Goal: Task Accomplishment & Management: Use online tool/utility

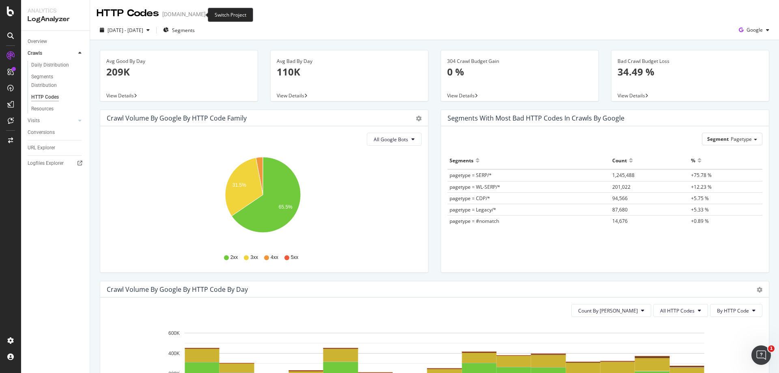
click at [209, 16] on icon "arrow-right-arrow-left" at bounding box center [211, 14] width 5 height 6
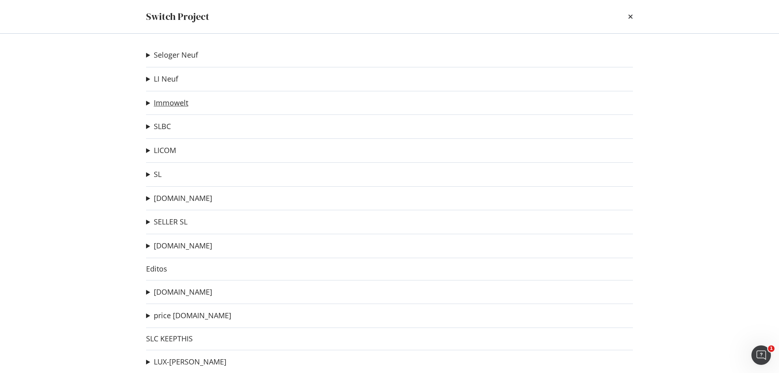
click at [170, 102] on link "Immowelt" at bounding box center [171, 103] width 34 height 9
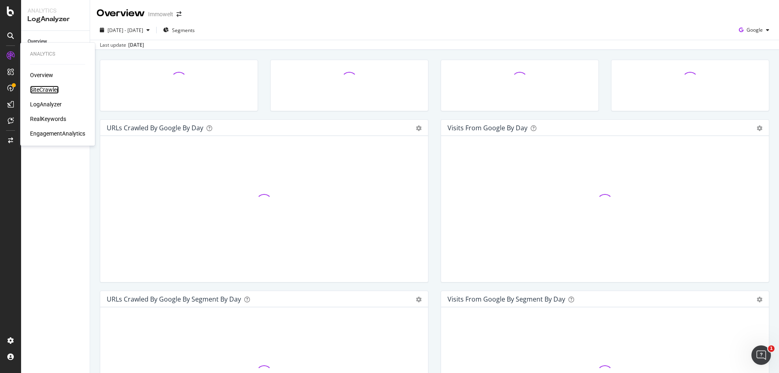
click at [50, 90] on div "SiteCrawler" at bounding box center [44, 90] width 29 height 8
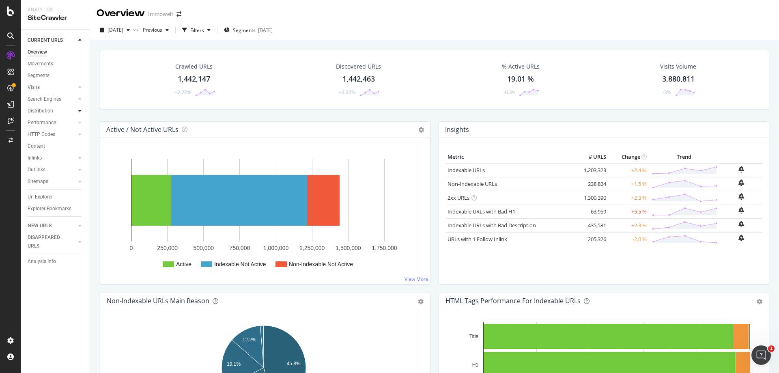
click at [80, 112] on icon at bounding box center [79, 110] width 3 height 5
click at [41, 133] on div "Segments" at bounding box center [42, 134] width 22 height 9
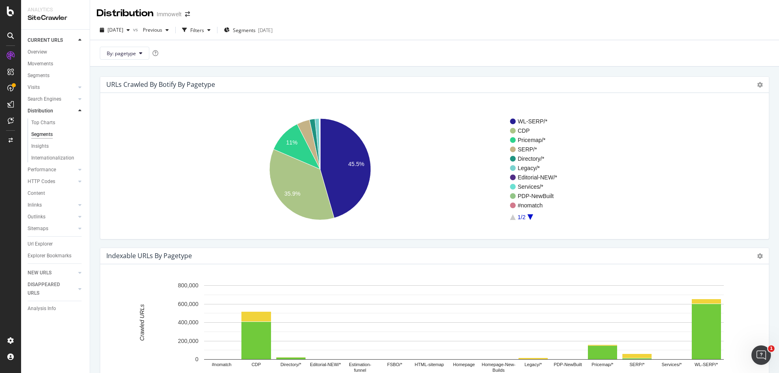
click at [531, 217] on icon "A chart." at bounding box center [530, 217] width 6 height 6
click at [513, 216] on icon "A chart." at bounding box center [513, 217] width 6 height 6
click at [538, 196] on text "PDP-NewBuilt" at bounding box center [536, 196] width 36 height 6
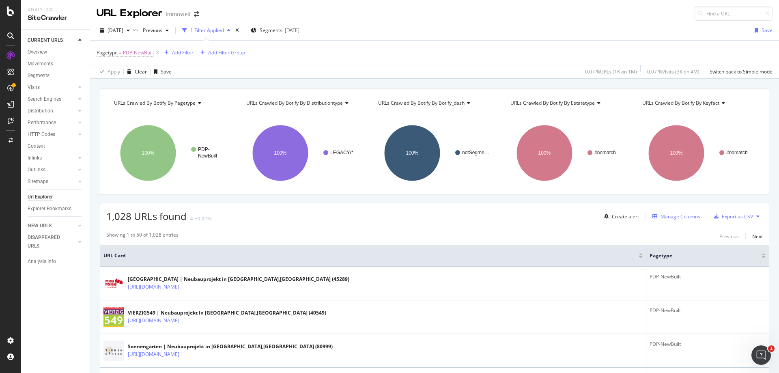
click at [676, 216] on div "Manage Columns" at bounding box center [680, 216] width 40 height 7
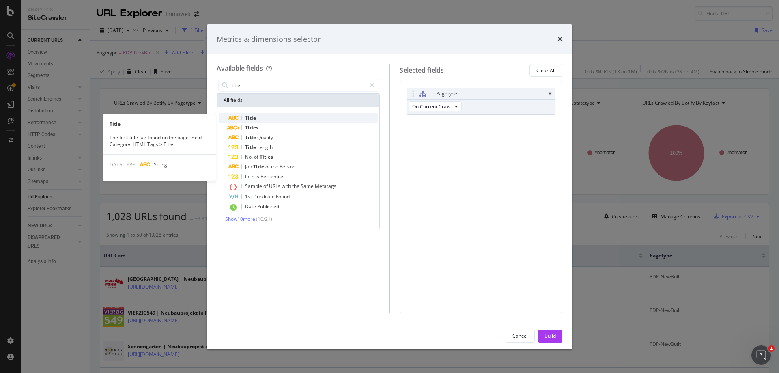
type input "title"
click at [286, 115] on div "Title" at bounding box center [302, 118] width 149 height 10
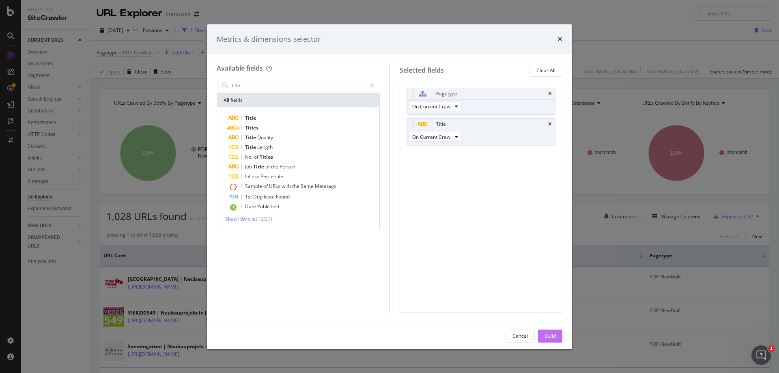
click at [555, 334] on div "Build" at bounding box center [549, 335] width 11 height 7
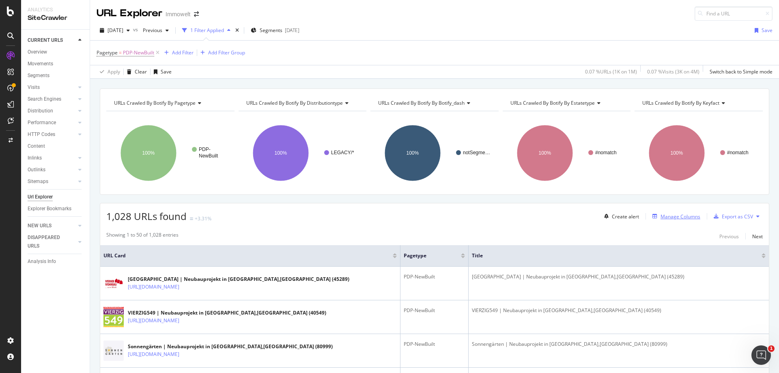
click at [671, 214] on div "Manage Columns" at bounding box center [680, 216] width 40 height 7
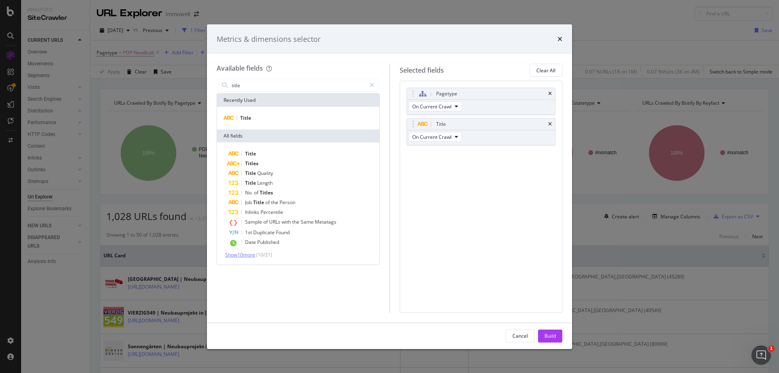
type input "title"
click at [249, 255] on span "Show 10 more" at bounding box center [240, 254] width 30 height 7
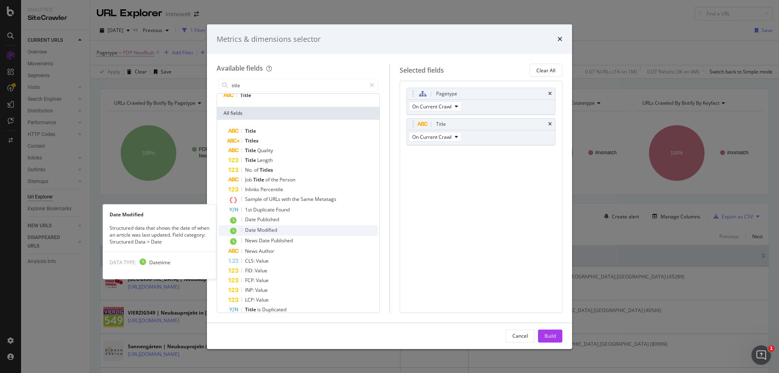
scroll to position [51, 0]
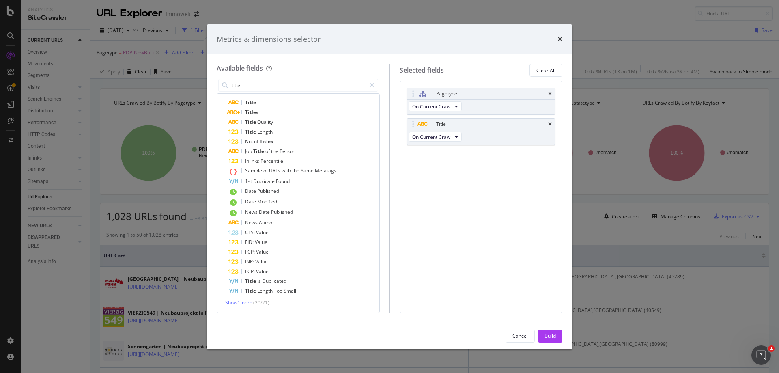
click at [233, 301] on span "Show 1 more" at bounding box center [238, 302] width 27 height 7
click at [559, 39] on icon "times" at bounding box center [559, 39] width 5 height 6
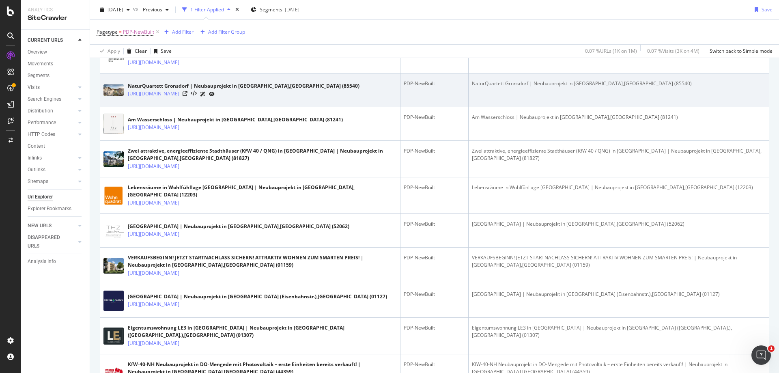
scroll to position [609, 0]
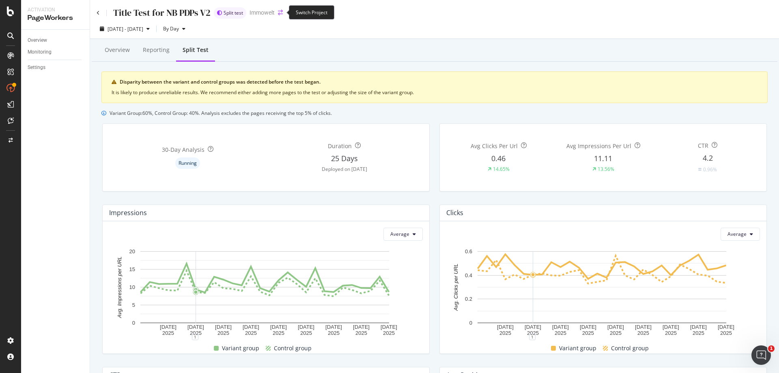
click at [279, 13] on icon "arrow-right-arrow-left" at bounding box center [280, 13] width 5 height 6
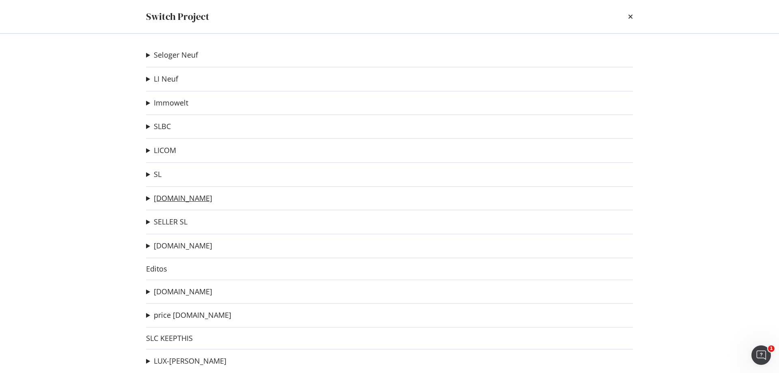
click at [187, 199] on link "[DOMAIN_NAME]" at bounding box center [183, 198] width 58 height 9
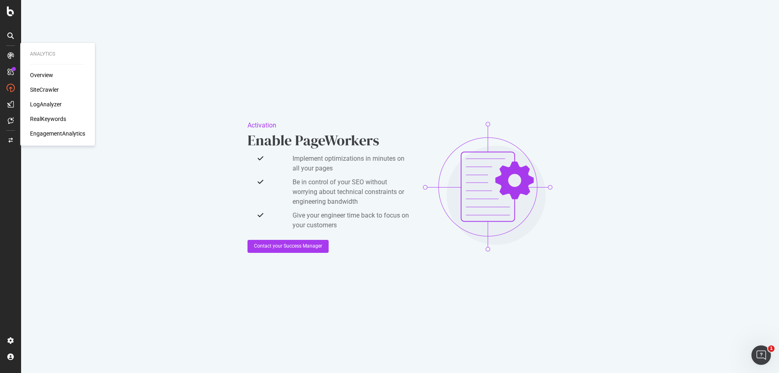
click at [48, 88] on div "SiteCrawler" at bounding box center [44, 90] width 29 height 8
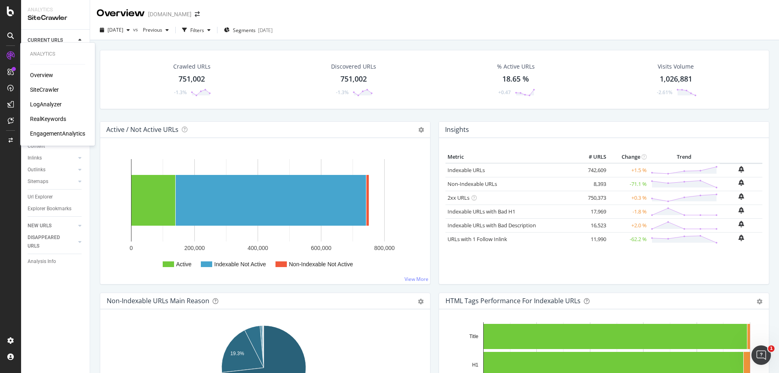
click at [48, 105] on div "LogAnalyzer" at bounding box center [46, 104] width 32 height 8
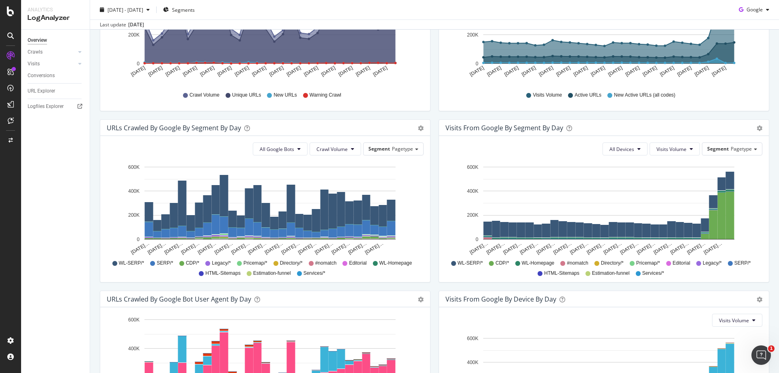
scroll to position [167, 0]
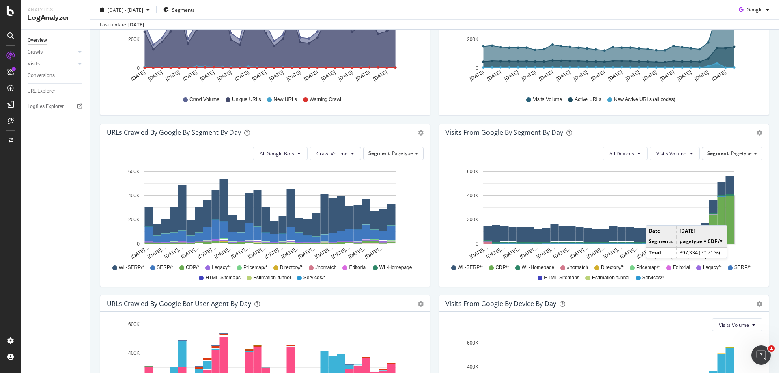
click at [730, 217] on rect "A chart." at bounding box center [730, 219] width 9 height 47
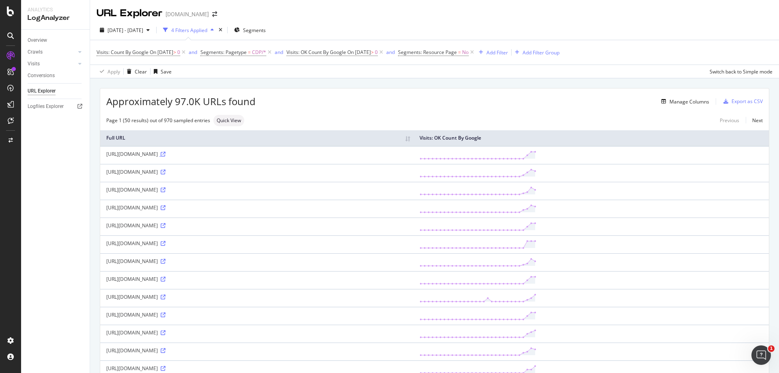
click at [165, 153] on icon at bounding box center [163, 154] width 5 height 5
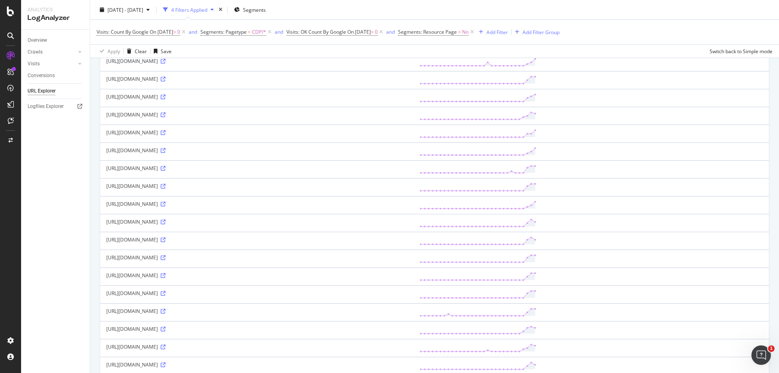
scroll to position [284, 0]
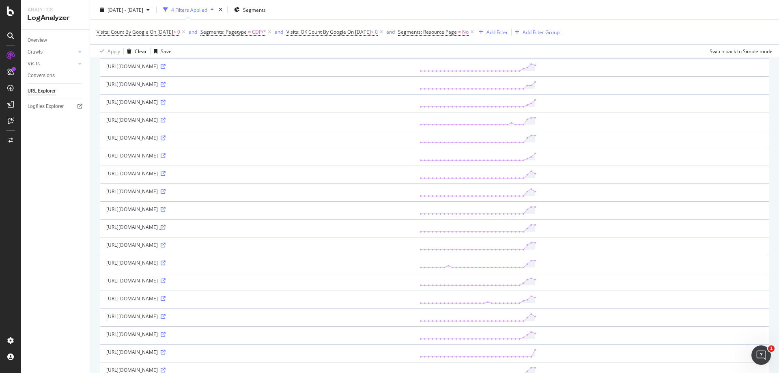
click at [165, 226] on icon at bounding box center [163, 227] width 5 height 5
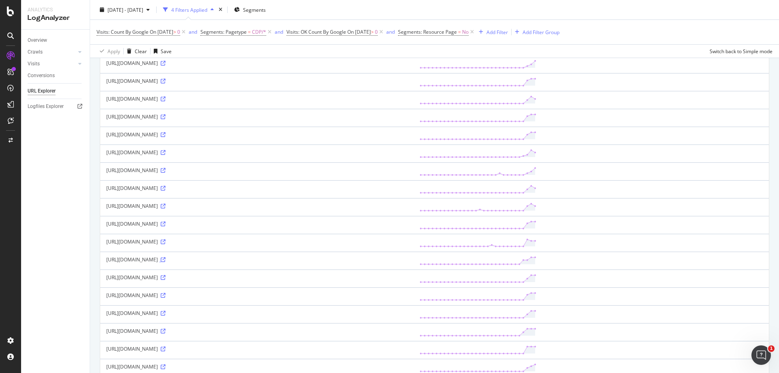
click at [165, 259] on icon at bounding box center [163, 259] width 5 height 5
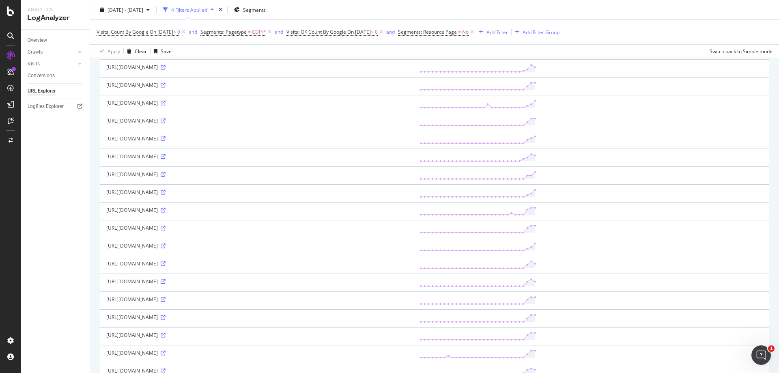
scroll to position [0, 0]
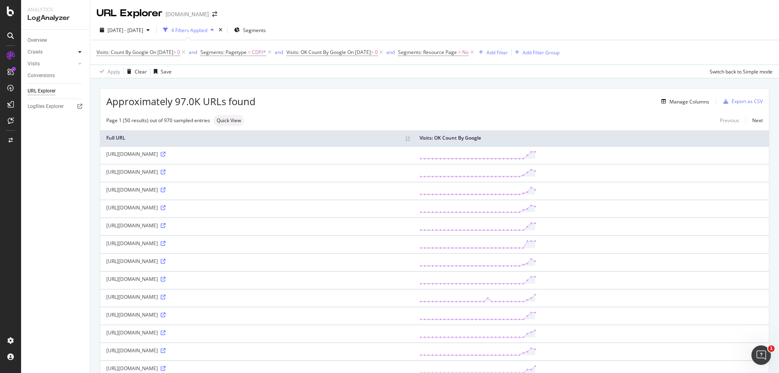
click at [79, 53] on icon at bounding box center [79, 51] width 3 height 5
click at [49, 96] on div "HTTP Codes" at bounding box center [45, 96] width 28 height 9
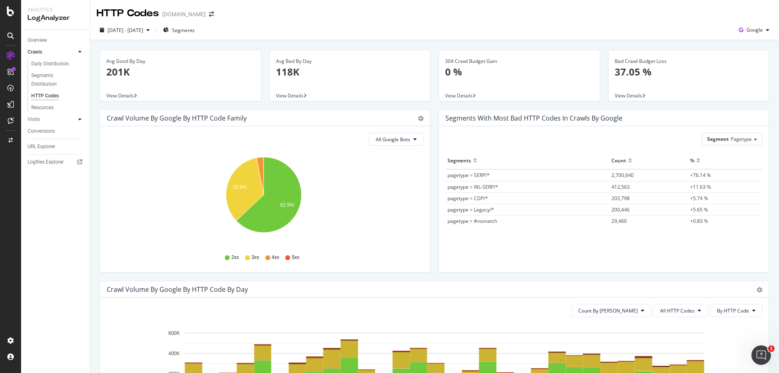
click at [77, 118] on div at bounding box center [80, 119] width 8 height 8
click at [49, 77] on div "Daily Distribution" at bounding box center [50, 75] width 38 height 9
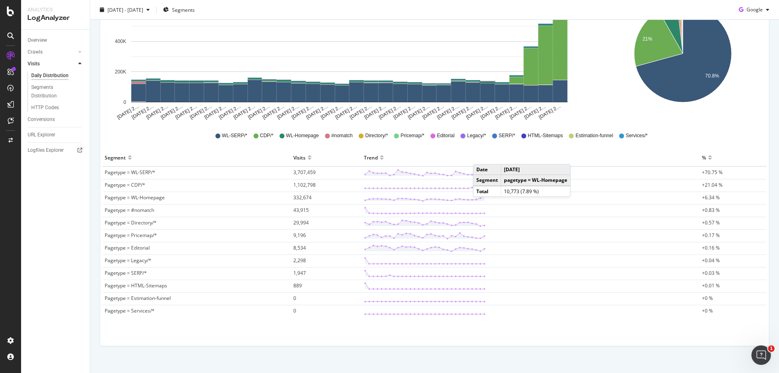
scroll to position [157, 0]
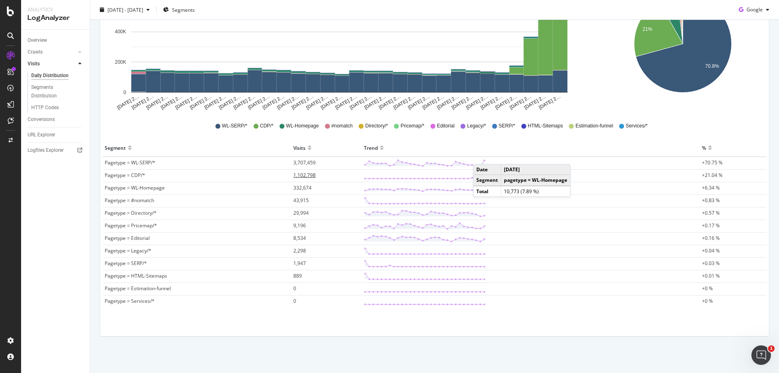
click at [301, 176] on span "1,102,798" at bounding box center [304, 175] width 22 height 7
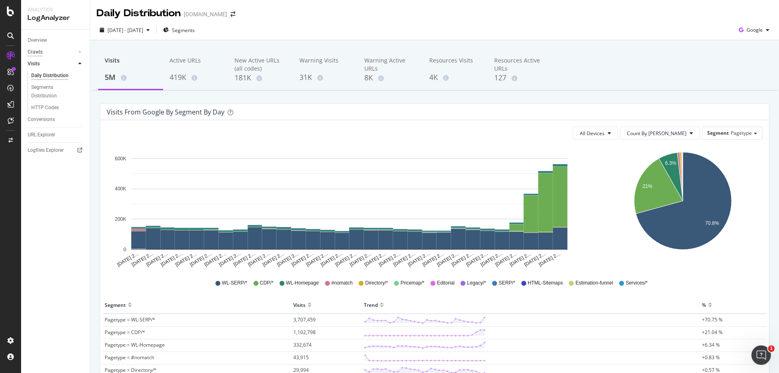
click at [38, 52] on div "Crawls" at bounding box center [35, 52] width 15 height 9
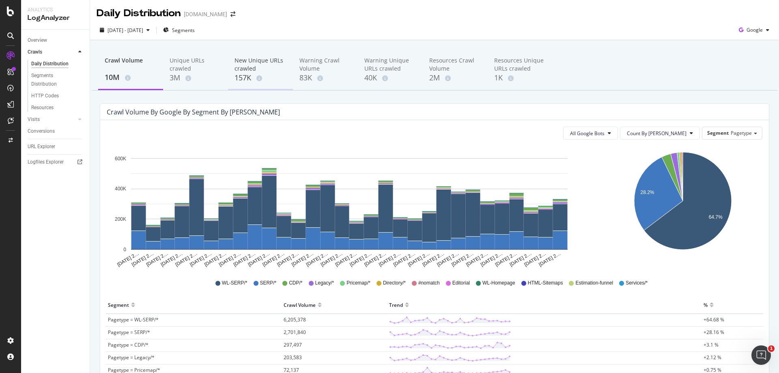
click at [256, 69] on div "New Unique URLs crawled" at bounding box center [260, 64] width 52 height 16
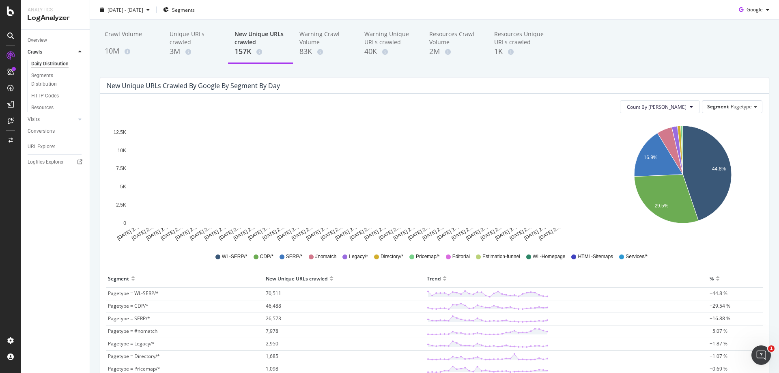
scroll to position [41, 0]
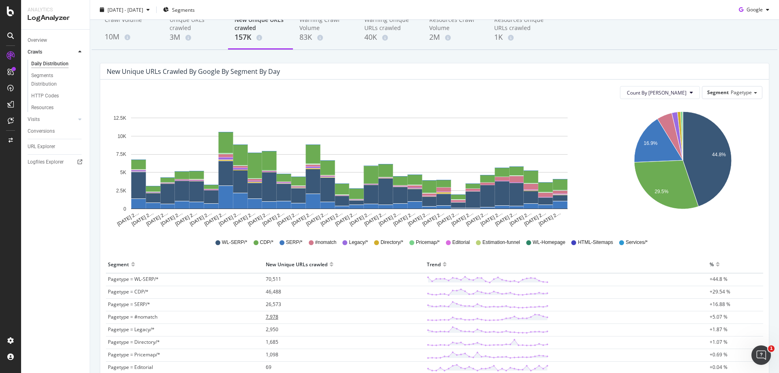
click at [275, 316] on span "7,978" at bounding box center [272, 316] width 13 height 7
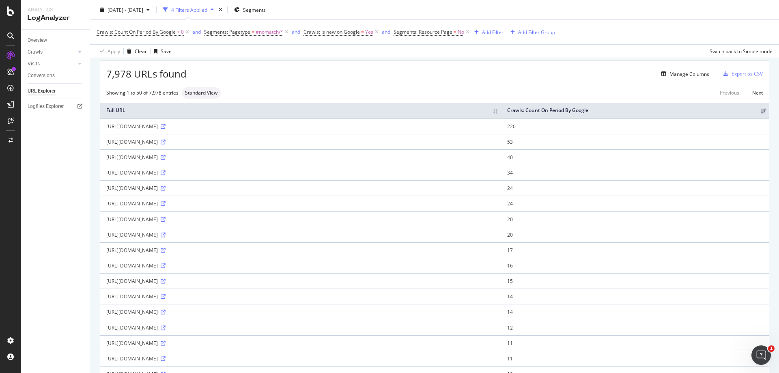
scroll to position [41, 0]
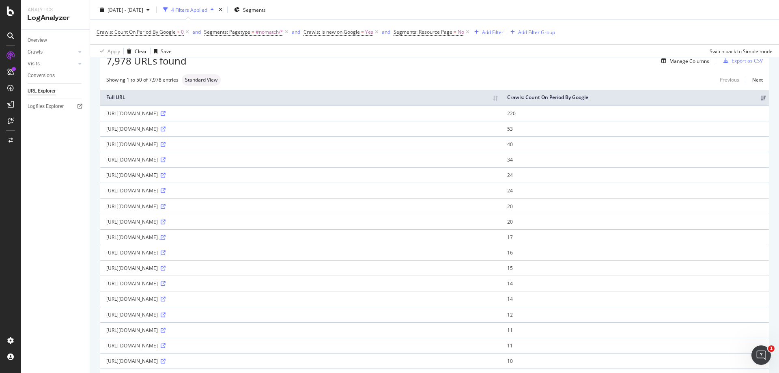
click at [165, 240] on icon at bounding box center [163, 237] width 5 height 5
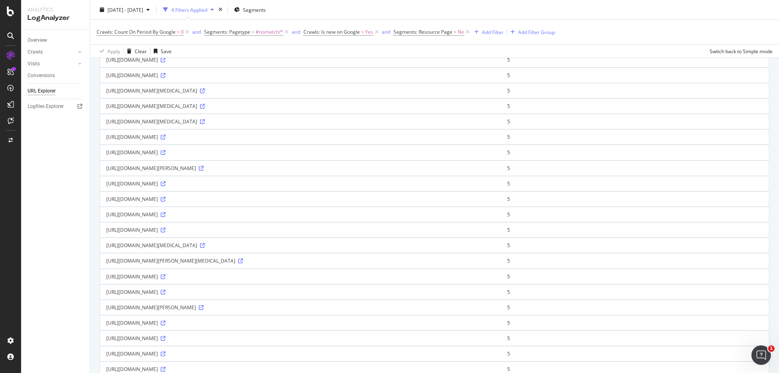
scroll to position [606, 0]
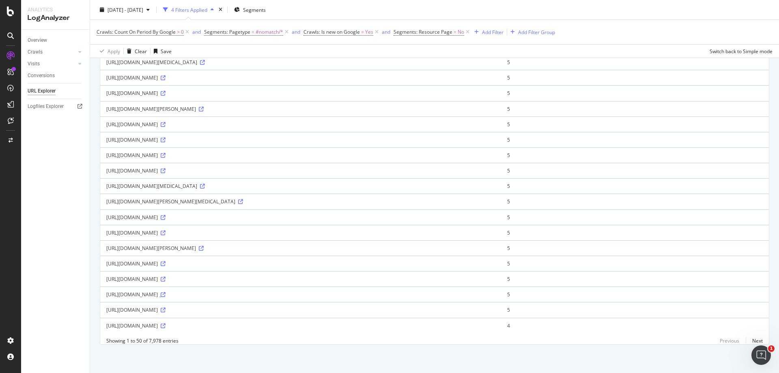
click at [165, 292] on icon at bounding box center [163, 294] width 5 height 5
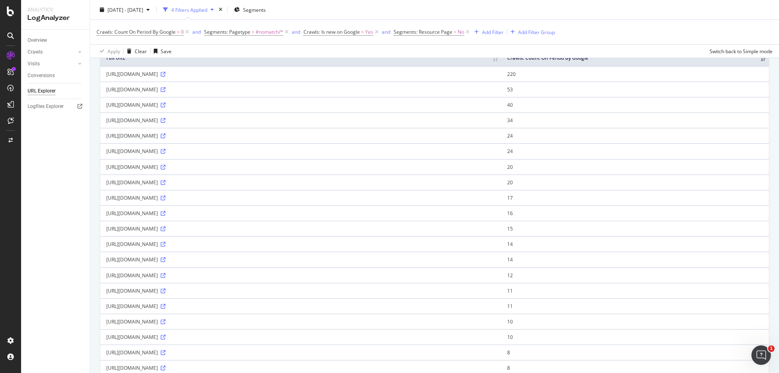
scroll to position [0, 0]
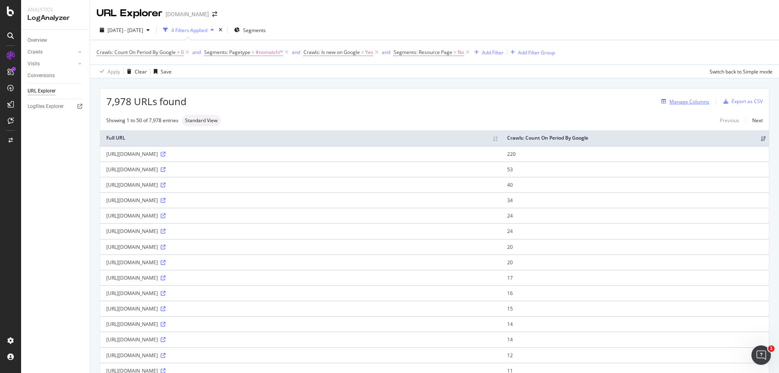
click at [685, 103] on div "Manage Columns" at bounding box center [689, 101] width 40 height 7
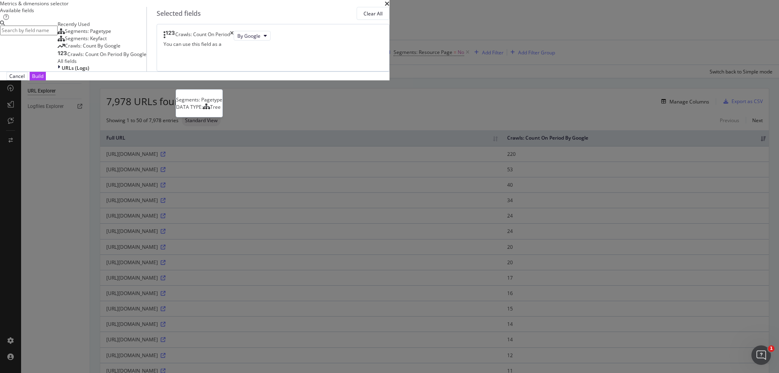
click at [111, 34] on div "Segments: Pagetype" at bounding box center [85, 31] width 54 height 6
click at [43, 79] on div "Build" at bounding box center [37, 76] width 11 height 7
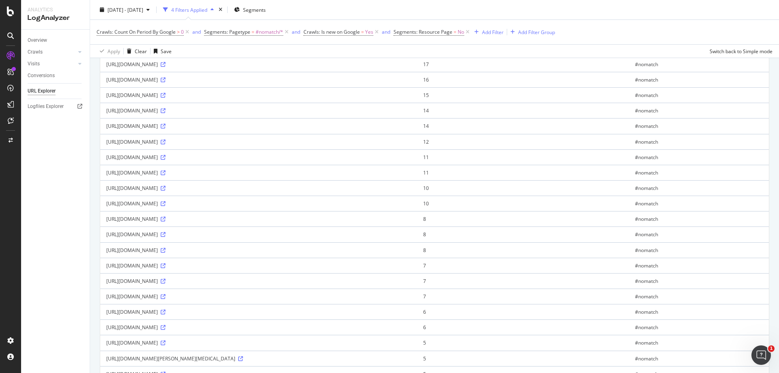
scroll to position [122, 0]
click at [165, 174] on icon at bounding box center [163, 171] width 5 height 5
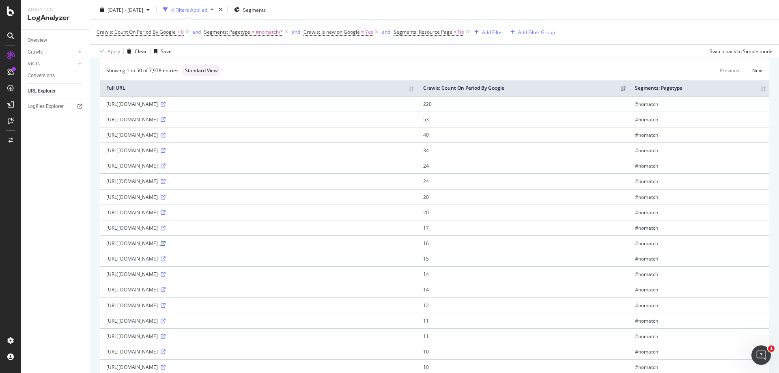
scroll to position [41, 0]
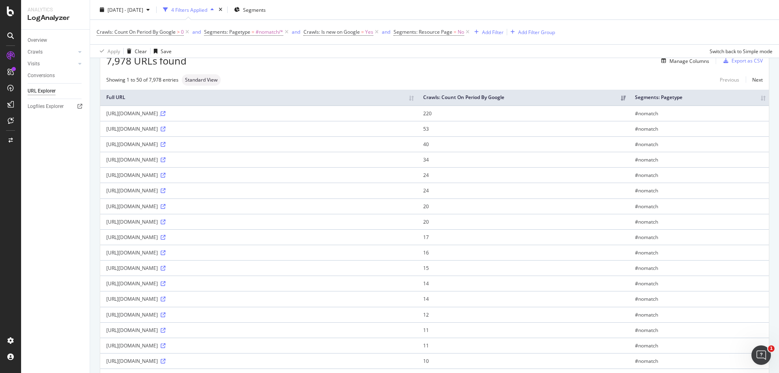
click at [165, 117] on link at bounding box center [162, 113] width 6 height 7
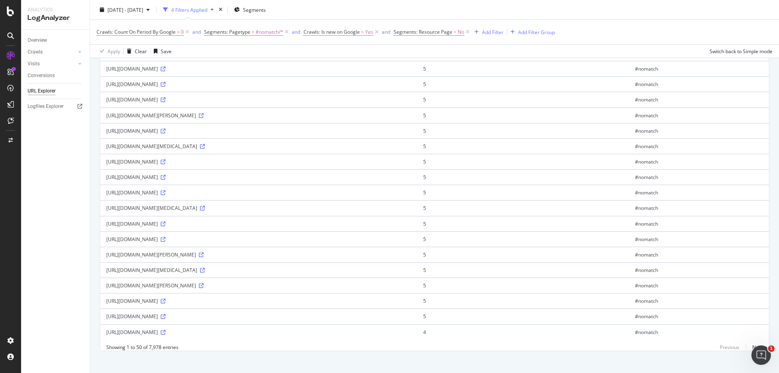
scroll to position [566, 0]
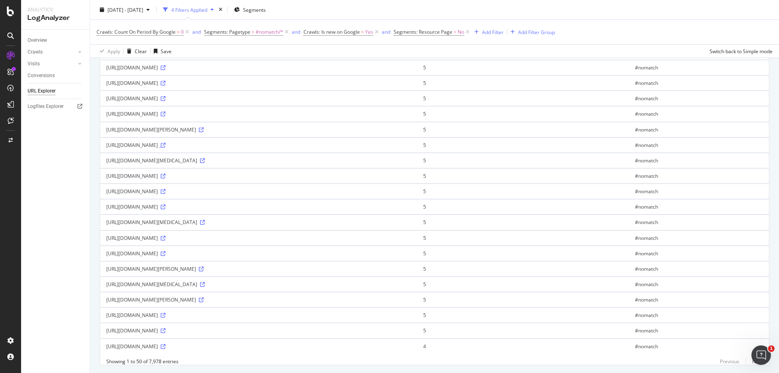
click at [165, 148] on icon at bounding box center [163, 145] width 5 height 5
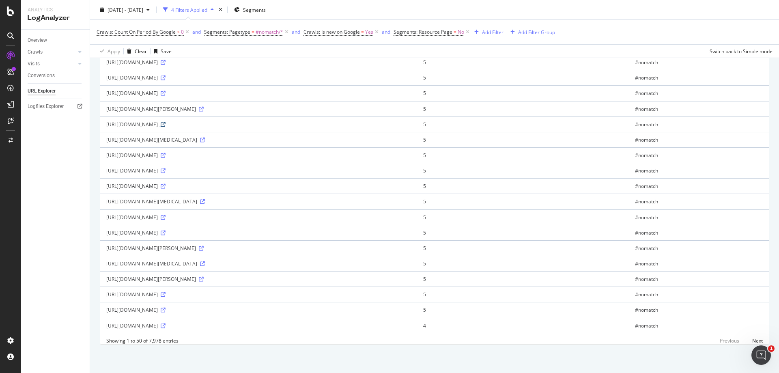
scroll to position [606, 0]
click at [165, 292] on icon at bounding box center [163, 294] width 5 height 5
click at [748, 341] on link "Next" at bounding box center [754, 341] width 17 height 12
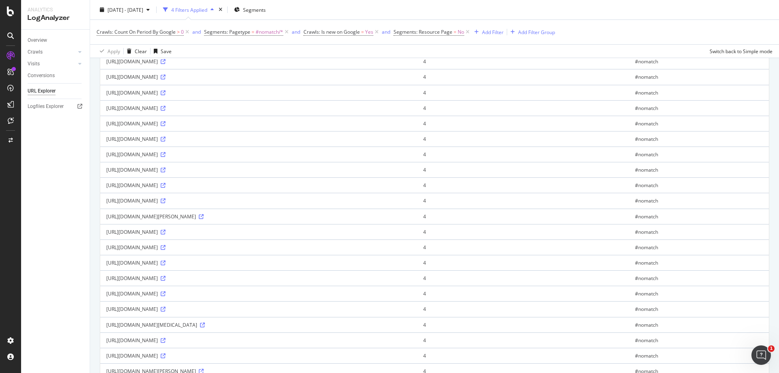
scroll to position [487, 0]
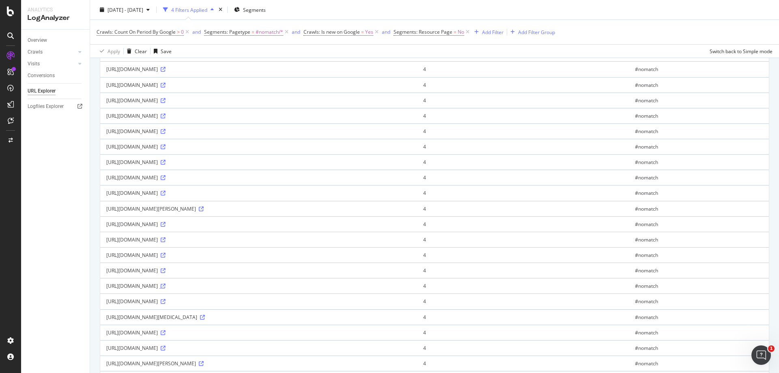
click at [165, 287] on icon at bounding box center [163, 286] width 5 height 5
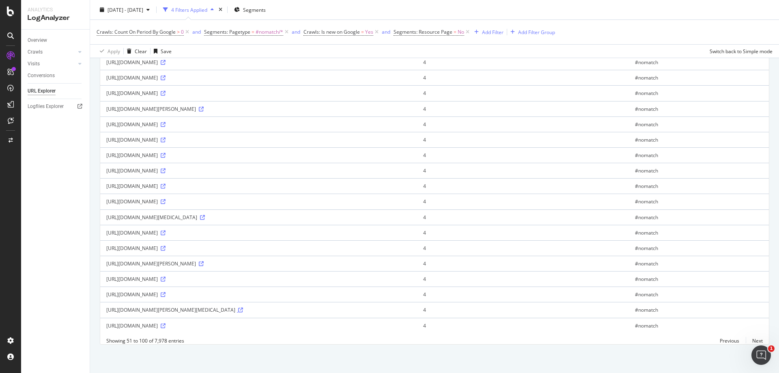
click at [243, 307] on icon at bounding box center [240, 309] width 5 height 5
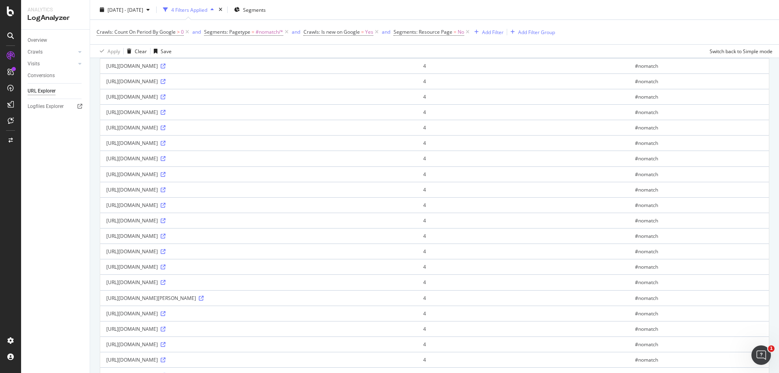
scroll to position [390, 0]
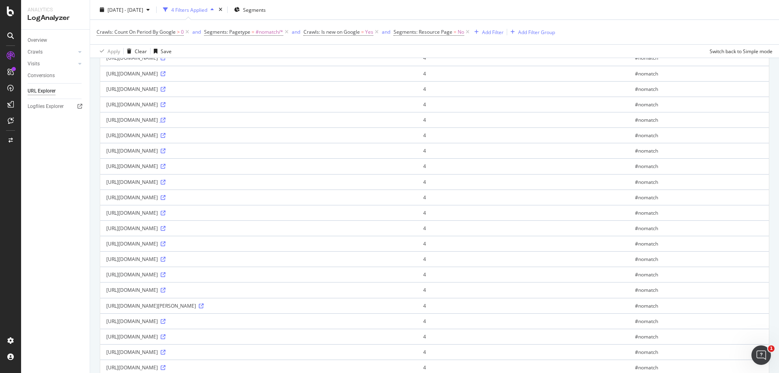
click at [165, 119] on icon at bounding box center [163, 120] width 5 height 5
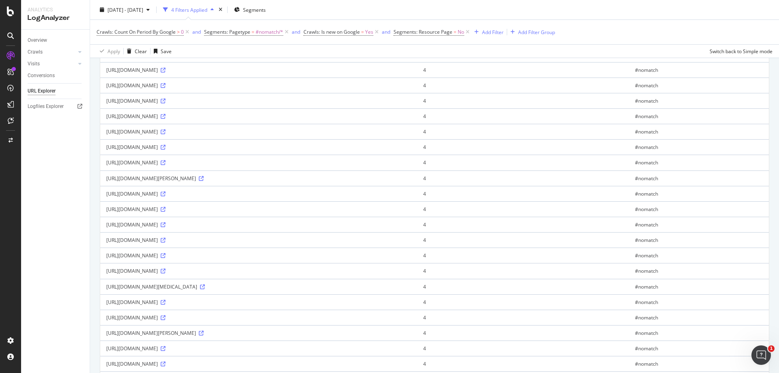
scroll to position [593, 0]
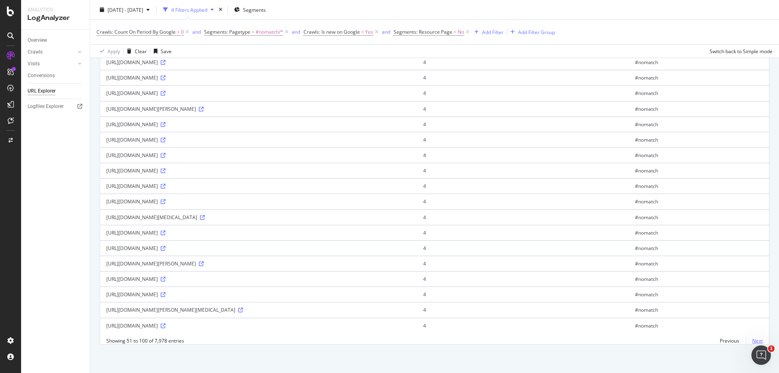
click at [751, 341] on link "Next" at bounding box center [754, 341] width 17 height 12
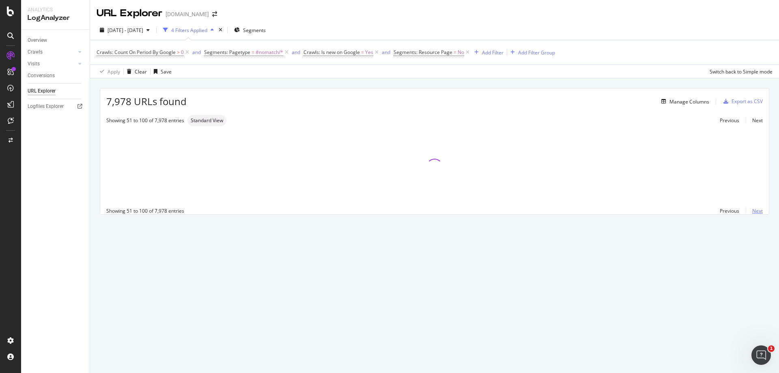
scroll to position [0, 0]
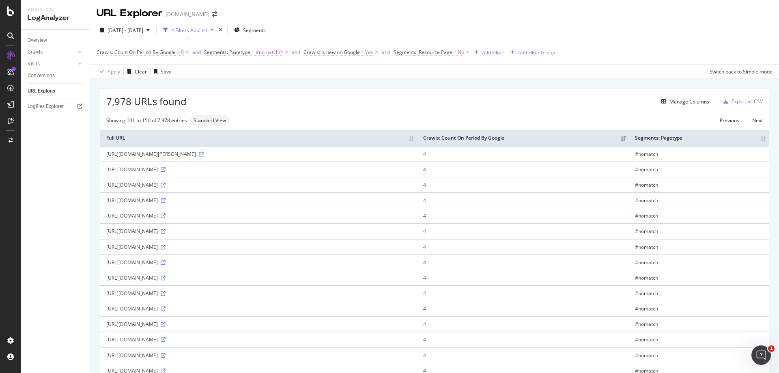
click at [165, 308] on icon at bounding box center [163, 308] width 5 height 5
click at [165, 186] on icon at bounding box center [163, 185] width 5 height 5
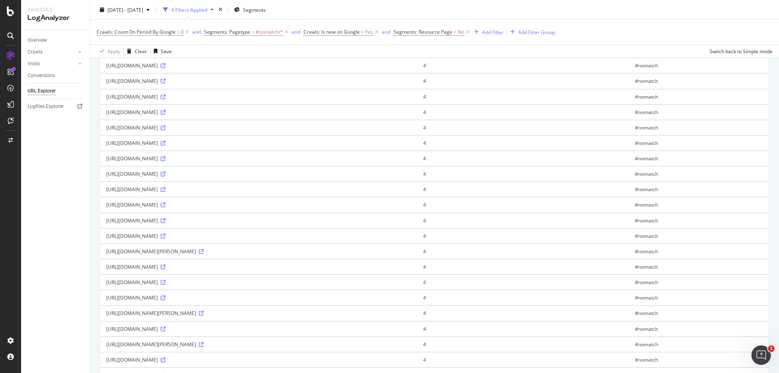
scroll to position [568, 0]
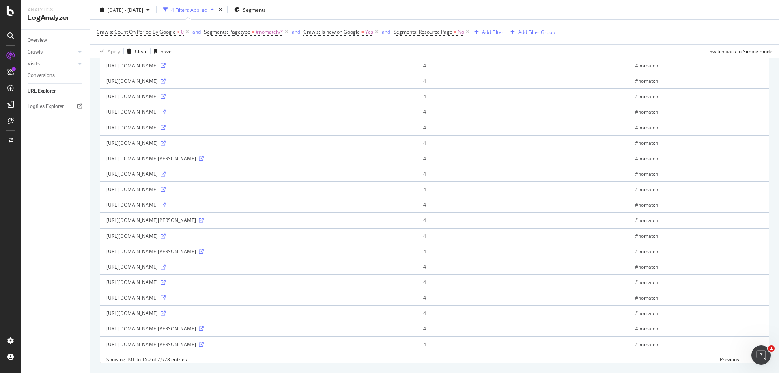
click at [165, 129] on icon at bounding box center [163, 127] width 5 height 5
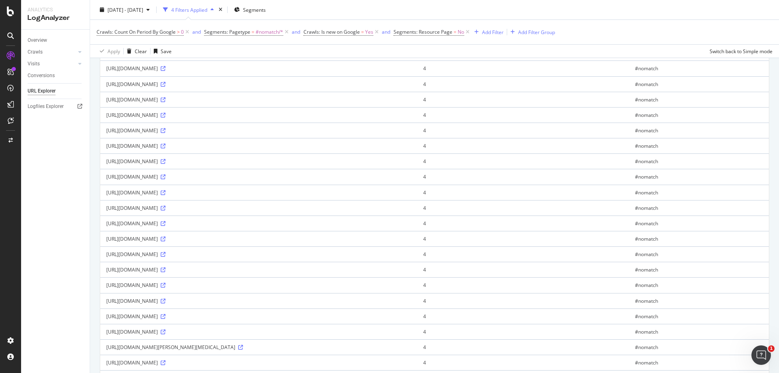
scroll to position [0, 0]
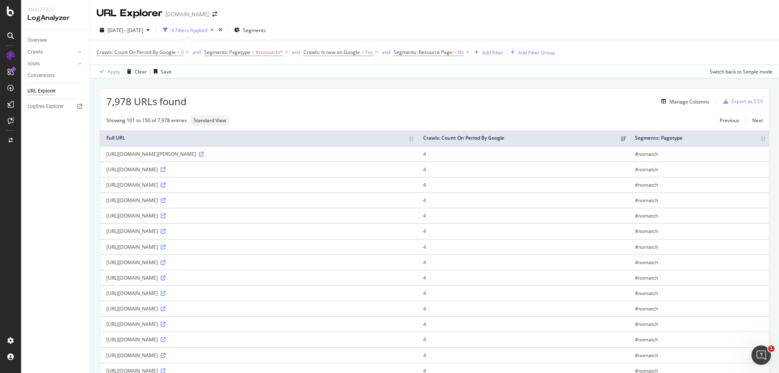
click at [40, 89] on div "URL Explorer" at bounding box center [42, 91] width 28 height 9
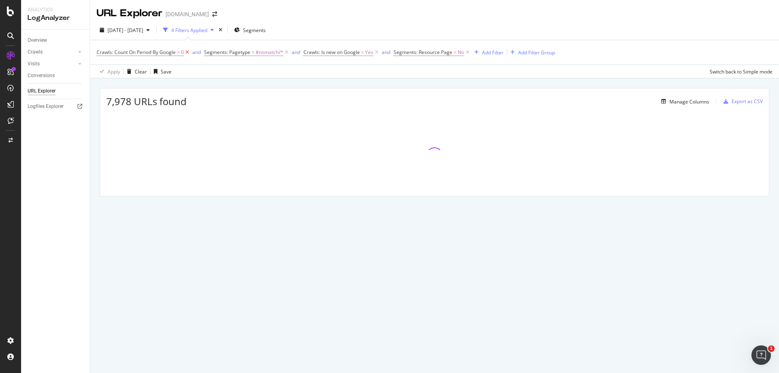
click at [187, 52] on icon at bounding box center [187, 52] width 7 height 8
click at [187, 52] on div "and" at bounding box center [188, 52] width 9 height 7
click at [179, 52] on icon at bounding box center [179, 52] width 7 height 8
click at [171, 52] on icon at bounding box center [169, 52] width 7 height 8
click at [171, 52] on icon at bounding box center [170, 52] width 7 height 8
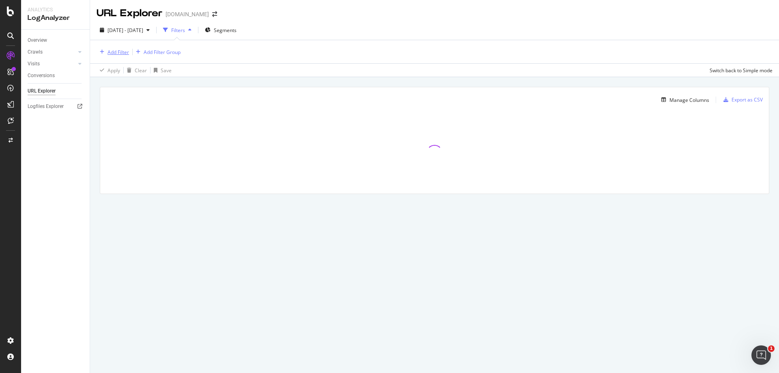
click at [114, 53] on div "Add Filter" at bounding box center [117, 52] width 21 height 7
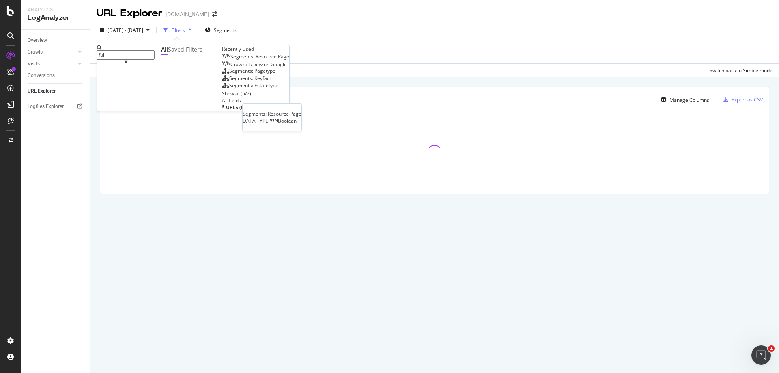
type input "full"
click at [243, 60] on span "URL" at bounding box center [247, 56] width 9 height 7
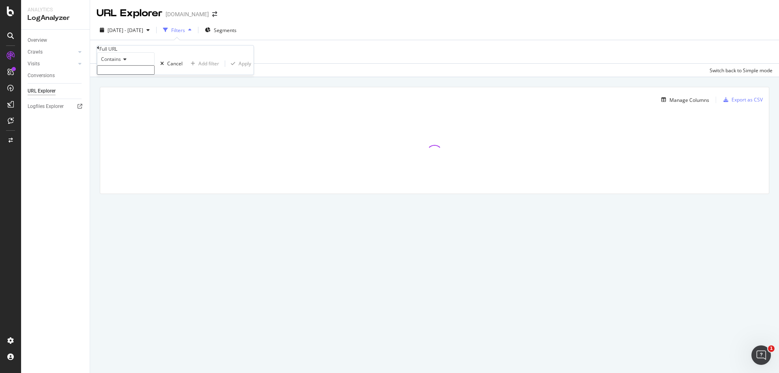
click at [155, 75] on input "text" at bounding box center [126, 69] width 58 height 9
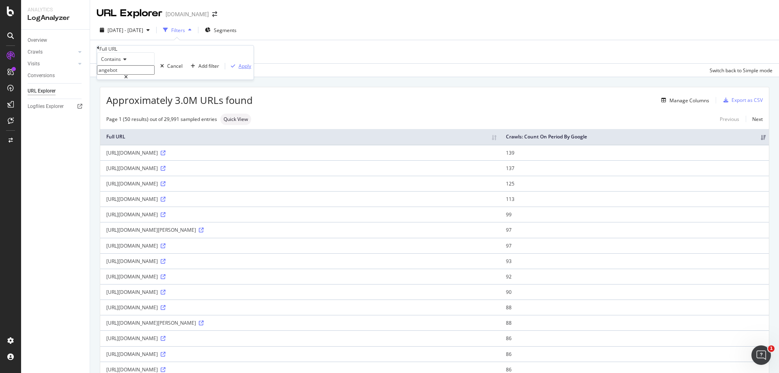
type input "angebot"
click at [238, 69] on div "Apply" at bounding box center [244, 65] width 13 height 7
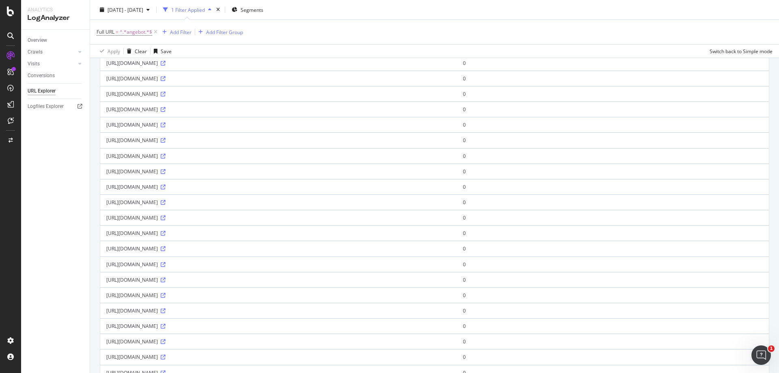
scroll to position [203, 0]
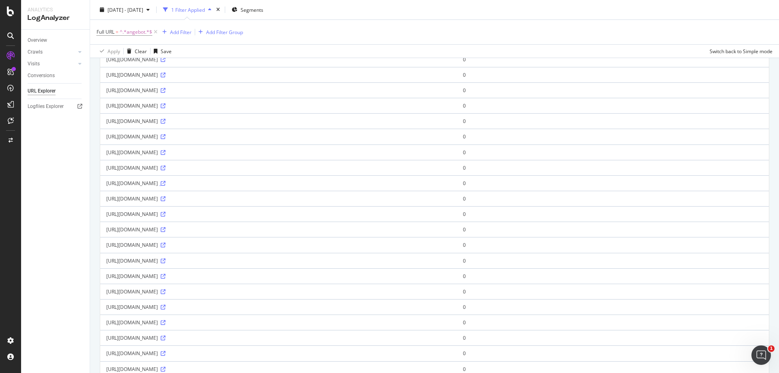
click at [165, 183] on icon at bounding box center [163, 183] width 5 height 5
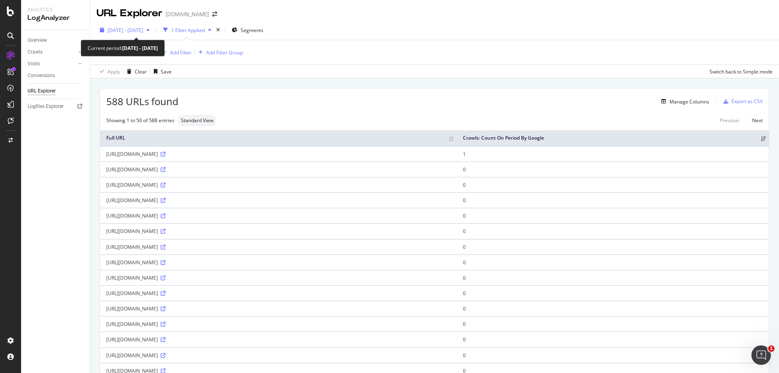
click at [143, 30] on span "2025 Aug. 23rd - Sep. 21st" at bounding box center [125, 30] width 36 height 7
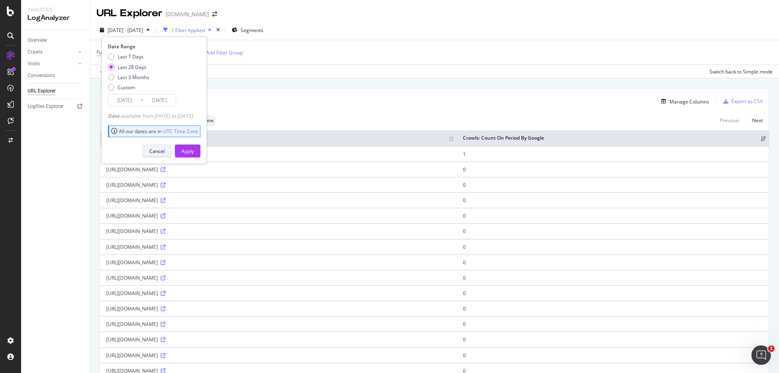
click at [165, 146] on div "Cancel" at bounding box center [156, 150] width 15 height 11
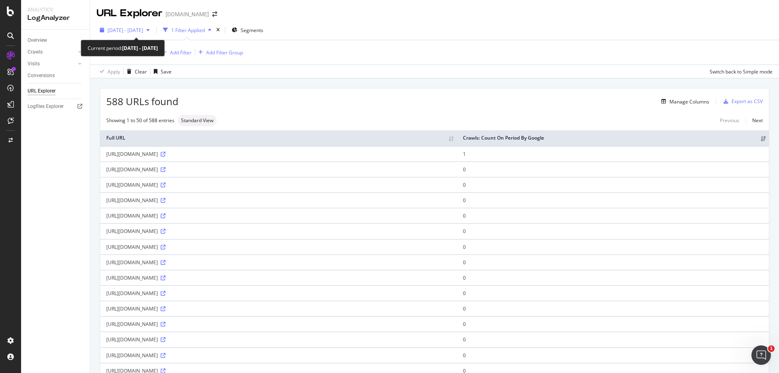
click at [143, 30] on span "2025 Aug. 23rd - Sep. 21st" at bounding box center [125, 30] width 36 height 7
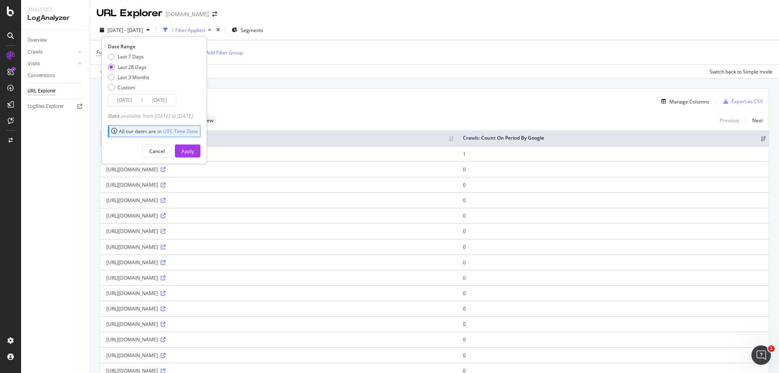
click at [337, 101] on div "Manage Columns" at bounding box center [443, 102] width 531 height 10
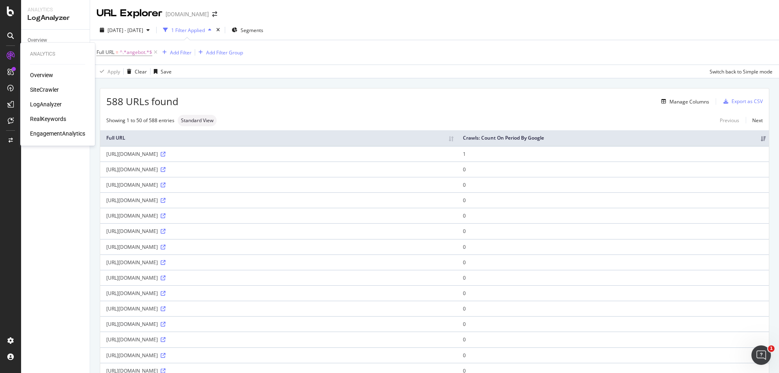
click at [44, 74] on div "Overview" at bounding box center [41, 75] width 23 height 8
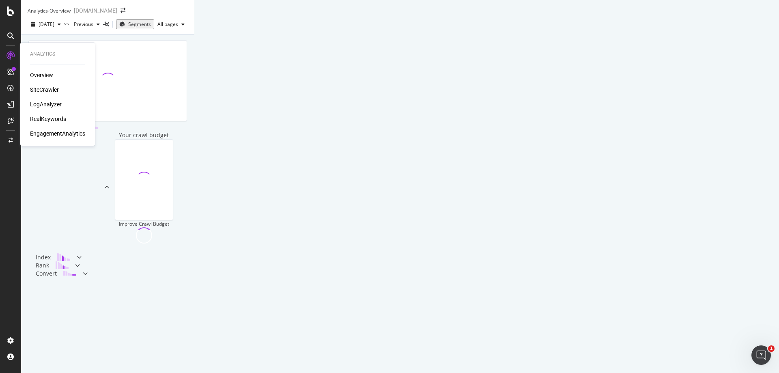
click at [49, 88] on div "SiteCrawler" at bounding box center [44, 90] width 29 height 8
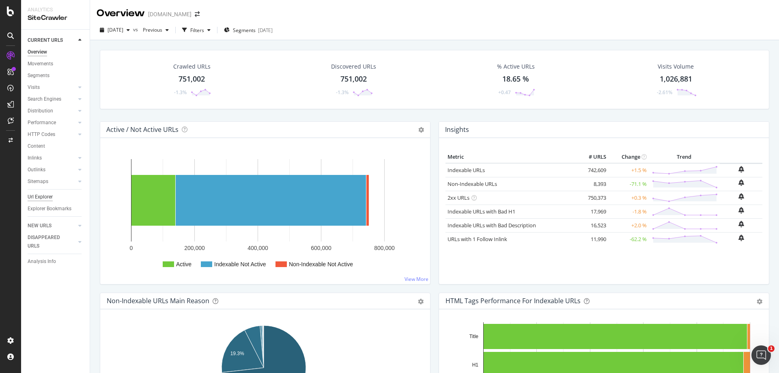
click at [48, 197] on div "Url Explorer" at bounding box center [40, 197] width 25 height 9
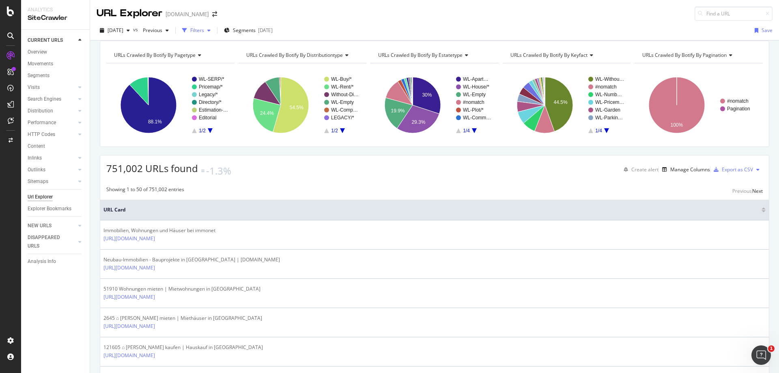
click at [204, 31] on div "Filters" at bounding box center [197, 30] width 14 height 7
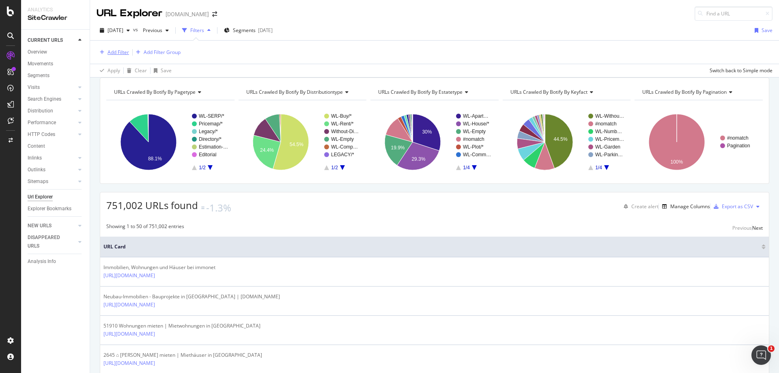
click at [105, 52] on div "button" at bounding box center [102, 52] width 11 height 5
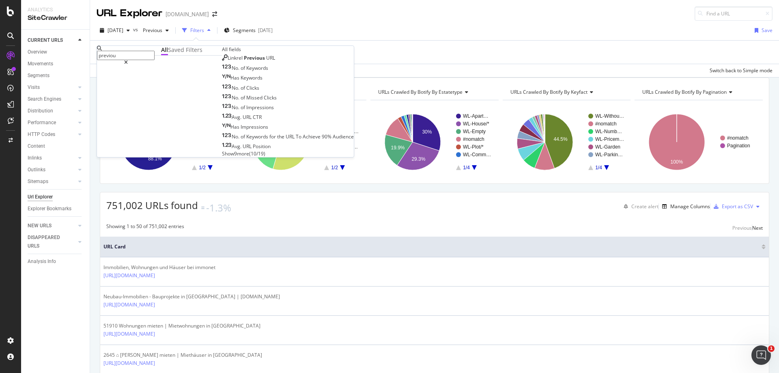
type input "previous"
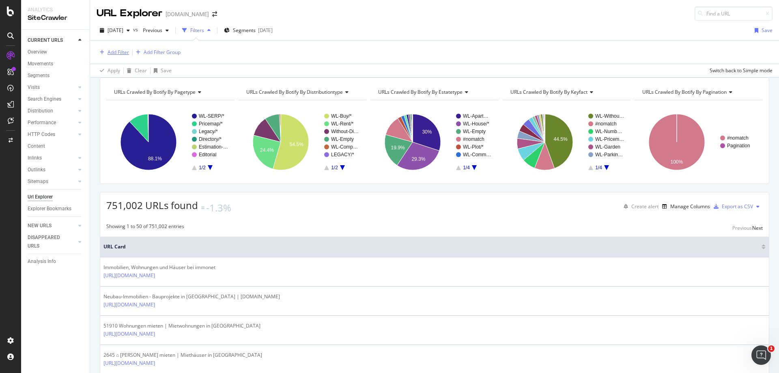
click at [120, 51] on div "Add Filter" at bounding box center [117, 52] width 21 height 7
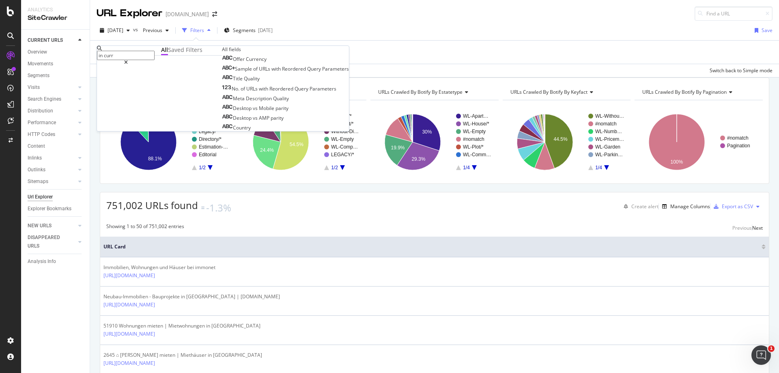
type input "in"
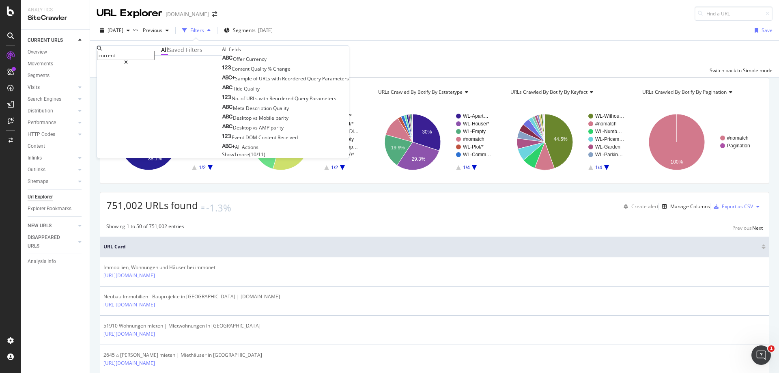
type input "current"
click at [222, 158] on span "Show 1 more" at bounding box center [235, 154] width 27 height 7
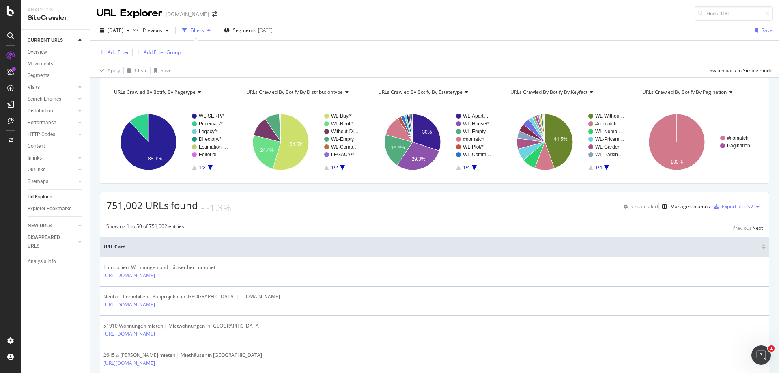
click at [342, 45] on div "Add Filter Add Filter Group" at bounding box center [435, 52] width 676 height 23
click at [52, 237] on div "DISAPPEARED URLS" at bounding box center [48, 241] width 41 height 17
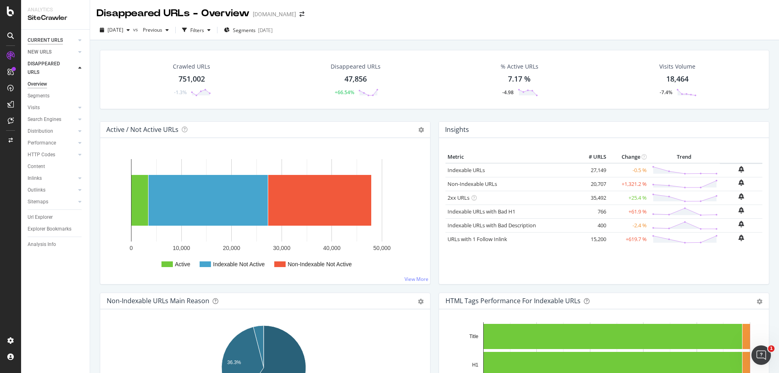
click at [44, 40] on div "CURRENT URLS" at bounding box center [45, 40] width 35 height 9
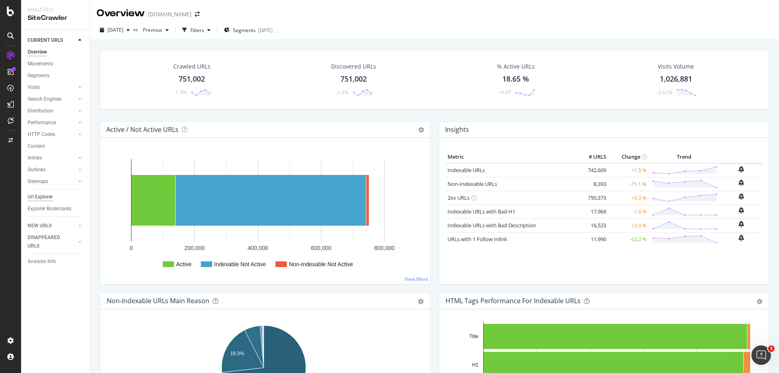
click at [43, 196] on div "Url Explorer" at bounding box center [40, 197] width 25 height 9
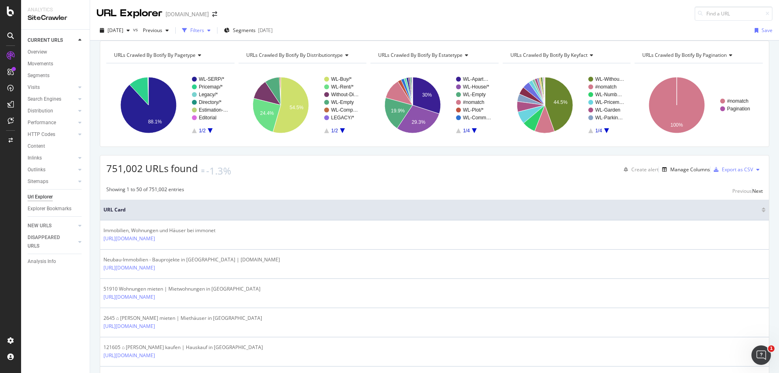
click at [204, 32] on div "Filters" at bounding box center [197, 30] width 14 height 7
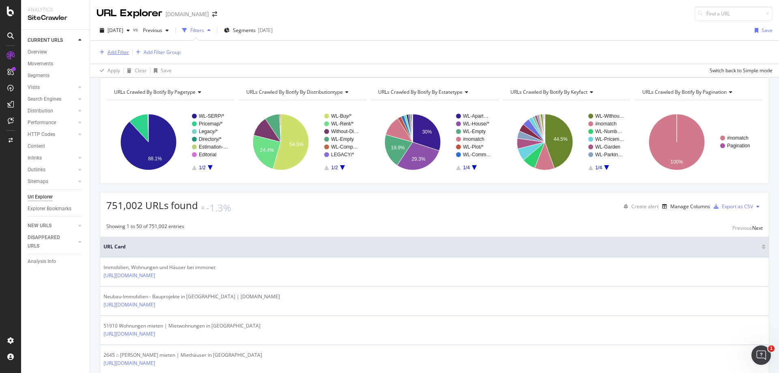
click at [116, 50] on div "Add Filter" at bounding box center [117, 52] width 21 height 7
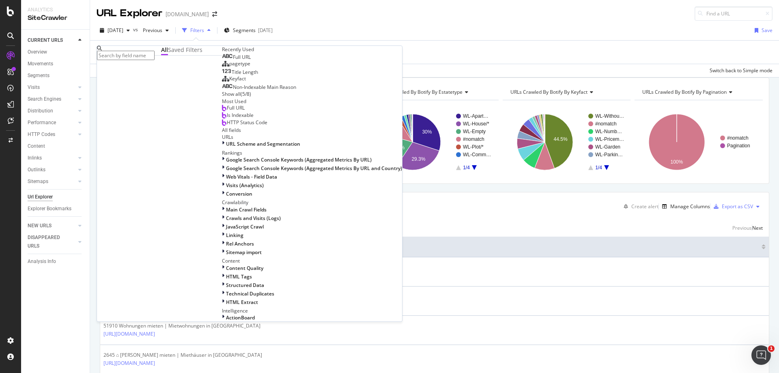
click at [222, 60] on div "Full URL" at bounding box center [236, 57] width 29 height 6
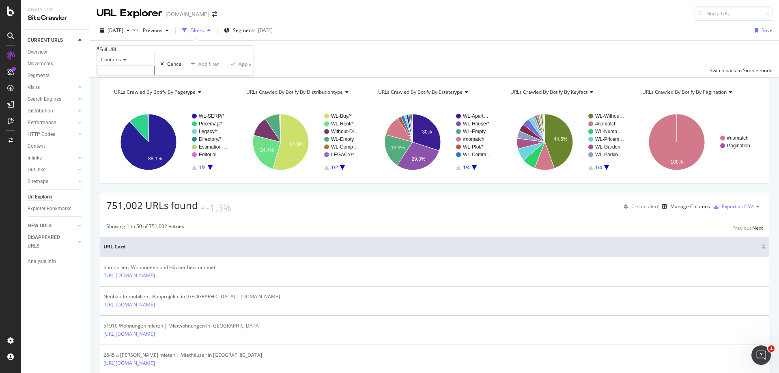
click at [141, 75] on input "text" at bounding box center [126, 70] width 58 height 9
type input "mk/behindertengerecht"
click at [238, 70] on div "Apply" at bounding box center [244, 66] width 13 height 7
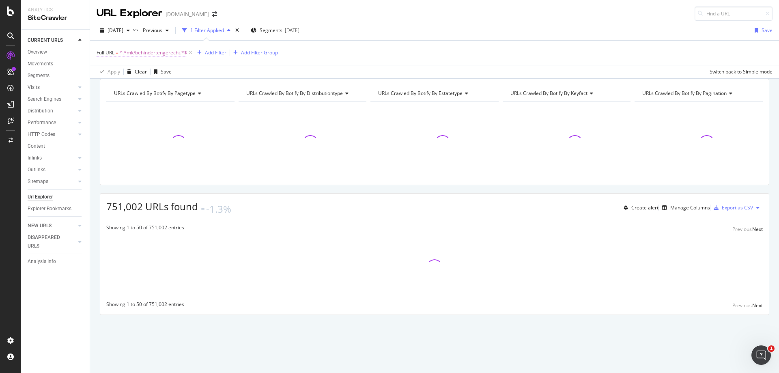
click at [169, 52] on span "^.*mk/behindertengerecht.*$" at bounding box center [153, 52] width 67 height 11
click at [155, 74] on input "mk/behindertengerecht" at bounding box center [126, 69] width 58 height 9
paste input "suchen/mk/immobilien/behindertengerecht/"
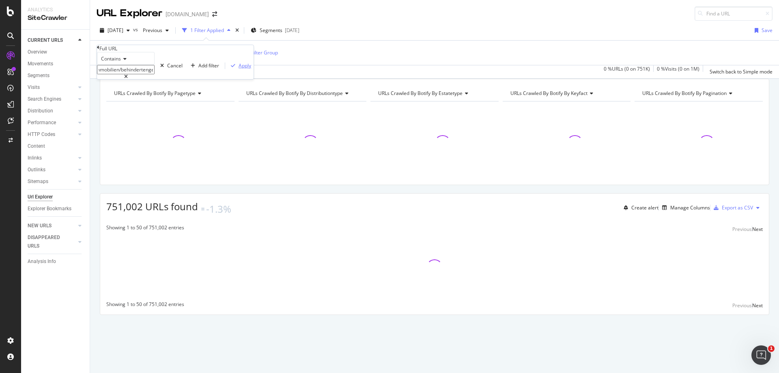
type input "suchen/mk/immobilien/behindertengerecht/"
click at [238, 69] on div "Apply" at bounding box center [244, 65] width 13 height 7
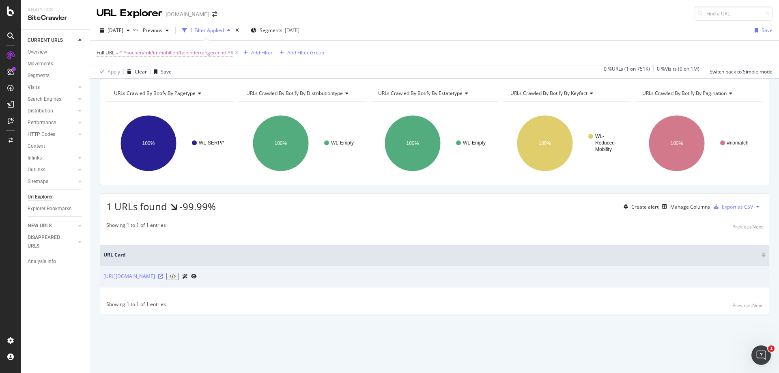
click at [163, 279] on icon at bounding box center [160, 276] width 5 height 5
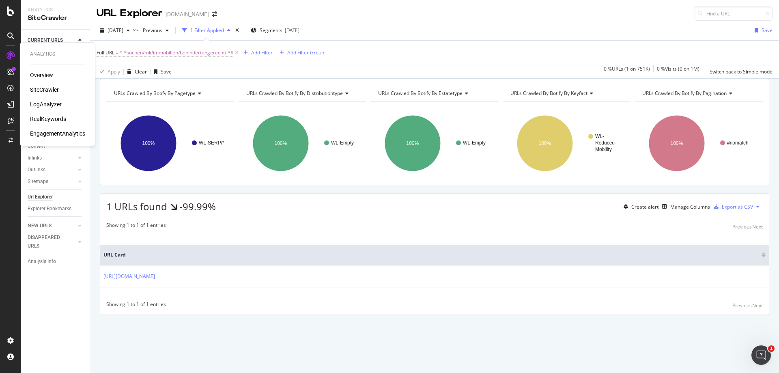
click at [53, 105] on div "LogAnalyzer" at bounding box center [46, 104] width 32 height 8
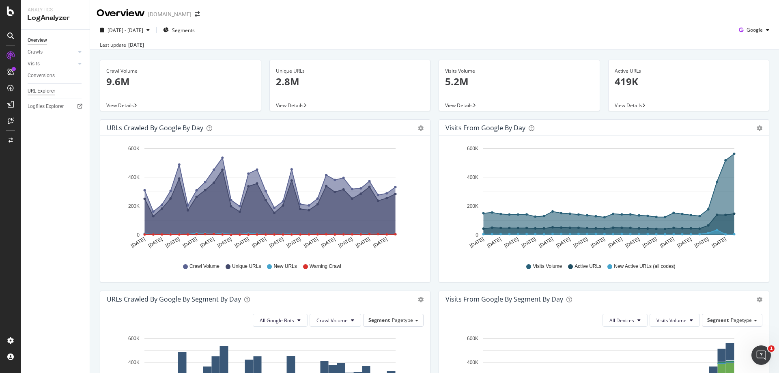
click at [45, 92] on div "URL Explorer" at bounding box center [42, 91] width 28 height 9
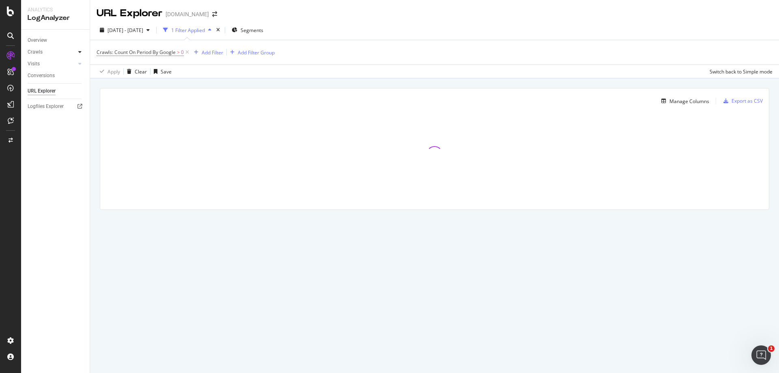
click at [80, 53] on icon at bounding box center [79, 51] width 3 height 5
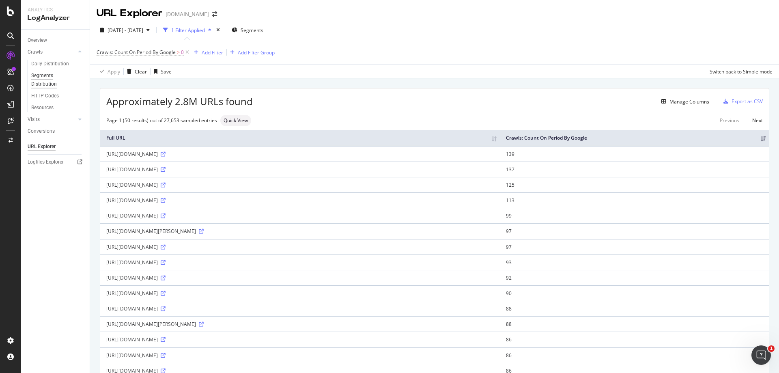
click at [46, 82] on div "Segments Distribution" at bounding box center [53, 79] width 45 height 17
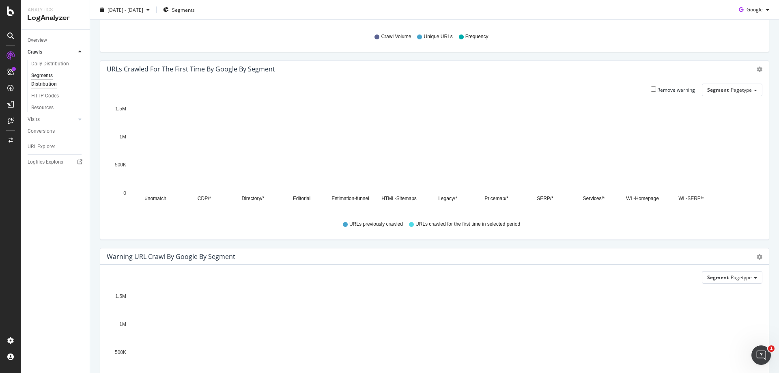
scroll to position [268, 0]
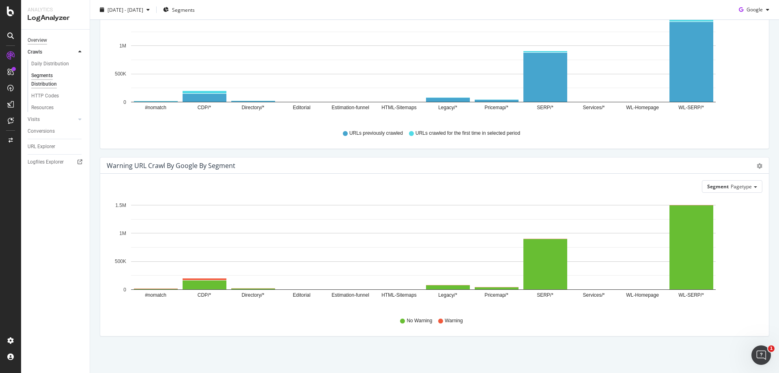
click at [39, 40] on div "Overview" at bounding box center [37, 40] width 19 height 9
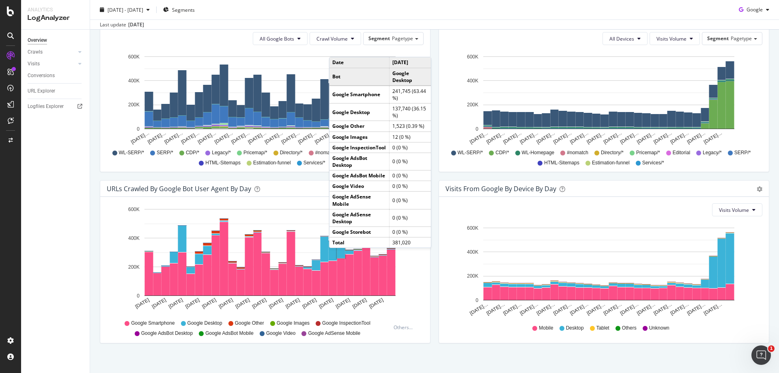
scroll to position [284, 0]
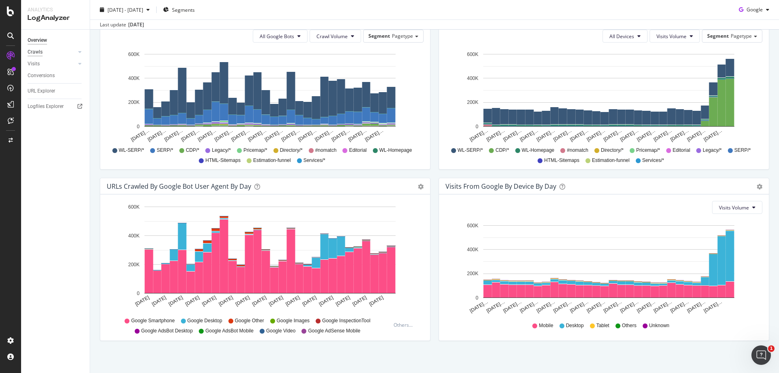
click at [39, 50] on div "Crawls" at bounding box center [35, 52] width 15 height 9
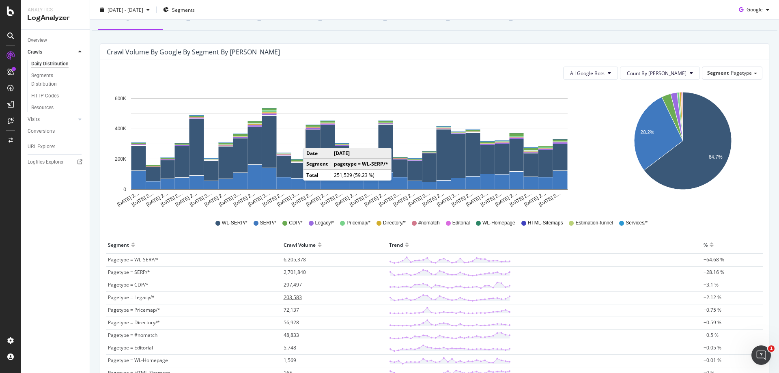
scroll to position [157, 0]
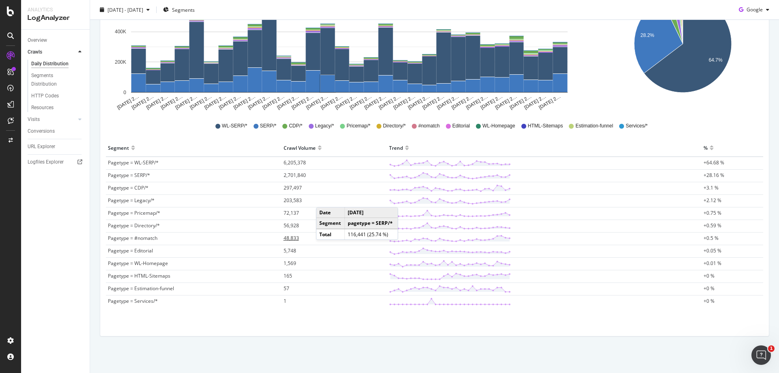
click at [290, 238] on span "48,833" at bounding box center [291, 237] width 15 height 7
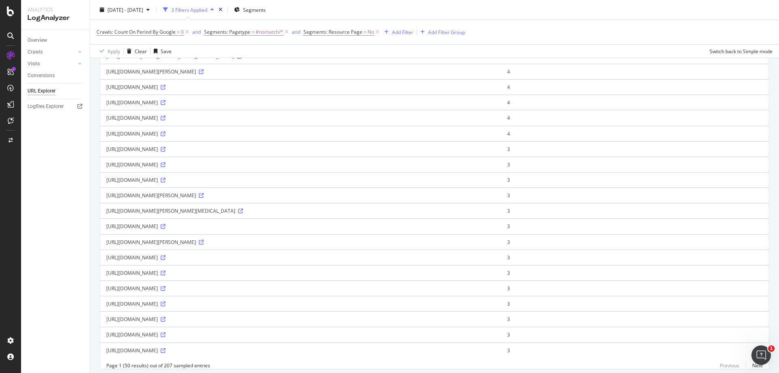
scroll to position [593, 0]
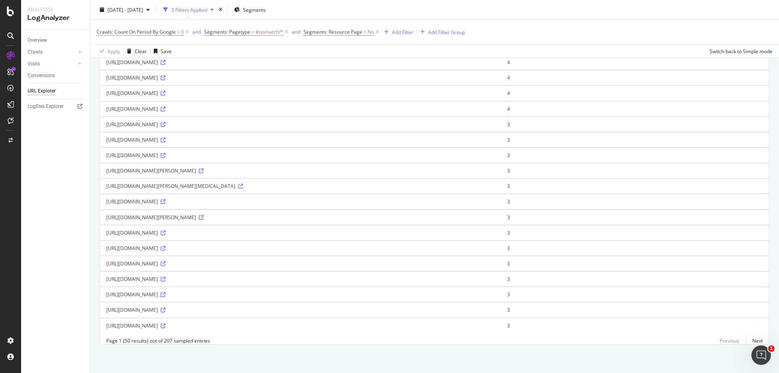
click at [165, 292] on icon at bounding box center [163, 294] width 5 height 5
click at [750, 342] on link "Next" at bounding box center [754, 341] width 17 height 12
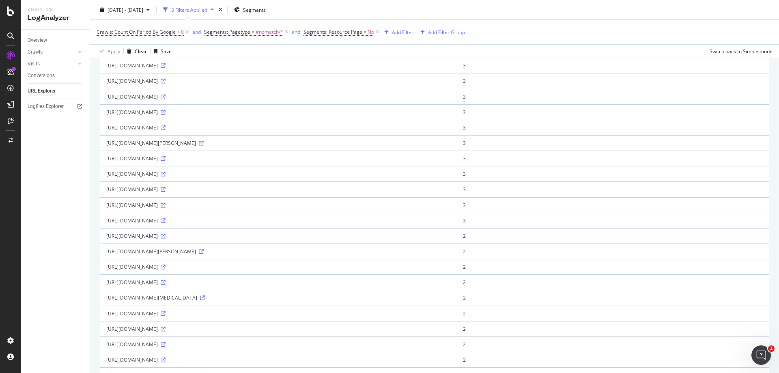
scroll to position [284, 0]
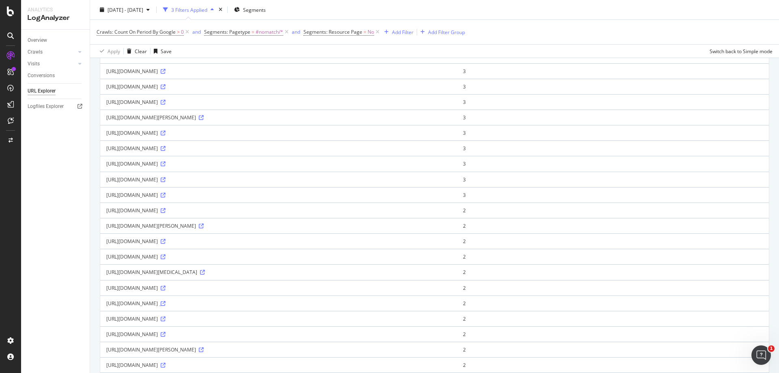
click at [165, 306] on icon at bounding box center [163, 303] width 5 height 5
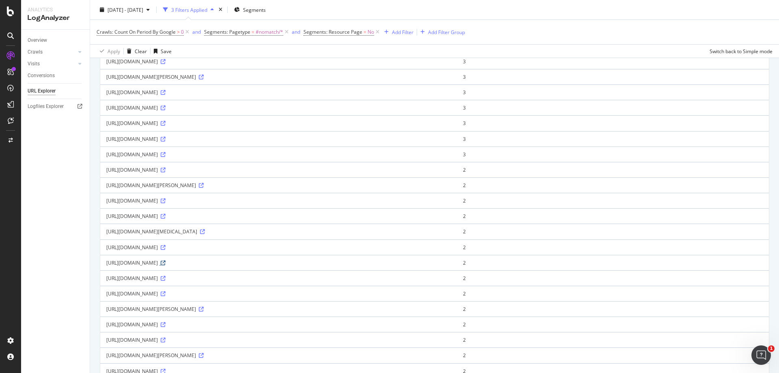
scroll to position [365, 0]
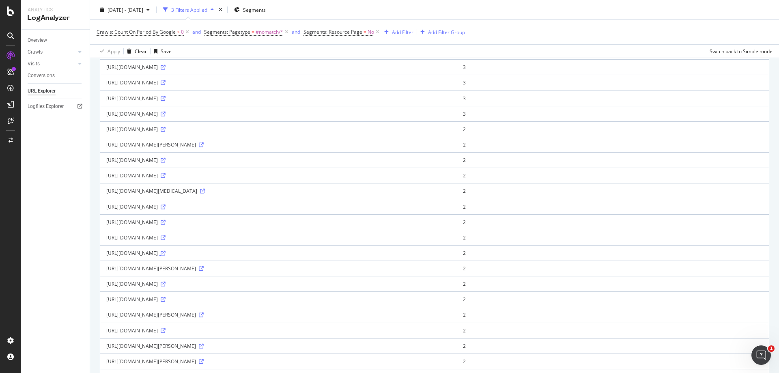
click at [165, 256] on icon at bounding box center [163, 253] width 5 height 5
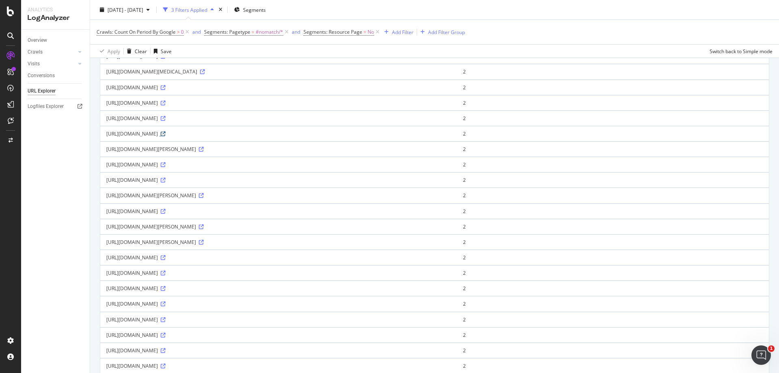
scroll to position [487, 0]
click at [165, 288] on icon at bounding box center [163, 286] width 5 height 5
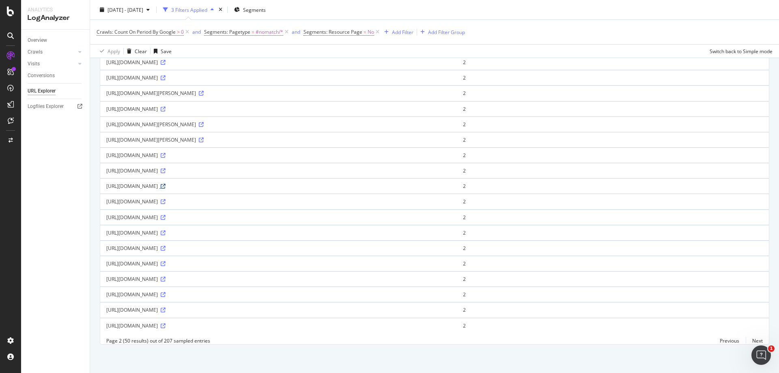
scroll to position [606, 0]
click at [165, 292] on icon at bounding box center [163, 294] width 5 height 5
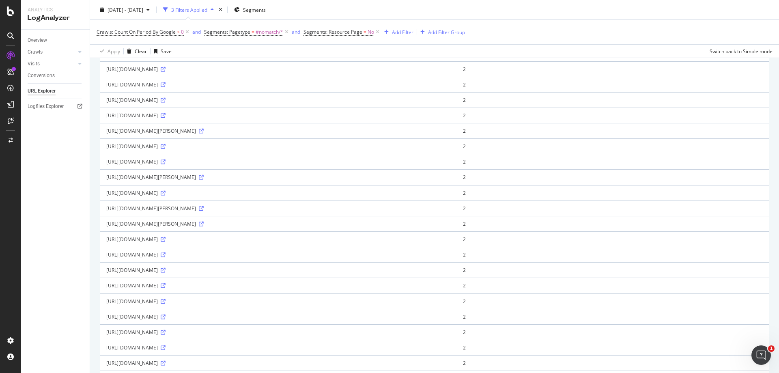
scroll to position [363, 0]
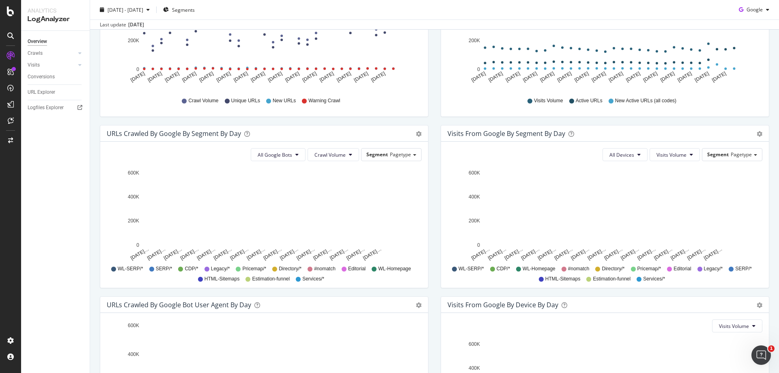
scroll to position [203, 0]
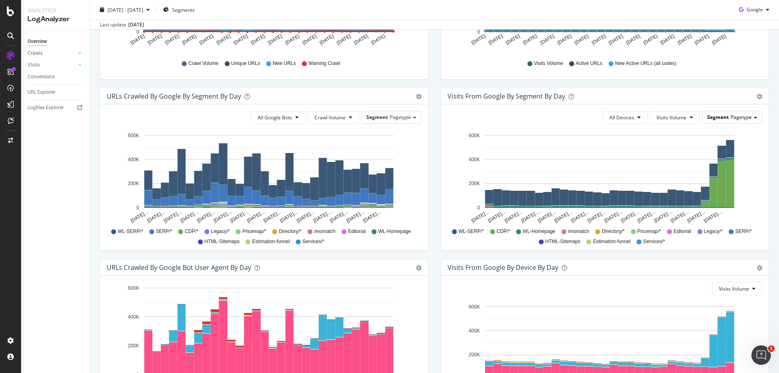
click at [741, 119] on span "Pagetype" at bounding box center [741, 117] width 21 height 7
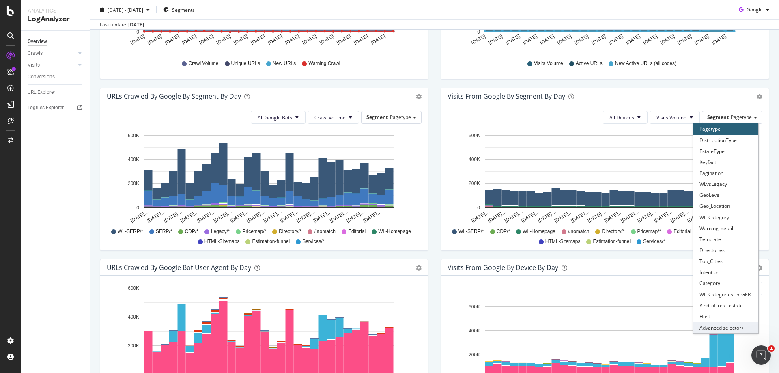
click at [727, 327] on div "Advanced selector >" at bounding box center [725, 327] width 65 height 11
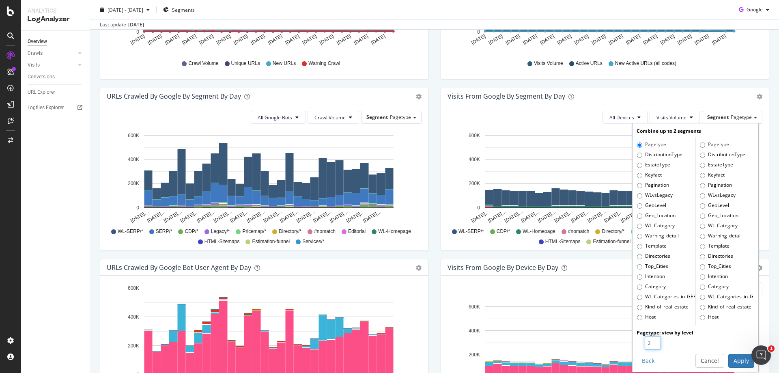
type input "2"
click at [649, 339] on input "2" at bounding box center [653, 343] width 16 height 14
click at [729, 356] on button "Apply" at bounding box center [741, 361] width 26 height 14
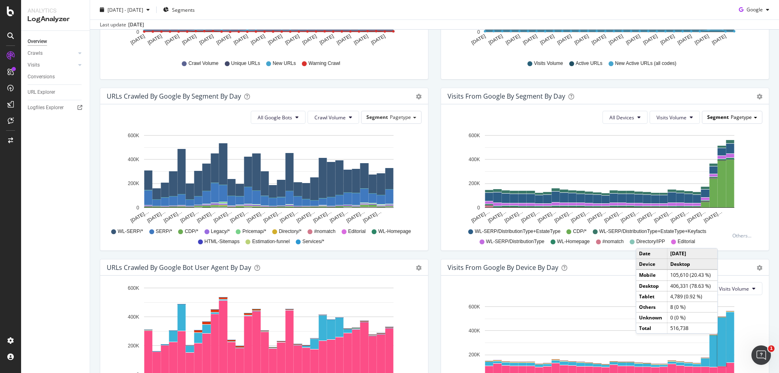
click at [743, 117] on span "Pagetype" at bounding box center [741, 117] width 21 height 7
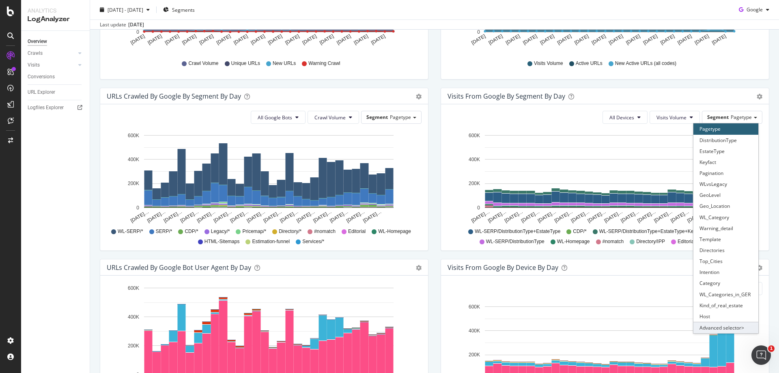
click at [724, 324] on div "Advanced selector >" at bounding box center [725, 327] width 65 height 11
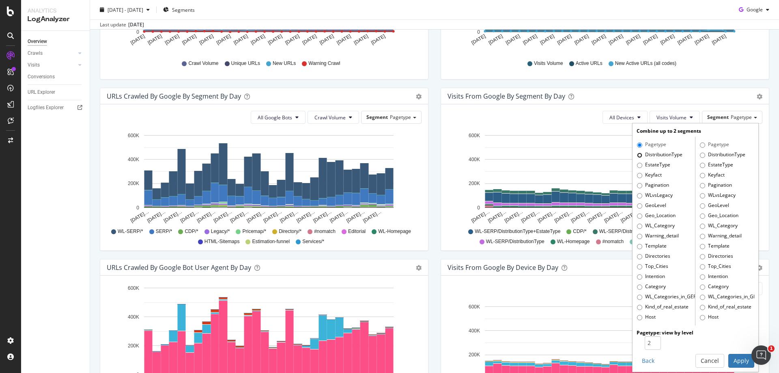
click at [637, 155] on input "DistributionType" at bounding box center [639, 155] width 5 height 5
radio input "true"
click at [649, 145] on label "Pagetype" at bounding box center [651, 145] width 29 height 8
click at [642, 145] on input "Pagetype" at bounding box center [639, 144] width 5 height 5
radio input "true"
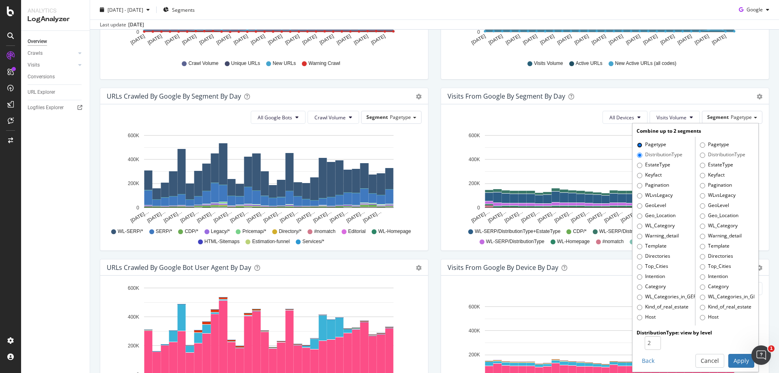
radio input "false"
click at [700, 156] on input "DistributionType" at bounding box center [702, 155] width 5 height 5
radio input "true"
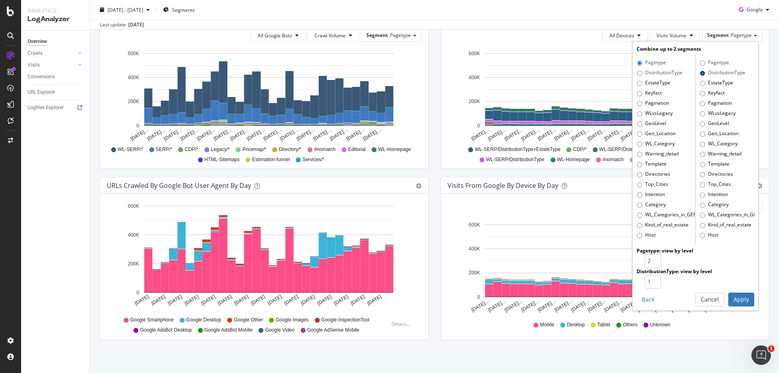
scroll to position [288, 0]
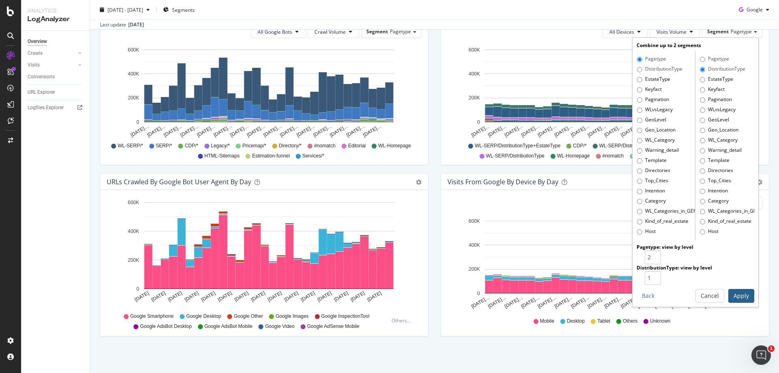
click at [732, 293] on button "Apply" at bounding box center [741, 296] width 26 height 14
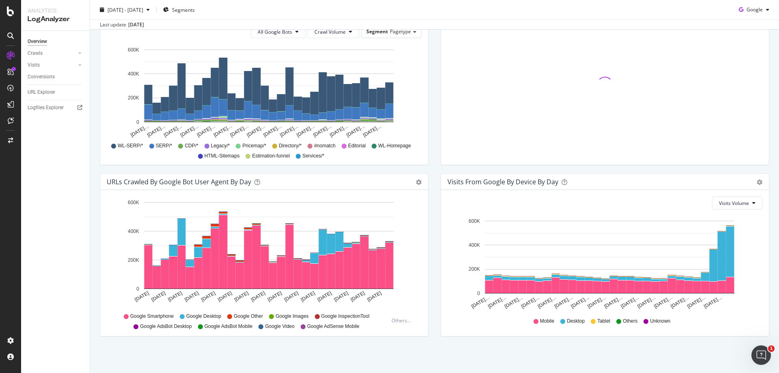
scroll to position [248, 0]
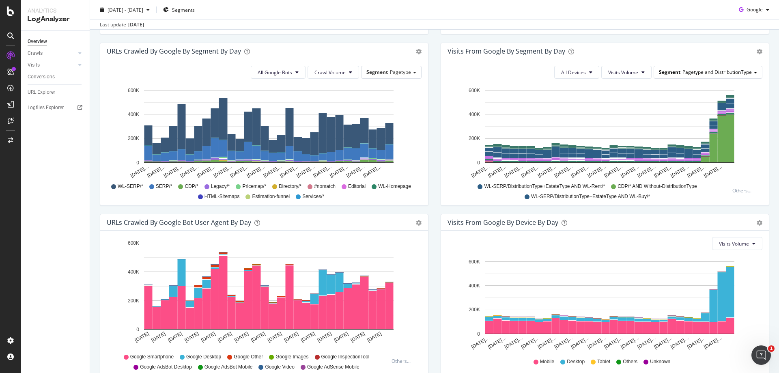
click at [737, 76] on div "Segment Pagetype and DistributionType" at bounding box center [708, 72] width 108 height 12
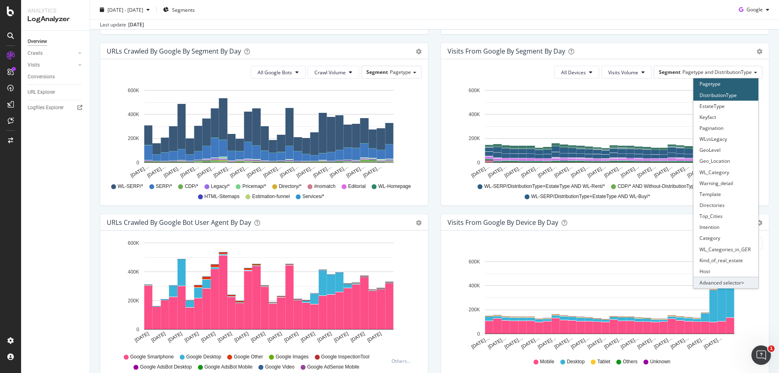
click at [703, 282] on div "Advanced selector >" at bounding box center [725, 282] width 65 height 11
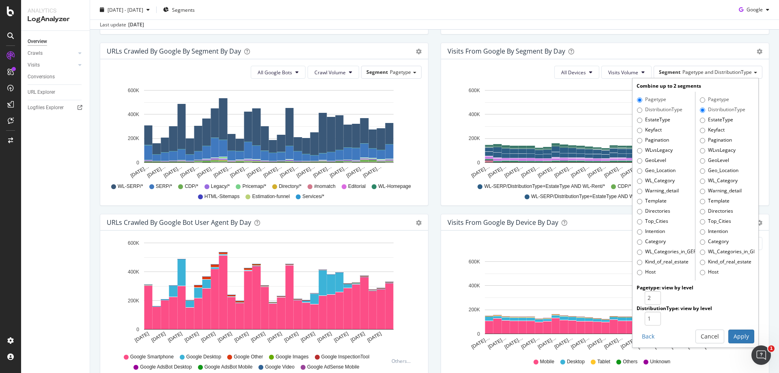
click at [639, 99] on label "Pagetype" at bounding box center [651, 100] width 29 height 8
click at [639, 99] on input "Pagetype" at bounding box center [639, 99] width 5 height 5
click at [700, 112] on input "DistributionType" at bounding box center [702, 109] width 5 height 5
click at [643, 335] on button "Back" at bounding box center [647, 336] width 23 height 14
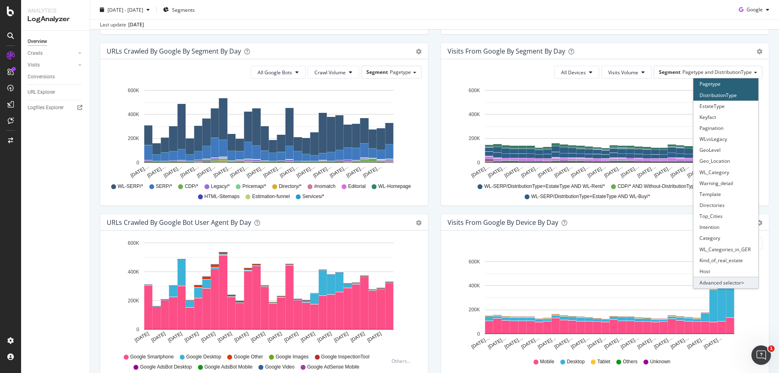
click at [716, 282] on div "Advanced selector >" at bounding box center [725, 282] width 65 height 11
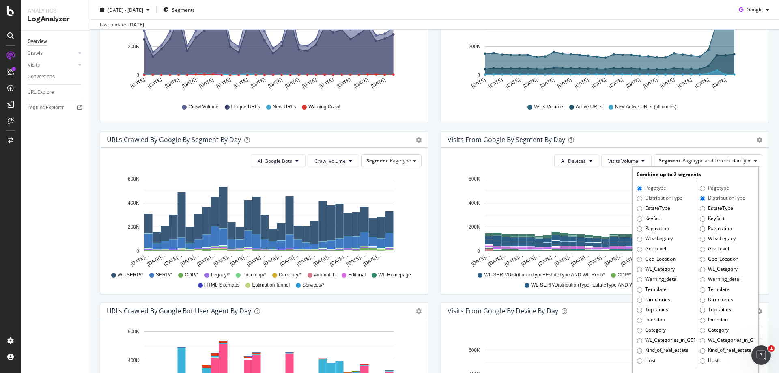
scroll to position [126, 0]
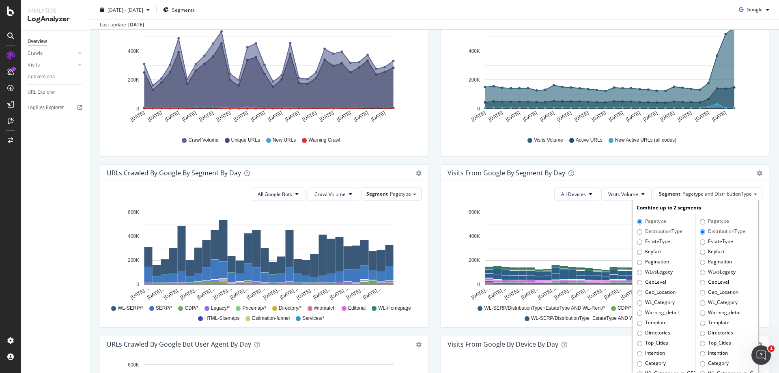
click at [717, 206] on div "Combine up to 2 segments" at bounding box center [695, 207] width 118 height 7
click at [715, 214] on div "Pagetype DistributionType EstateType Keyfact Pagination WLvsLegacy GeoLevel Geo…" at bounding box center [724, 307] width 59 height 189
click at [715, 220] on label "Pagetype" at bounding box center [714, 221] width 29 height 8
click at [705, 220] on input "Pagetype" at bounding box center [702, 221] width 5 height 5
click at [700, 221] on input "Pagetype" at bounding box center [702, 221] width 5 height 5
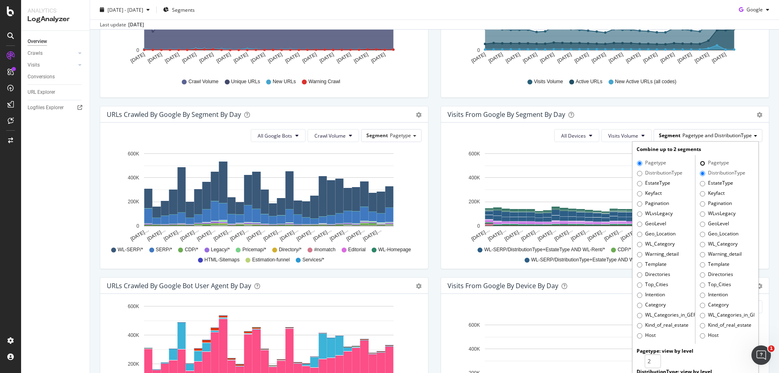
scroll to position [207, 0]
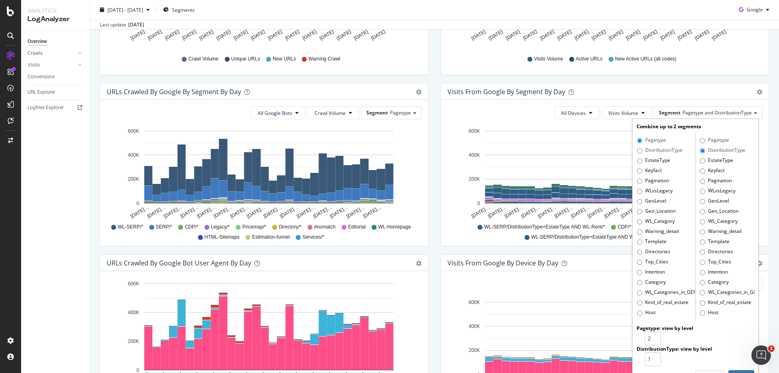
click at [649, 150] on label "DistributionType" at bounding box center [659, 150] width 45 height 8
click at [642, 150] on input "DistributionType" at bounding box center [639, 150] width 5 height 5
click at [637, 157] on label "EstateType" at bounding box center [653, 161] width 33 height 8
click at [637, 158] on input "EstateType" at bounding box center [639, 160] width 5 height 5
radio input "true"
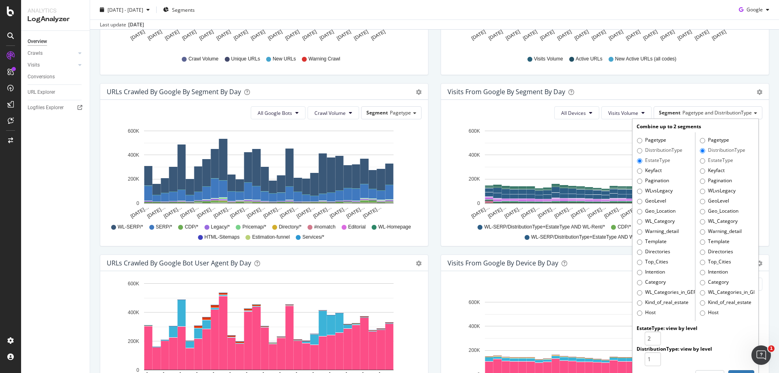
click at [637, 139] on label "Pagetype" at bounding box center [651, 140] width 29 height 8
click at [637, 139] on input "Pagetype" at bounding box center [639, 140] width 5 height 5
radio input "true"
radio input "false"
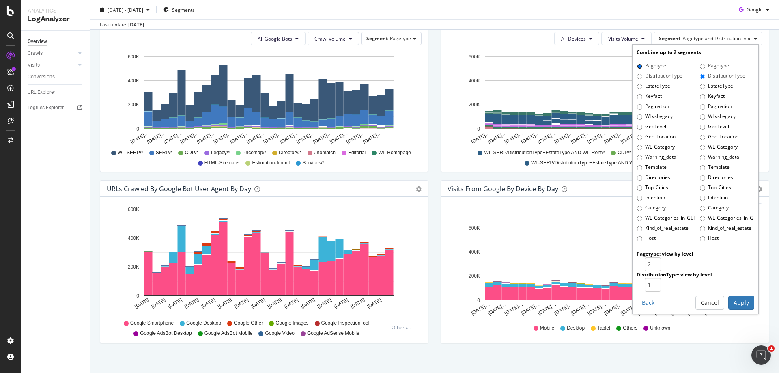
scroll to position [288, 0]
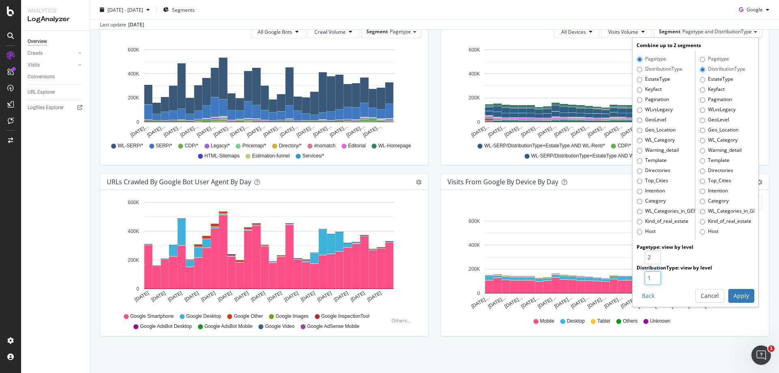
click at [650, 279] on input "1" at bounding box center [653, 278] width 16 height 14
click at [651, 273] on input "1" at bounding box center [653, 278] width 16 height 14
click at [650, 279] on input "1" at bounding box center [653, 278] width 16 height 14
click at [650, 256] on input "2" at bounding box center [653, 257] width 16 height 14
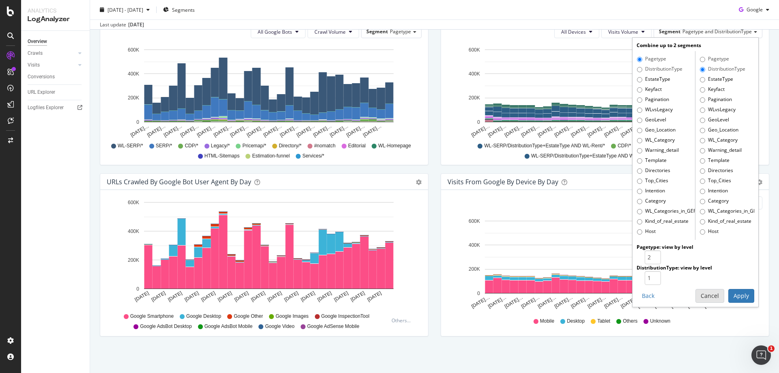
click at [707, 295] on button "Cancel" at bounding box center [709, 296] width 29 height 14
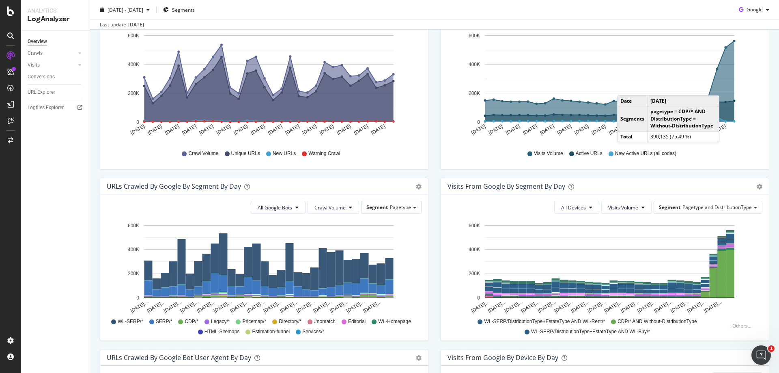
scroll to position [86, 0]
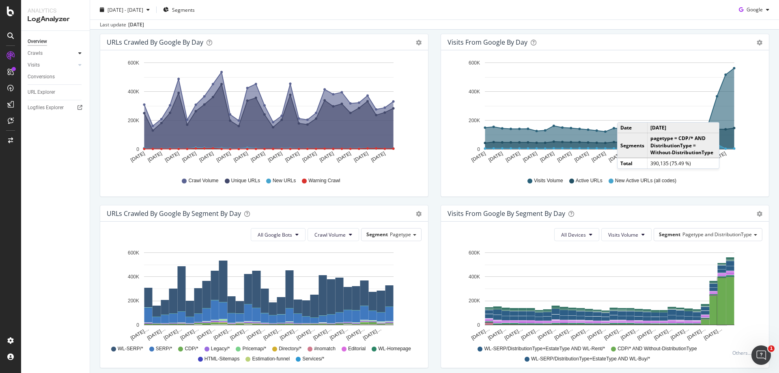
click at [79, 53] on icon at bounding box center [79, 53] width 3 height 5
click at [42, 53] on div "Crawls" at bounding box center [35, 53] width 15 height 9
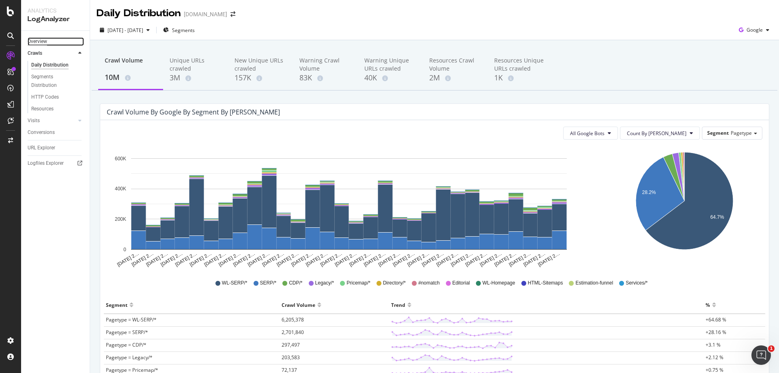
click at [43, 44] on div "Overview" at bounding box center [37, 41] width 19 height 9
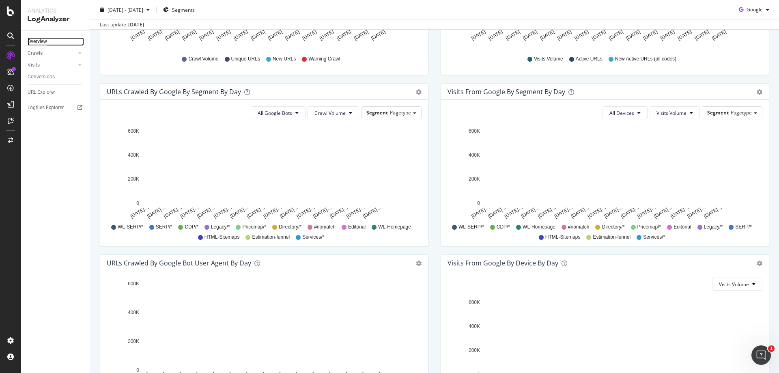
scroll to position [288, 0]
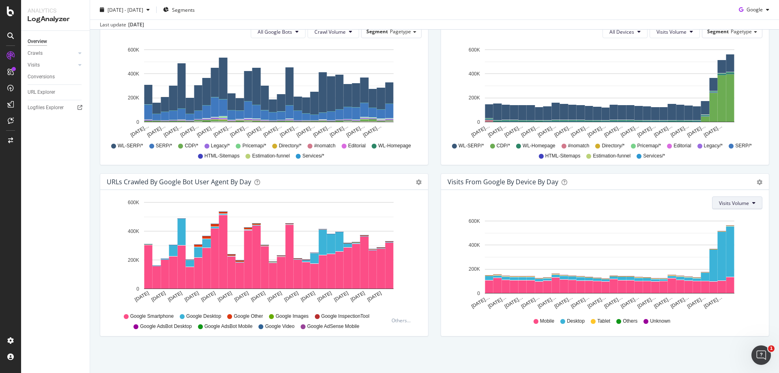
click at [745, 202] on button "Visits Volume" at bounding box center [737, 202] width 50 height 13
click at [732, 235] on span "Active URLs" at bounding box center [728, 233] width 31 height 7
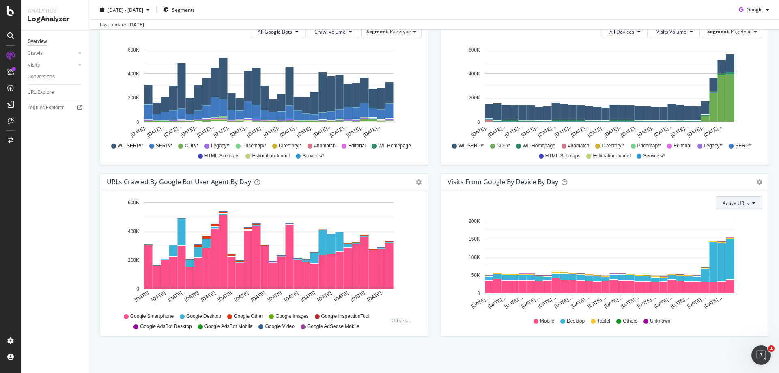
click at [735, 202] on span "Active URLs" at bounding box center [735, 203] width 26 height 7
click at [739, 220] on span "Visits Volume" at bounding box center [732, 218] width 30 height 7
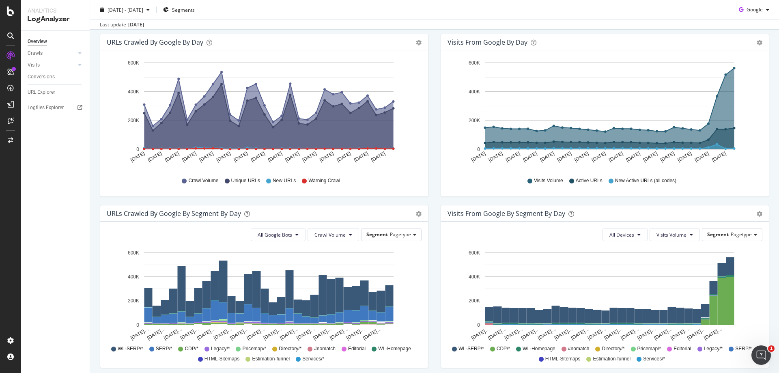
scroll to position [4, 0]
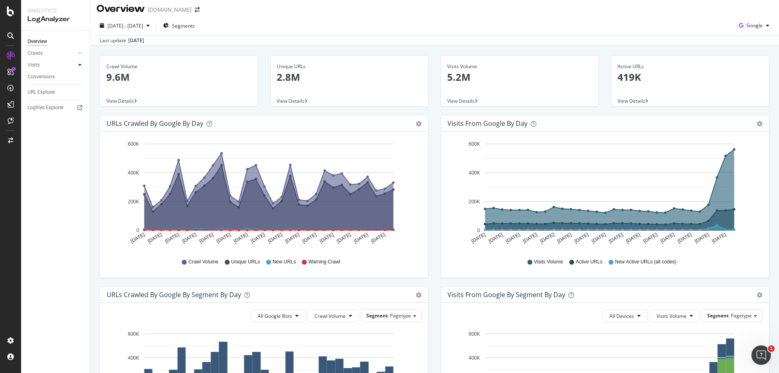
click at [81, 64] on icon at bounding box center [79, 64] width 3 height 5
click at [37, 65] on div "Visits" at bounding box center [34, 65] width 12 height 9
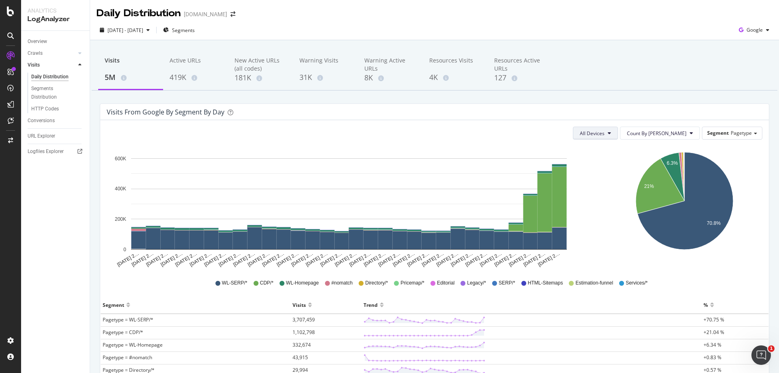
click at [604, 135] on span "All Devices" at bounding box center [592, 133] width 25 height 7
click at [611, 132] on icon at bounding box center [609, 133] width 3 height 5
click at [604, 136] on span "All Devices" at bounding box center [592, 133] width 25 height 7
click at [621, 179] on span "Desktop" at bounding box center [616, 179] width 25 height 7
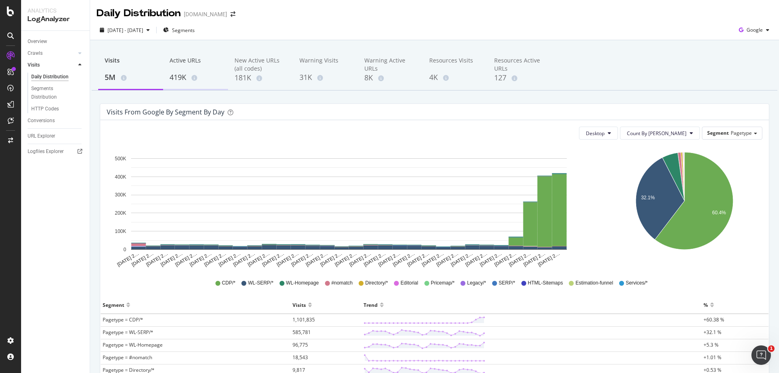
click at [184, 73] on div "419K" at bounding box center [196, 77] width 52 height 11
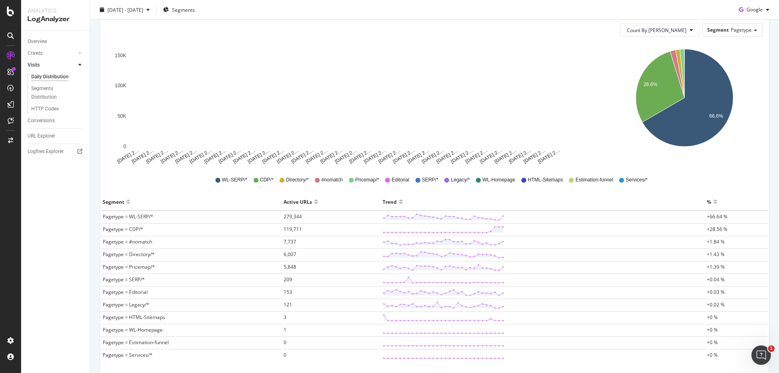
scroll to position [122, 0]
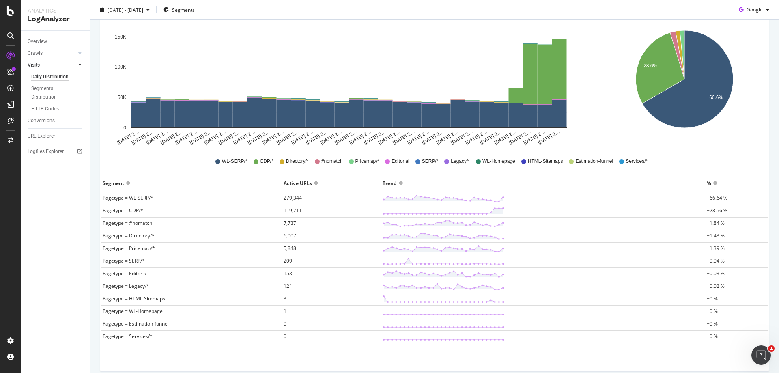
click at [296, 213] on span "119,711" at bounding box center [293, 210] width 18 height 7
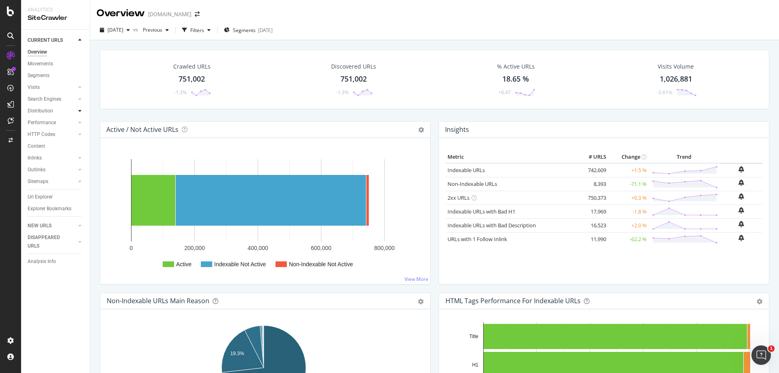
click at [79, 112] on icon at bounding box center [79, 110] width 3 height 5
click at [48, 133] on div "Segments" at bounding box center [42, 134] width 22 height 9
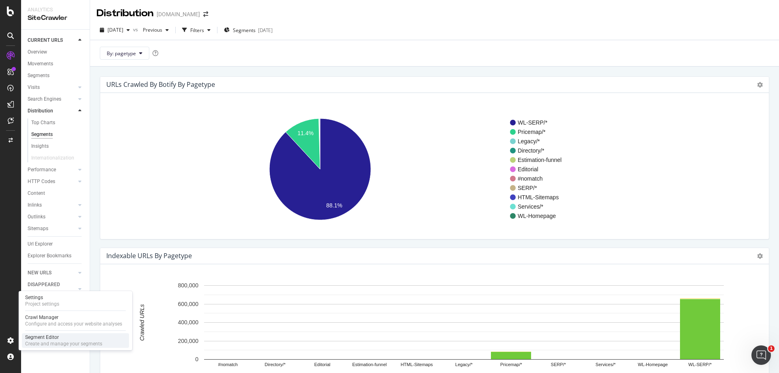
click at [56, 337] on div "Segment Editor" at bounding box center [63, 337] width 77 height 6
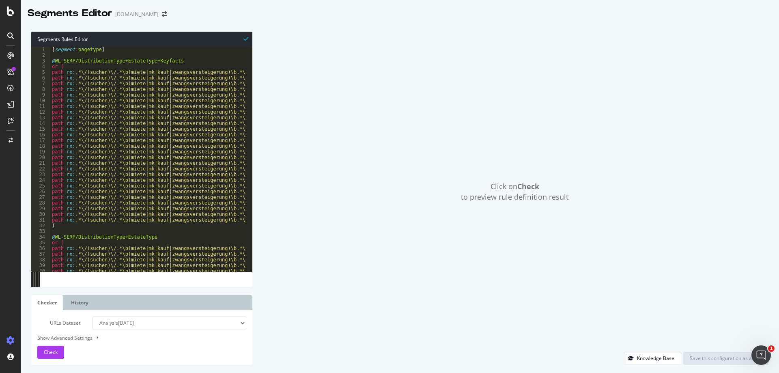
type textarea "path rx:.*\/(suchen)\/.*\b(miete|mk|kauf|zwangsversteigerung)\b.*\/(wbs-ja)(?:\…"
click at [185, 141] on div "[ segment : pagetype ] @ WL-SERP/DistributionType+EstateType+Keyfacts or ( path…" at bounding box center [355, 162] width 611 height 230
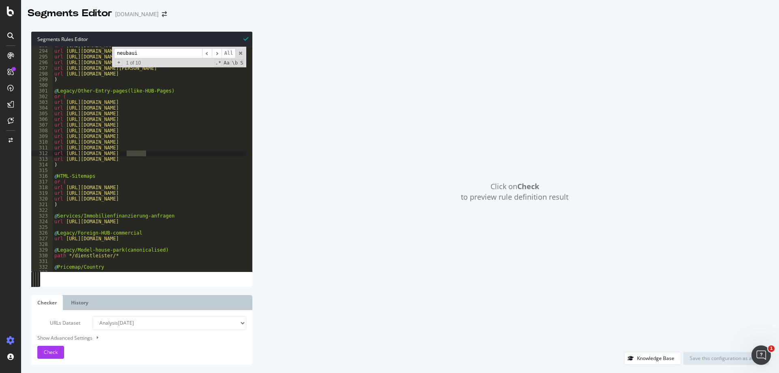
scroll to position [108, 0]
type input "neubauimmob"
click at [219, 54] on span "​" at bounding box center [217, 53] width 10 height 10
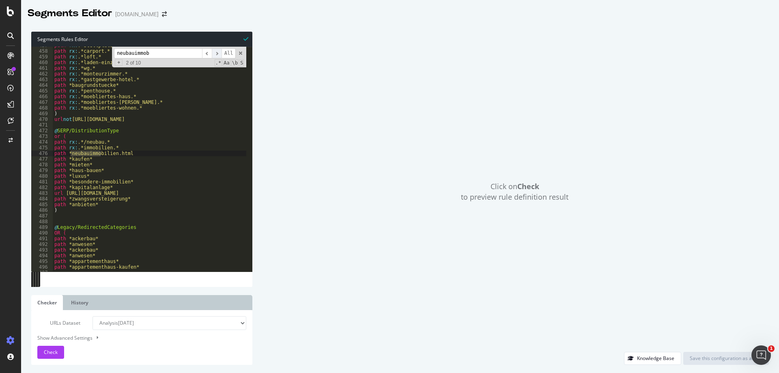
click at [219, 54] on span "​" at bounding box center [217, 53] width 10 height 10
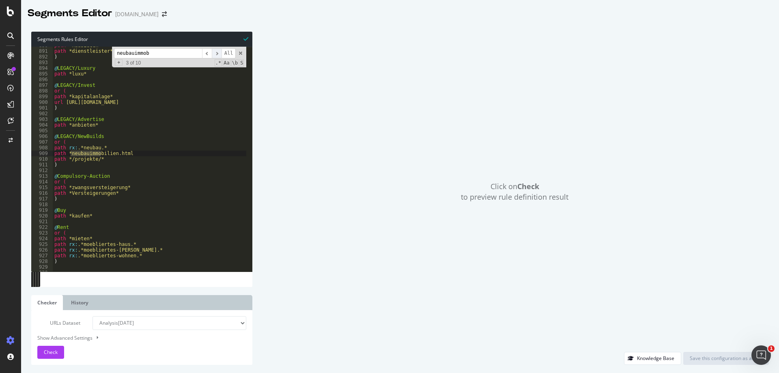
click at [216, 54] on span "​" at bounding box center [217, 53] width 10 height 10
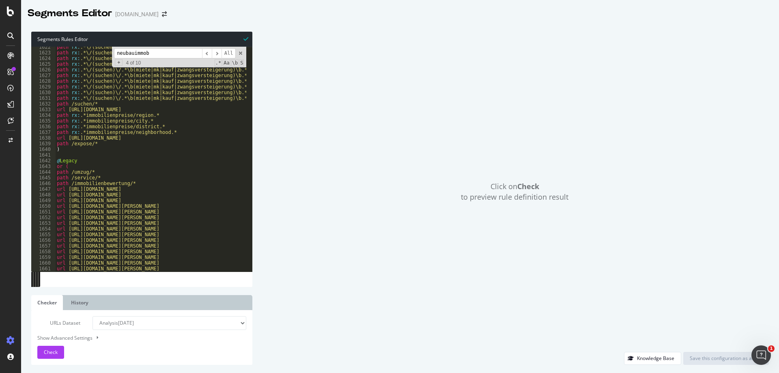
scroll to position [599, 0]
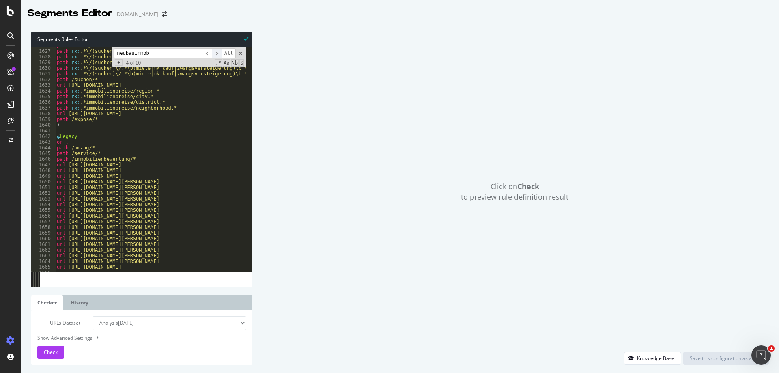
click at [218, 56] on span "​" at bounding box center [217, 53] width 10 height 10
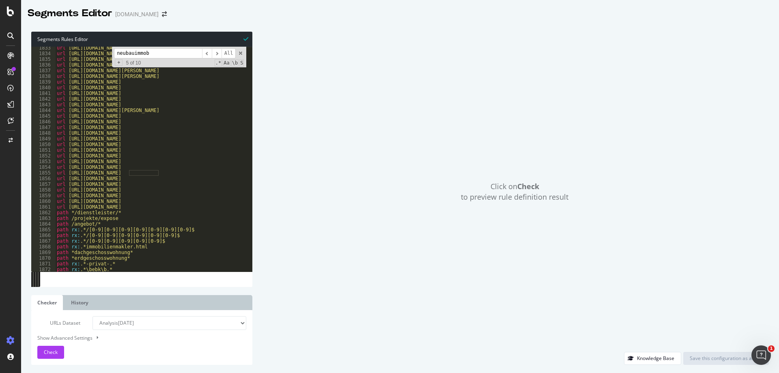
scroll to position [671, 0]
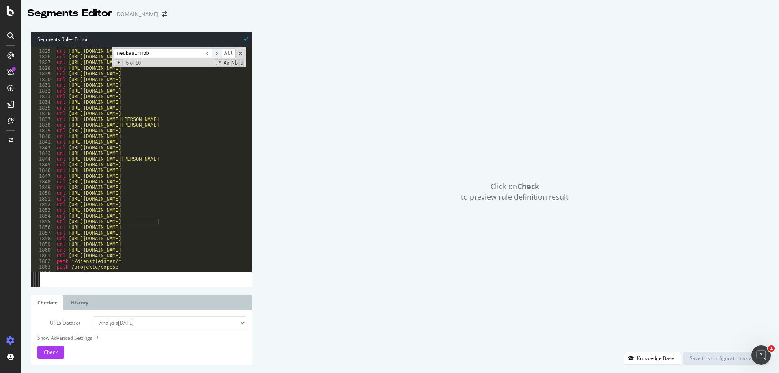
click at [217, 56] on span "​" at bounding box center [217, 53] width 10 height 10
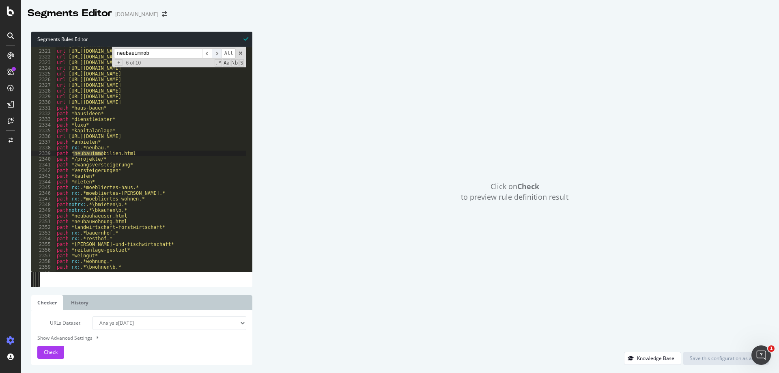
click at [217, 56] on span "​" at bounding box center [217, 53] width 10 height 10
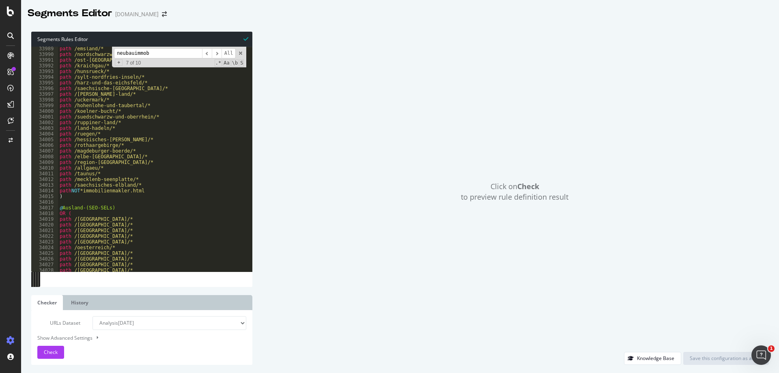
scroll to position [12514, 0]
click at [221, 52] on span "​" at bounding box center [217, 53] width 10 height 10
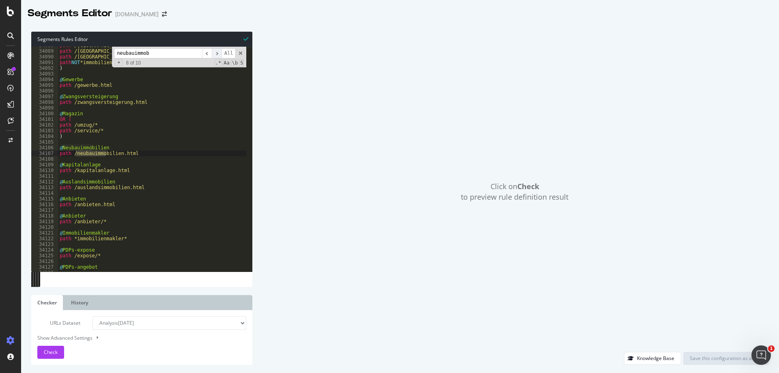
click at [221, 52] on span "​" at bounding box center [217, 53] width 10 height 10
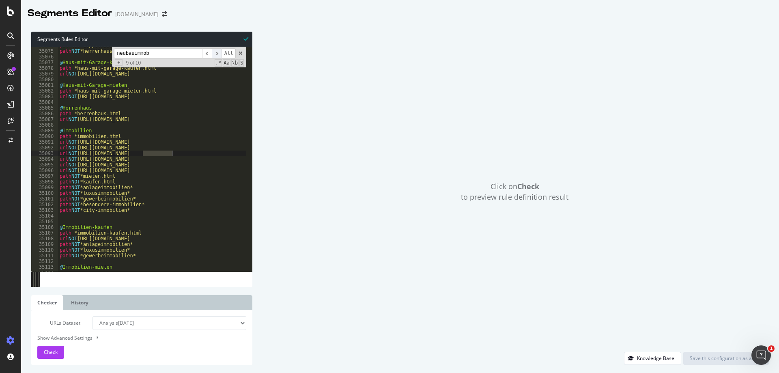
click at [221, 52] on span "​" at bounding box center [217, 53] width 10 height 10
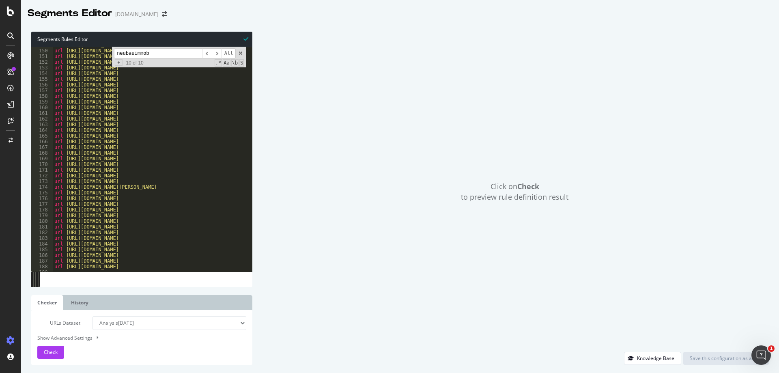
scroll to position [0, 0]
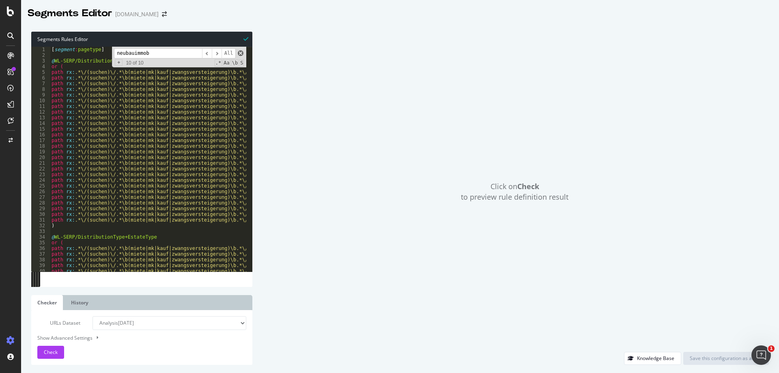
click at [240, 53] on span at bounding box center [241, 53] width 6 height 6
type textarea "@Neubauimmobilien_kaufen"
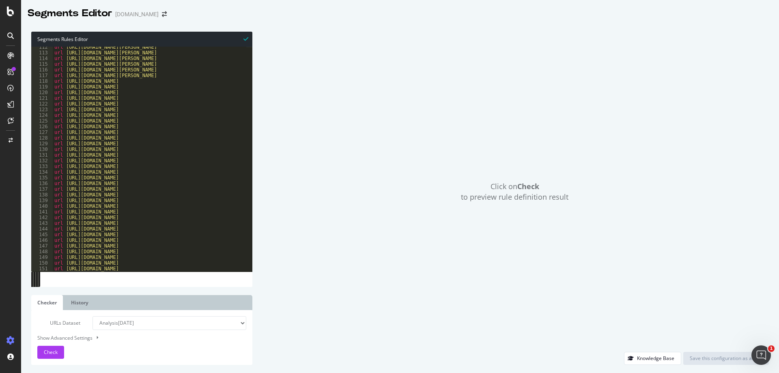
scroll to position [43, 0]
click at [82, 338] on div "Show Advanced Settings" at bounding box center [135, 338] width 209 height 8
select select "5000"
select select "100"
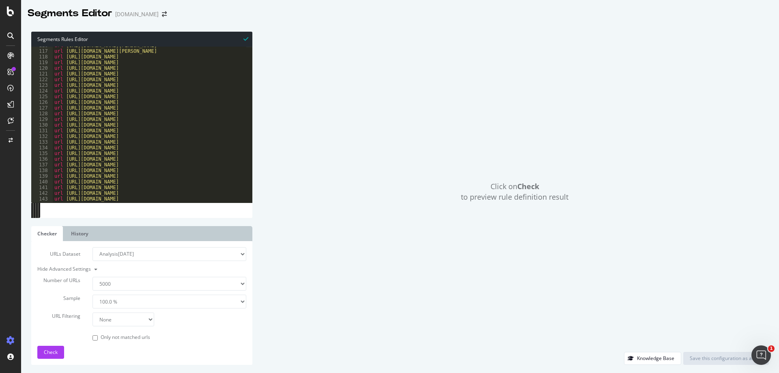
click at [131, 321] on select "None Equal to Not equal to Starts with Doesn't start with Ends with Doesn't end…" at bounding box center [123, 319] width 62 height 14
select select "eq"
click at [92, 312] on select "None Equal to Not equal to Starts with Doesn't start with Ends with Doesn't end…" at bounding box center [123, 319] width 62 height 14
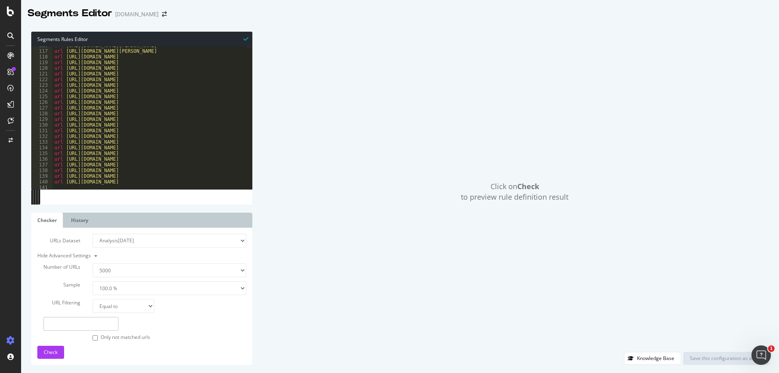
click at [82, 322] on input "text" at bounding box center [80, 324] width 75 height 14
paste input "neubauimmobilien.html"
type input "https://www.immonet.de/neubauimmobilien.html"
click at [57, 348] on span "Check" at bounding box center [51, 351] width 14 height 7
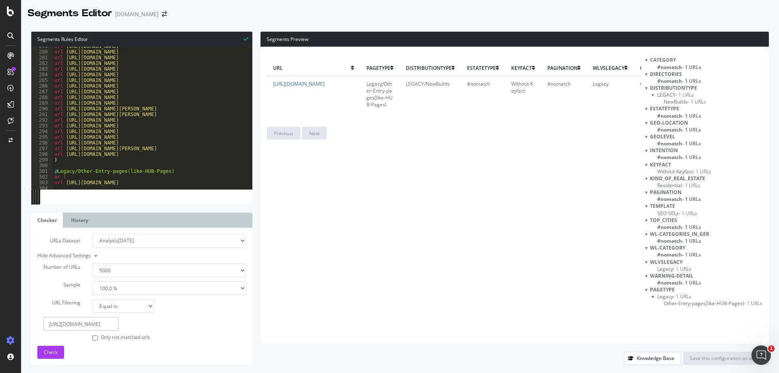
scroll to position [104, 0]
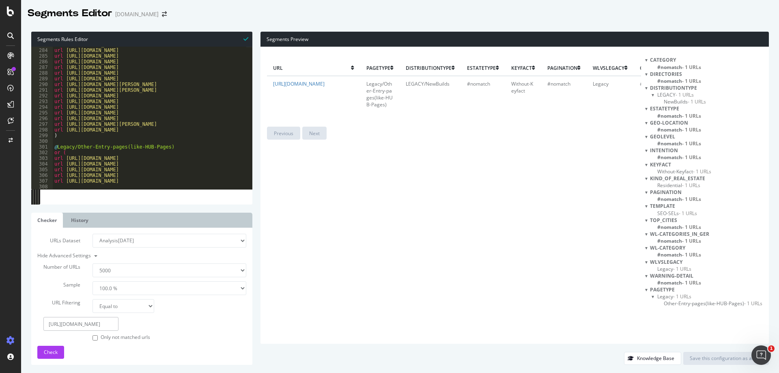
type textarea "url https://www.immonet.de/wohnung-mit-einbaukueche.html"
click at [172, 117] on div "url https://www.immonet.de/sozialwohnung.html url https://www.immonet.de/haus-m…" at bounding box center [358, 116] width 611 height 148
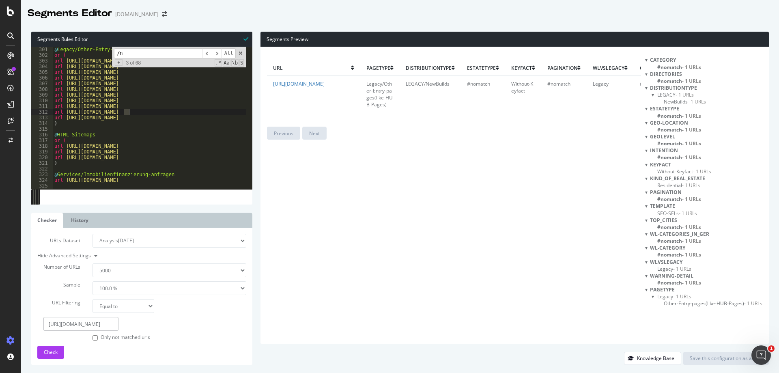
scroll to position [110, 0]
type input "/neubau"
click at [217, 54] on span "​" at bounding box center [217, 53] width 10 height 10
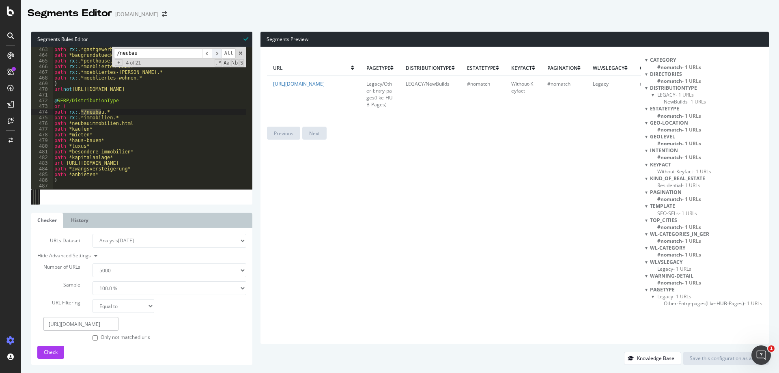
scroll to position [170, 0]
click at [217, 54] on span "​" at bounding box center [217, 53] width 10 height 10
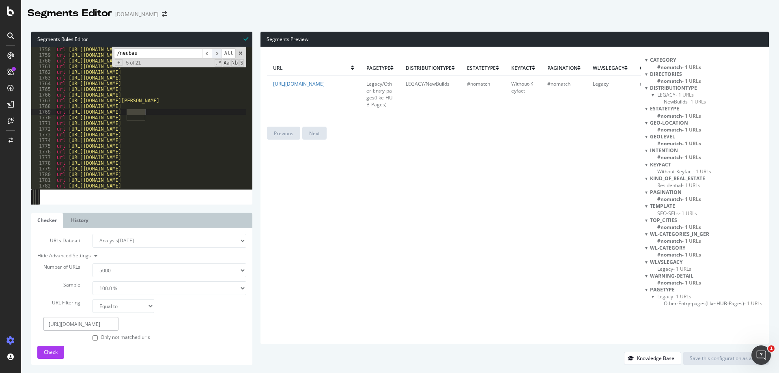
click at [217, 54] on span "​" at bounding box center [217, 53] width 10 height 10
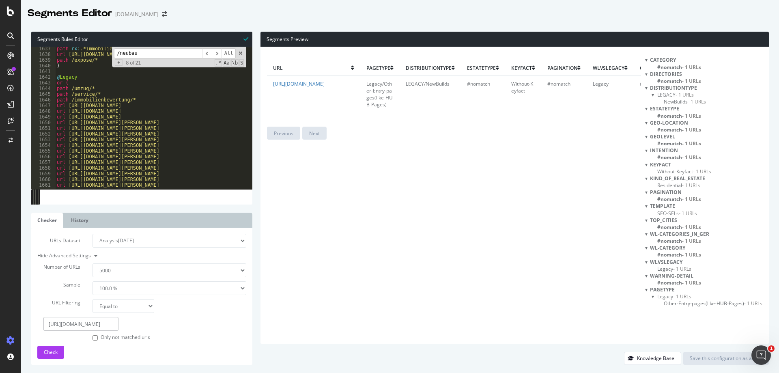
scroll to position [602, 0]
click at [219, 54] on span "​" at bounding box center [217, 53] width 10 height 10
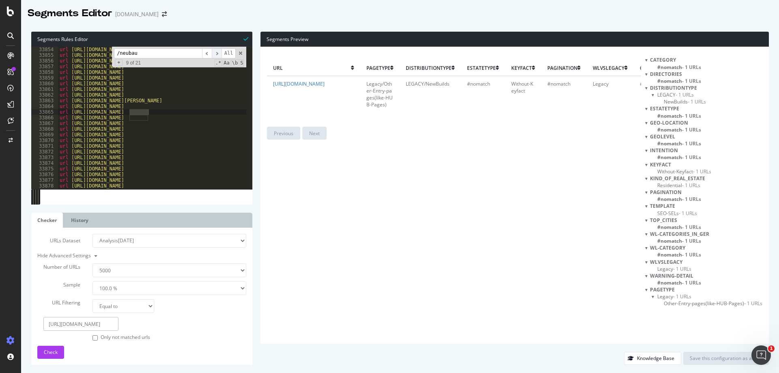
click at [219, 54] on span "​" at bounding box center [217, 53] width 10 height 10
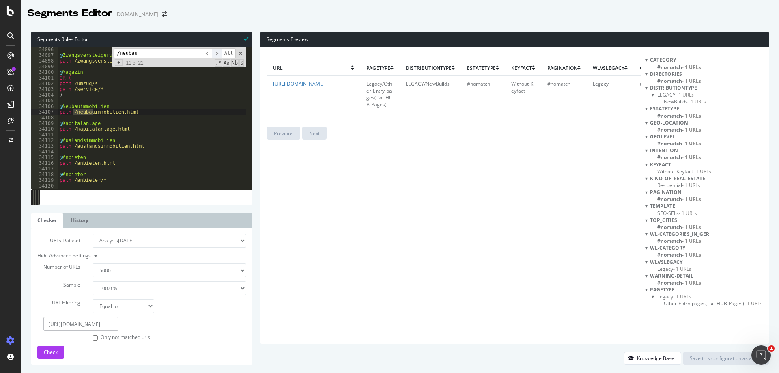
scroll to position [12553, 0]
click at [219, 54] on span "​" at bounding box center [217, 53] width 10 height 10
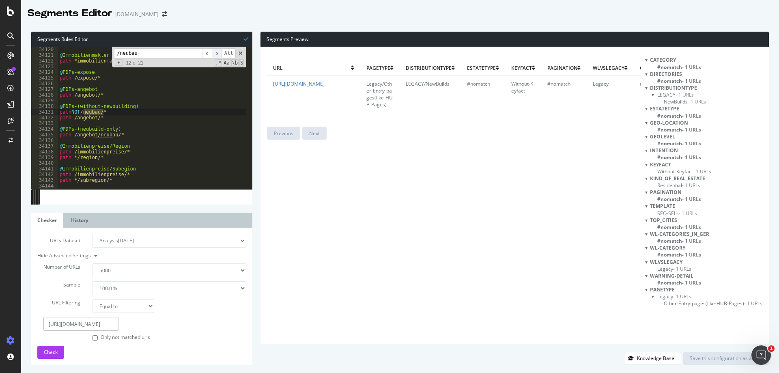
scroll to position [12562, 0]
click at [219, 54] on span "​" at bounding box center [217, 53] width 10 height 10
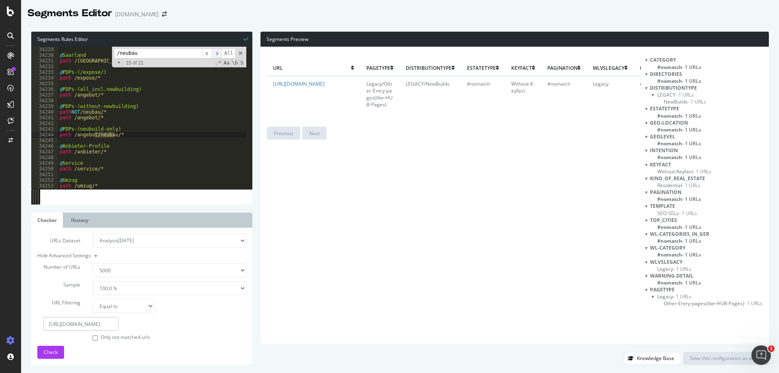
click at [219, 54] on span "​" at bounding box center [217, 53] width 10 height 10
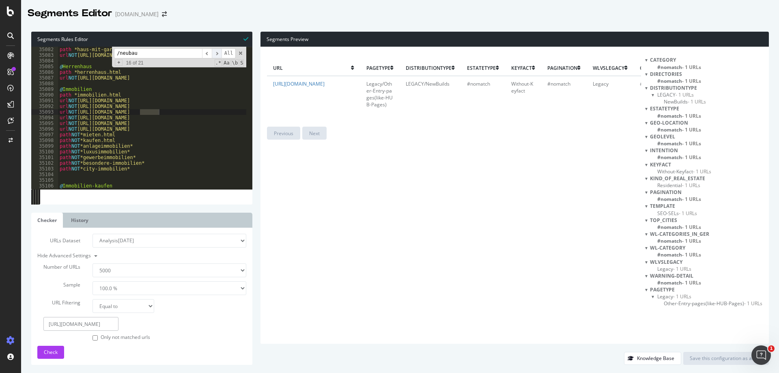
click at [219, 54] on span "​" at bounding box center [217, 53] width 10 height 10
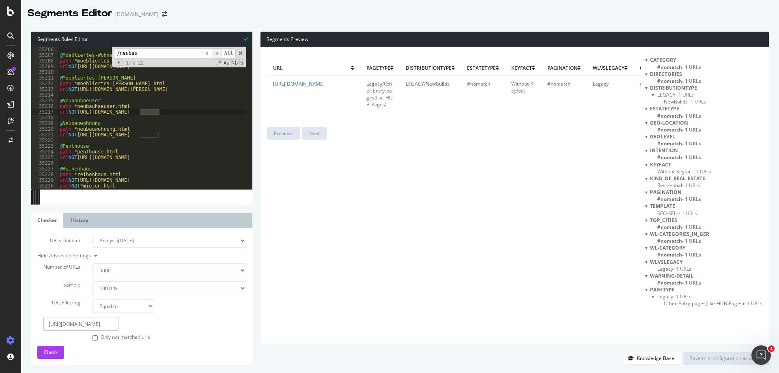
click at [219, 54] on span "​" at bounding box center [217, 53] width 10 height 10
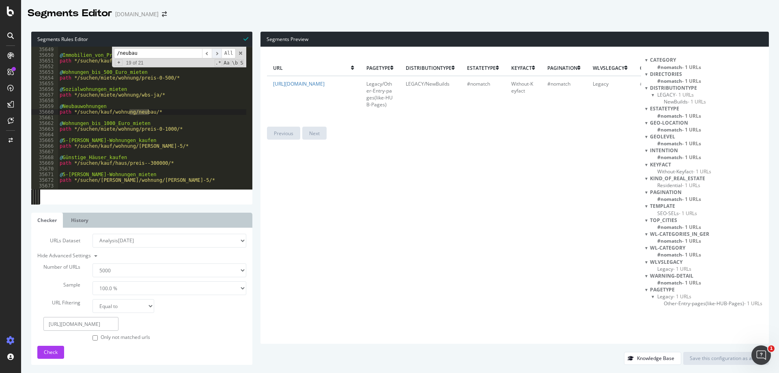
click at [219, 54] on span "​" at bounding box center [217, 53] width 10 height 10
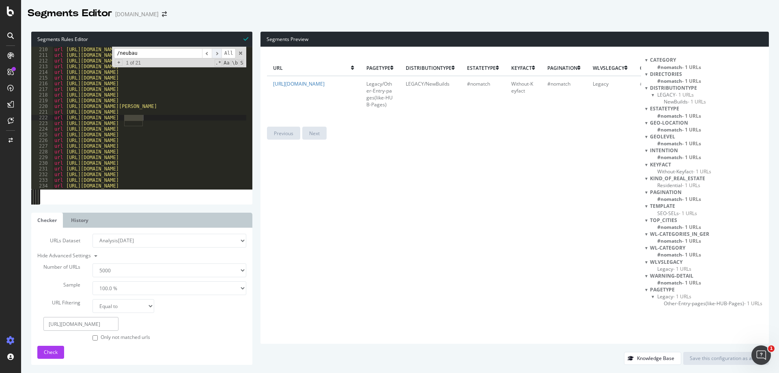
click at [219, 54] on span "​" at bounding box center [217, 53] width 10 height 10
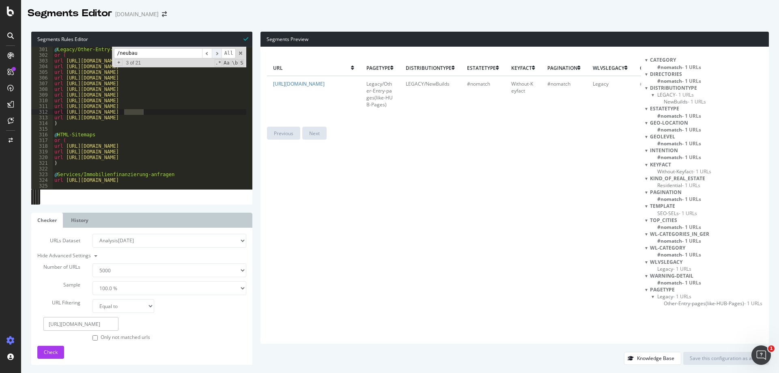
scroll to position [110, 0]
click at [219, 54] on span "​" at bounding box center [217, 53] width 10 height 10
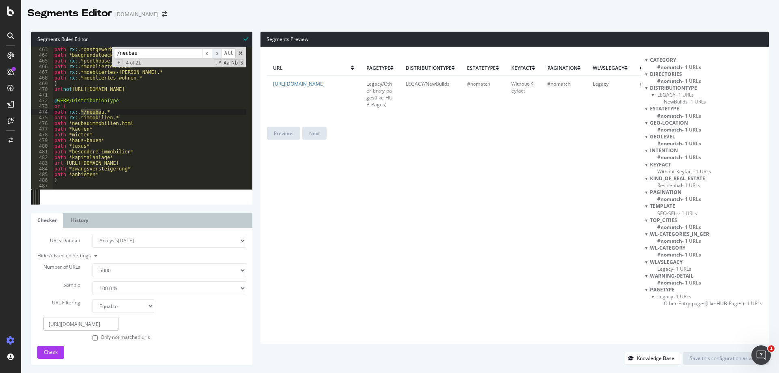
scroll to position [170, 0]
click at [219, 54] on span "​" at bounding box center [217, 53] width 10 height 10
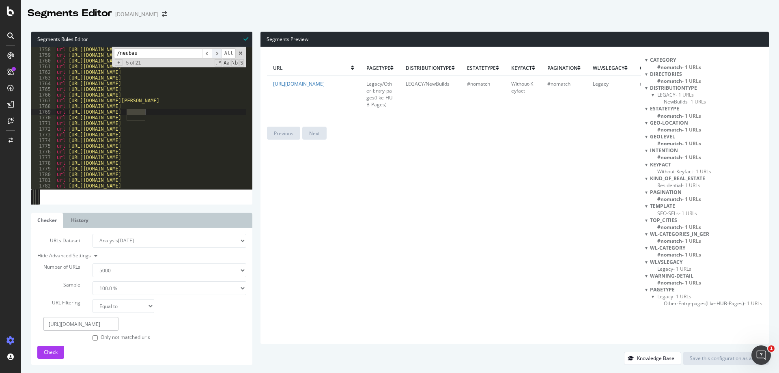
click at [219, 54] on span "​" at bounding box center [217, 53] width 10 height 10
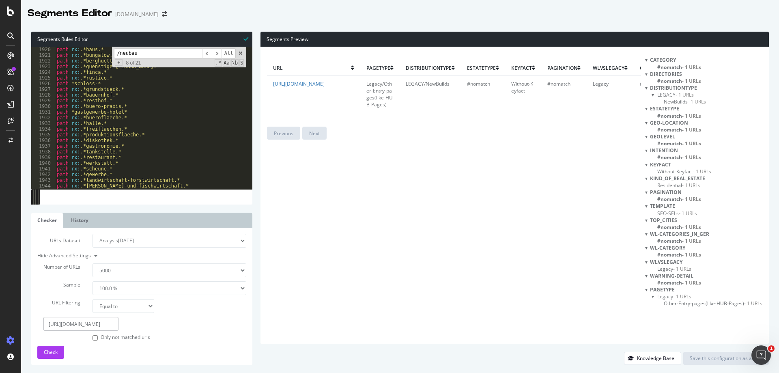
scroll to position [697, 0]
click at [241, 53] on span at bounding box center [241, 53] width 6 height 6
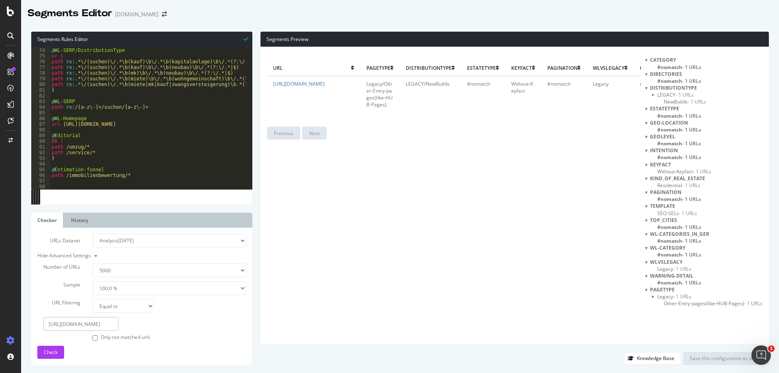
scroll to position [27, 0]
drag, startPoint x: 140, startPoint y: 123, endPoint x: 97, endPoint y: 125, distance: 43.1
click at [97, 125] on div "@ WL-SERP/DistributionType or ( path rx : .*\/(suchen)\/.*\b(kauf)\b\/.*\b(kapi…" at bounding box center [355, 116] width 611 height 148
type textarea "url https://www.immonet.de/"
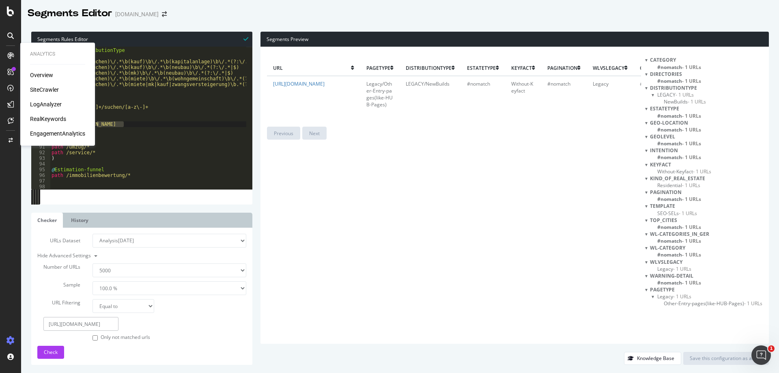
click at [58, 89] on div "SiteCrawler" at bounding box center [44, 90] width 29 height 8
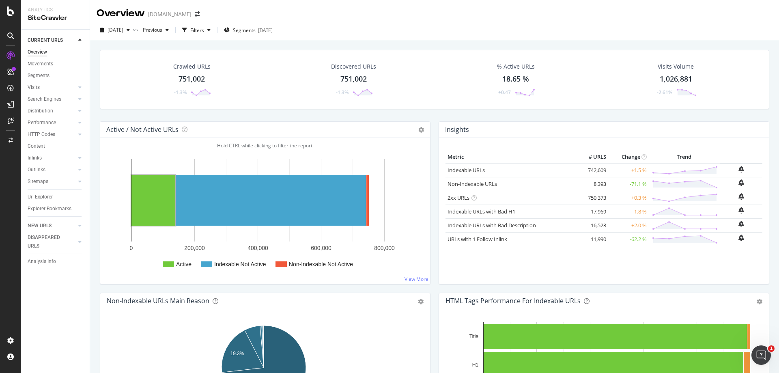
click at [40, 197] on div "Url Explorer" at bounding box center [40, 197] width 25 height 9
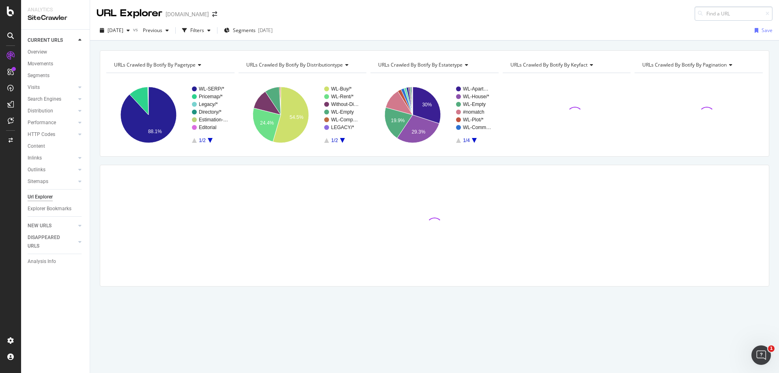
click at [730, 16] on input at bounding box center [733, 13] width 78 height 14
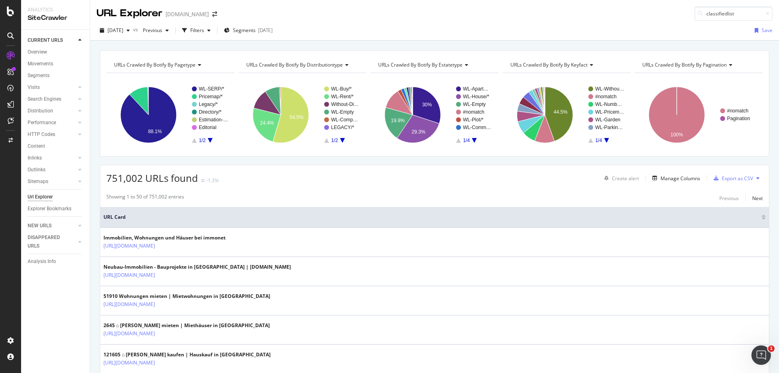
click at [554, 19] on div "URL Explorer immonet.de classifiedlist" at bounding box center [434, 10] width 689 height 21
click at [743, 13] on input "classifiedlist" at bounding box center [733, 13] width 78 height 14
type input "angebot"
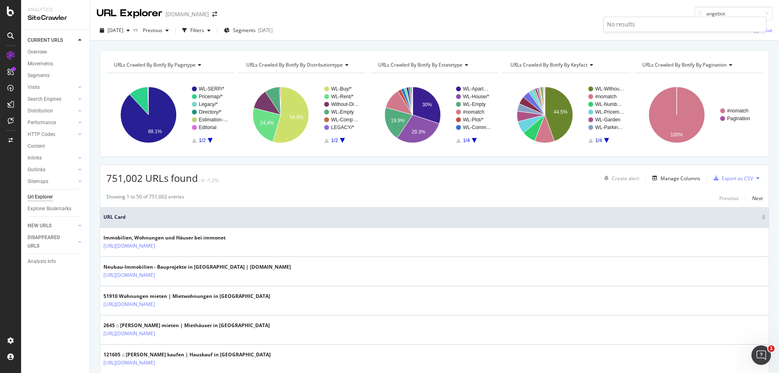
click at [576, 24] on div "2025 Sep. 19th vs Previous Filters Segments 2025-08-19 Save" at bounding box center [434, 32] width 689 height 16
click at [211, 140] on icon "A chart." at bounding box center [210, 140] width 5 height 5
click at [194, 141] on icon "A chart." at bounding box center [194, 140] width 5 height 5
click at [212, 15] on icon "arrow-right-arrow-left" at bounding box center [214, 14] width 5 height 6
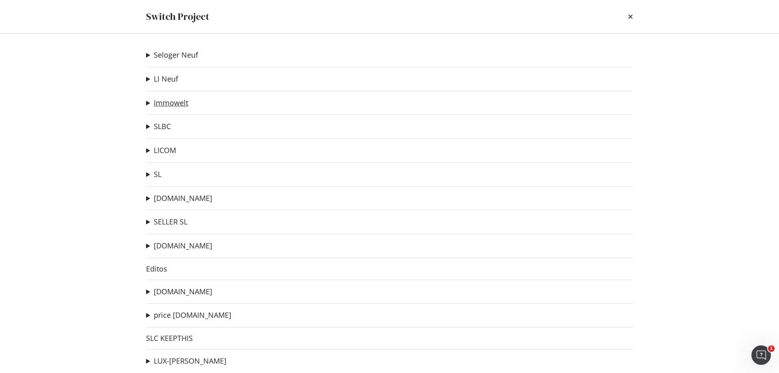
click at [178, 101] on link "Immowelt" at bounding box center [171, 103] width 34 height 9
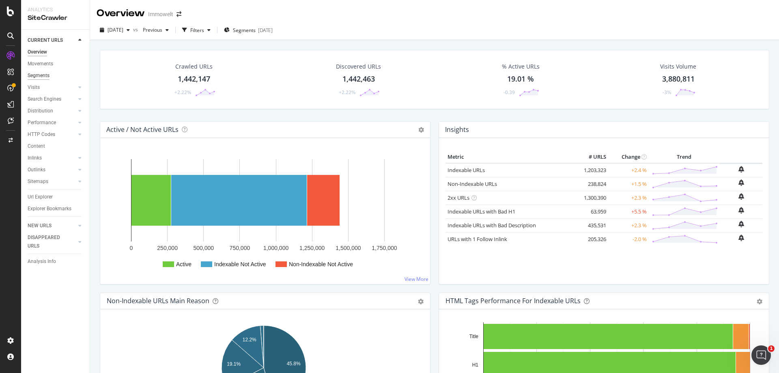
click at [43, 73] on div "Segments" at bounding box center [39, 75] width 22 height 9
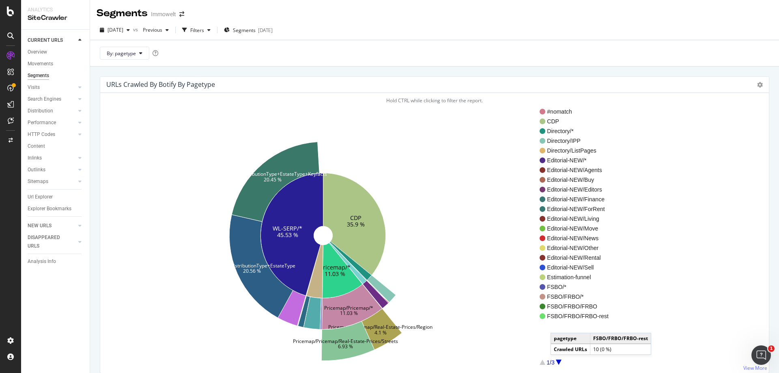
click at [559, 363] on div at bounding box center [559, 361] width 6 height 5
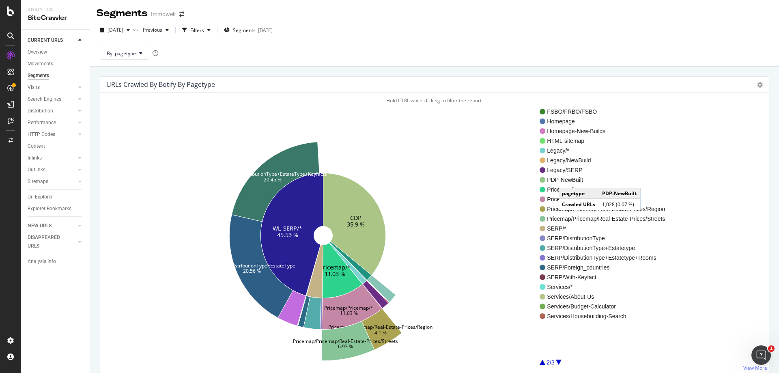
click at [567, 180] on span "PDP-NewBuilt" at bounding box center [606, 180] width 118 height 8
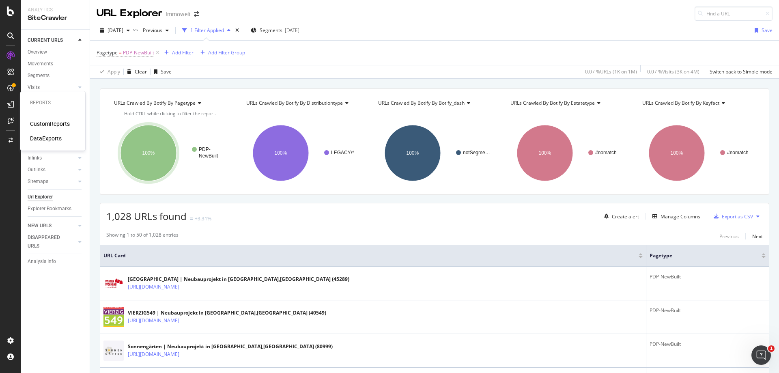
click at [45, 140] on div "DataExports" at bounding box center [46, 138] width 32 height 8
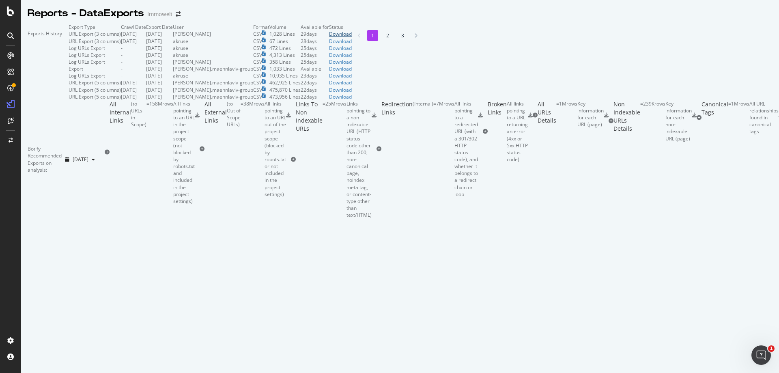
click at [352, 37] on div "Download" at bounding box center [340, 33] width 23 height 7
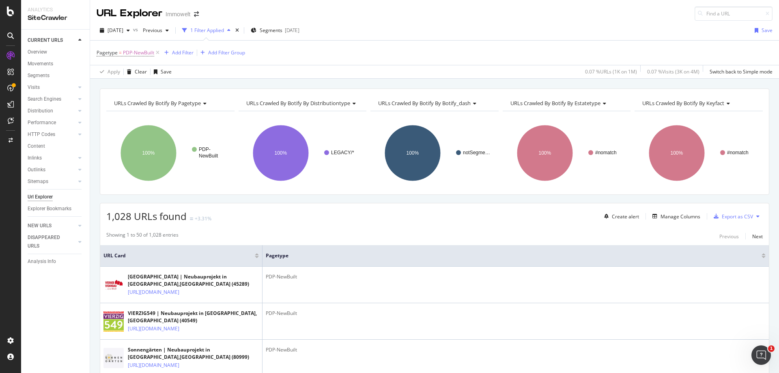
click at [688, 105] on span "URLs Crawled By Botify By keyfact" at bounding box center [683, 102] width 82 height 7
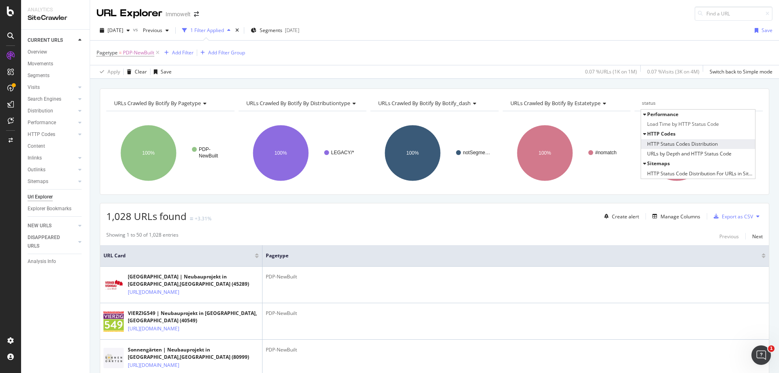
type input "status"
click at [712, 146] on span "HTTP Status Codes Distribution" at bounding box center [682, 144] width 71 height 8
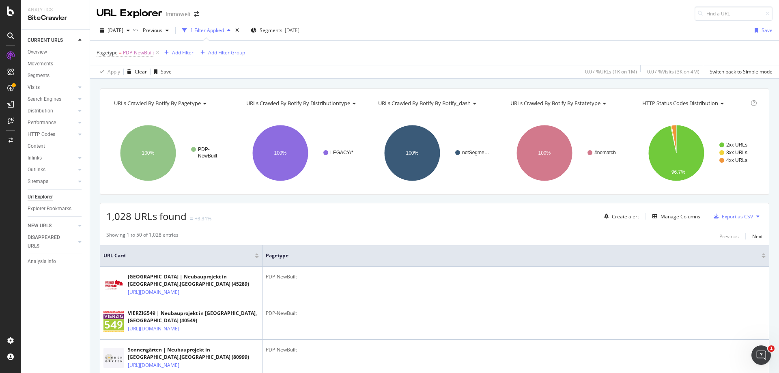
click at [594, 101] on span "URLs Crawled By Botify By estatetype" at bounding box center [555, 102] width 90 height 7
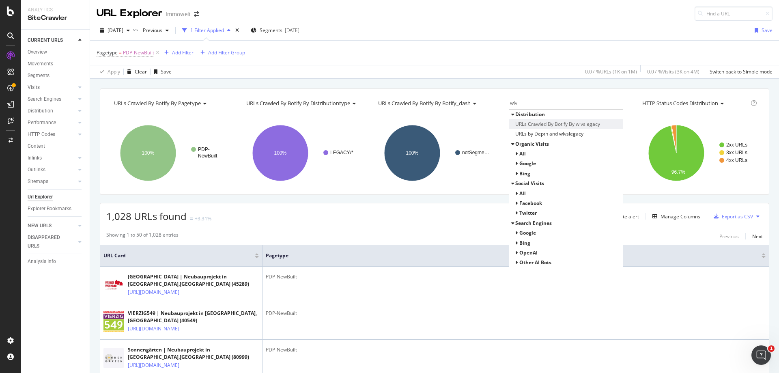
type input "wlv"
click at [574, 124] on span "URLs Crawled By Botify By wlvslegacy" at bounding box center [557, 124] width 85 height 8
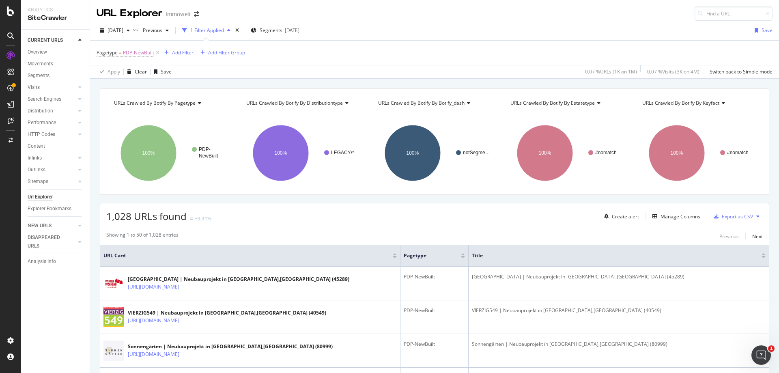
click at [728, 219] on div "Export as CSV" at bounding box center [737, 216] width 31 height 7
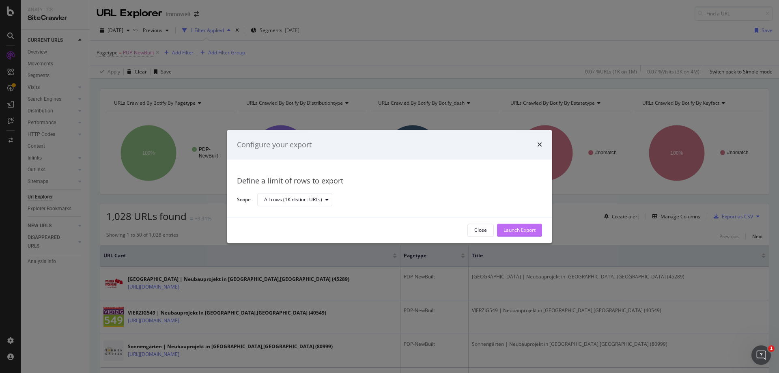
click at [524, 226] on div "Launch Export" at bounding box center [519, 230] width 32 height 12
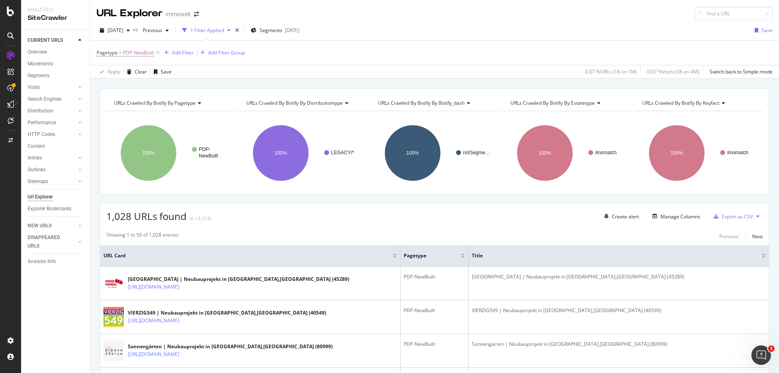
click at [693, 103] on span "URLs Crawled By Botify By keyfact" at bounding box center [680, 102] width 77 height 7
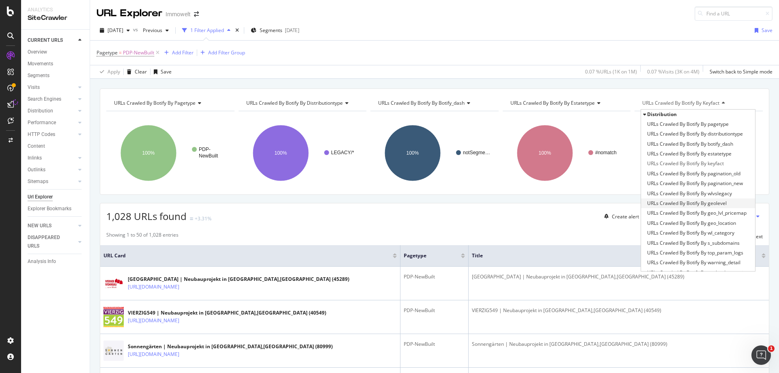
click at [710, 202] on span "URLs Crawled By Botify By geolevel" at bounding box center [686, 203] width 79 height 8
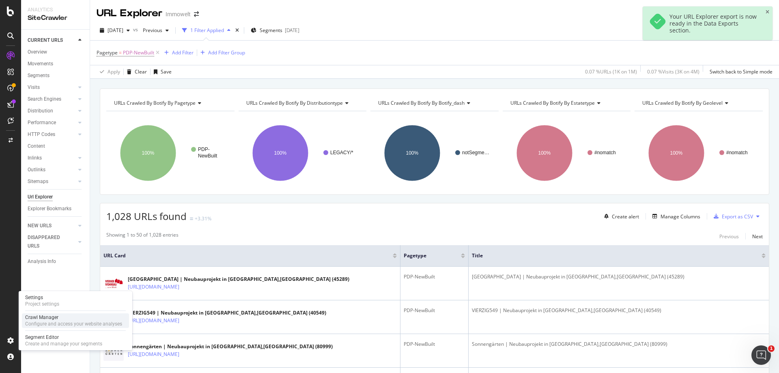
click at [51, 316] on div "Crawl Manager" at bounding box center [73, 317] width 97 height 6
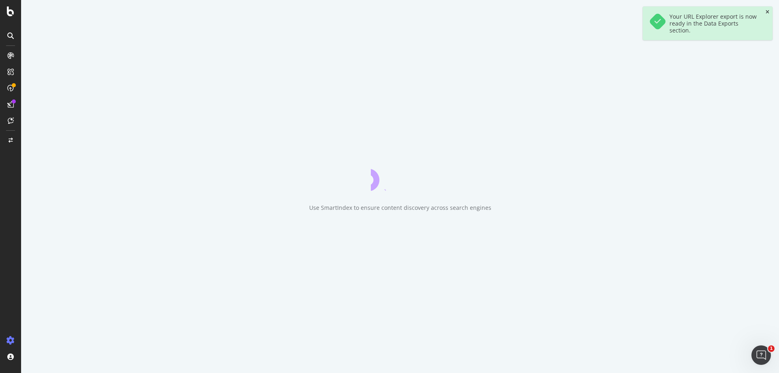
click at [768, 12] on icon "close toast" at bounding box center [767, 12] width 4 height 5
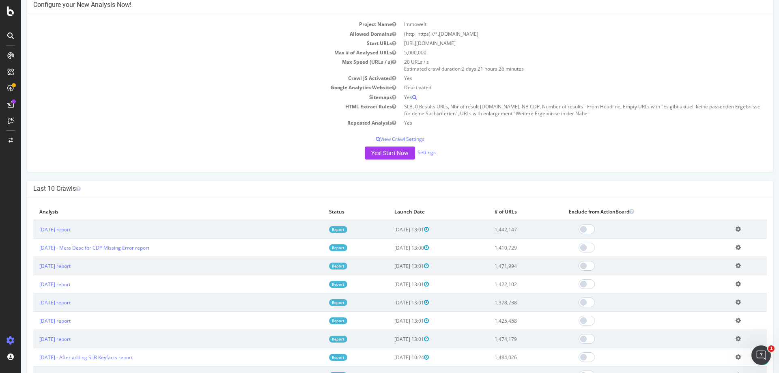
scroll to position [122, 0]
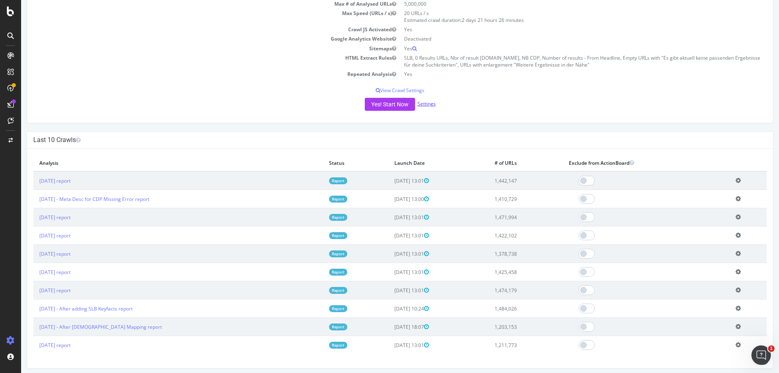
click at [426, 104] on link "Settings" at bounding box center [426, 103] width 18 height 7
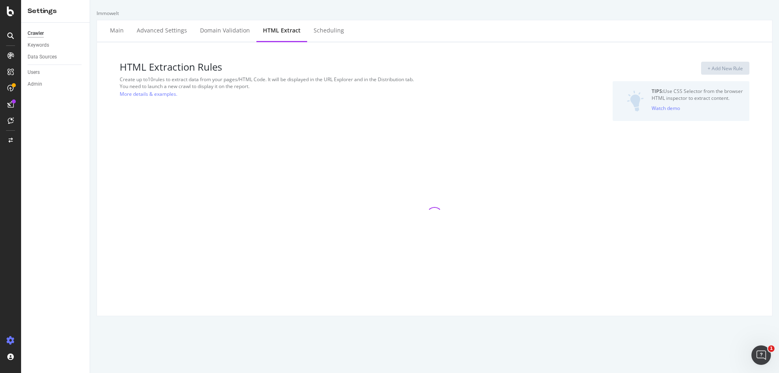
select select "exist"
select select "i"
select select "exist"
select select "i"
select select "exist"
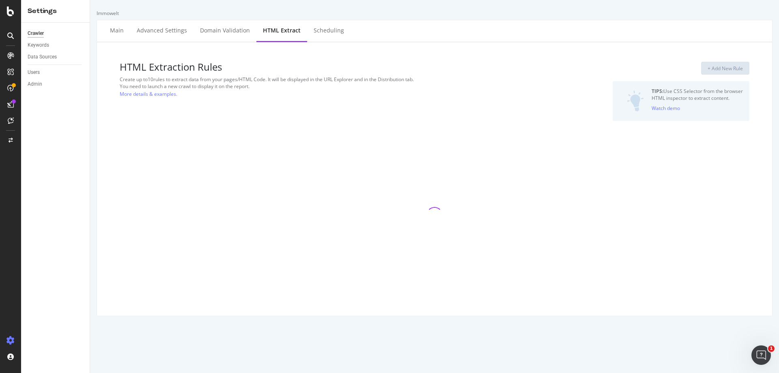
select select "exist"
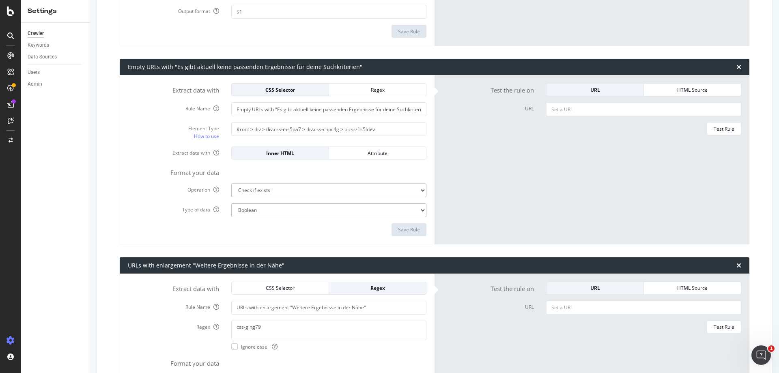
scroll to position [1200, 0]
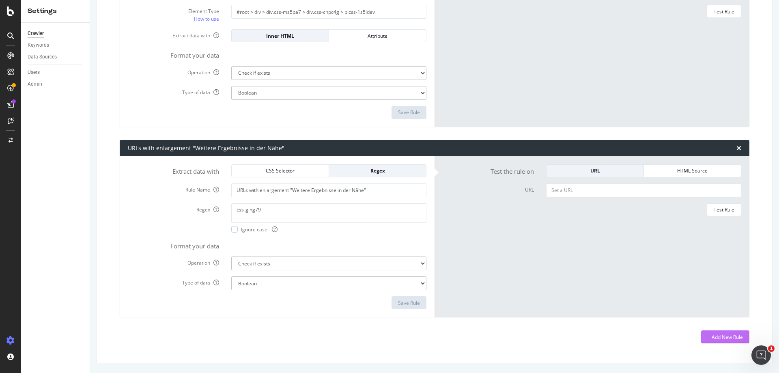
click at [732, 339] on div "+ Add New Rule" at bounding box center [724, 336] width 35 height 7
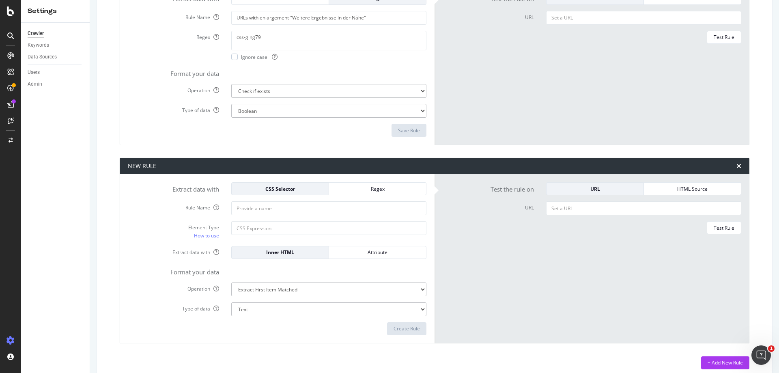
scroll to position [1382, 0]
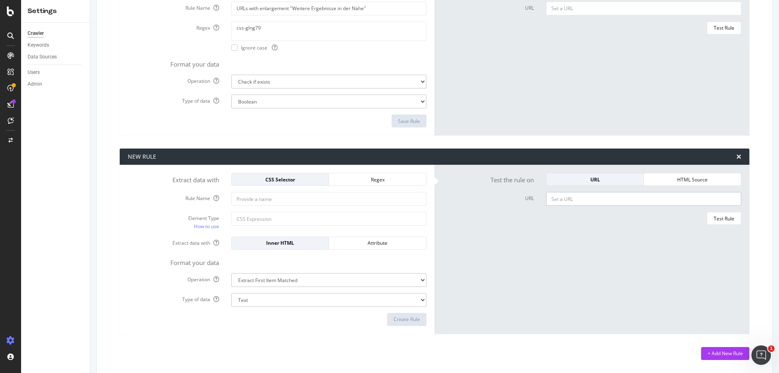
click at [563, 199] on input "URL" at bounding box center [643, 199] width 195 height 14
paste input "[URL][DOMAIN_NAME]"
type input "[URL][DOMAIN_NAME]"
click at [649, 201] on input "URL" at bounding box center [643, 199] width 195 height 14
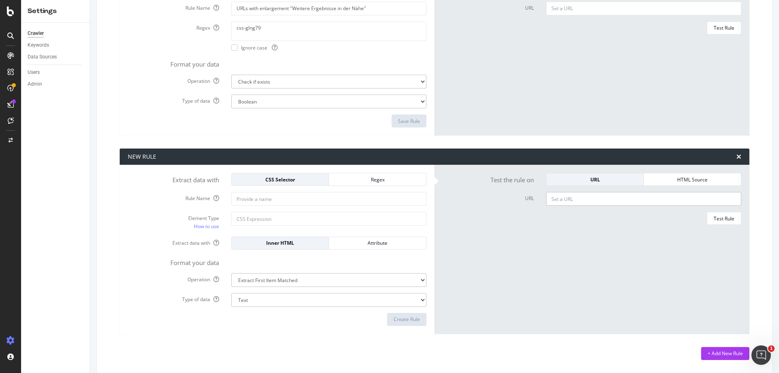
paste input "[URL][DOMAIN_NAME]"
type input "[URL][DOMAIN_NAME]"
click at [283, 219] on input "Element Type How to use" at bounding box center [328, 219] width 195 height 14
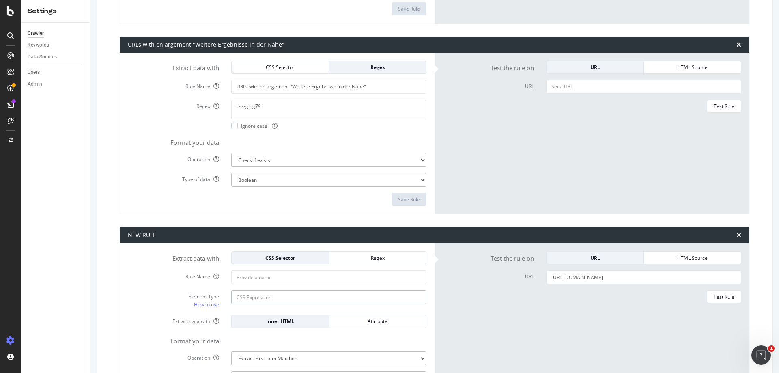
scroll to position [1301, 0]
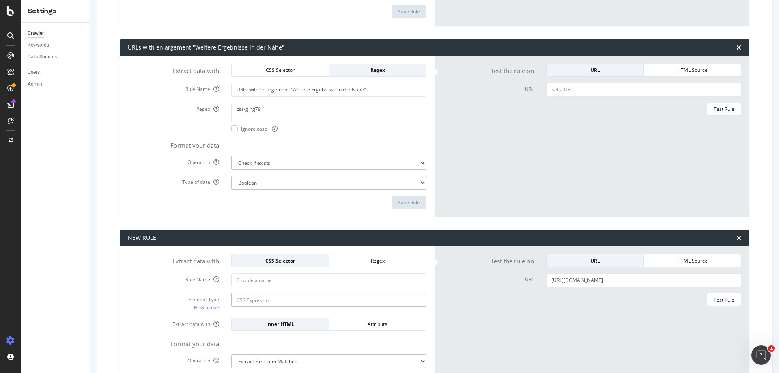
paste input "#root > div.css-1goi9xp > main > div.css-gite1k.HideOnPrint > div > nav > ol > …"
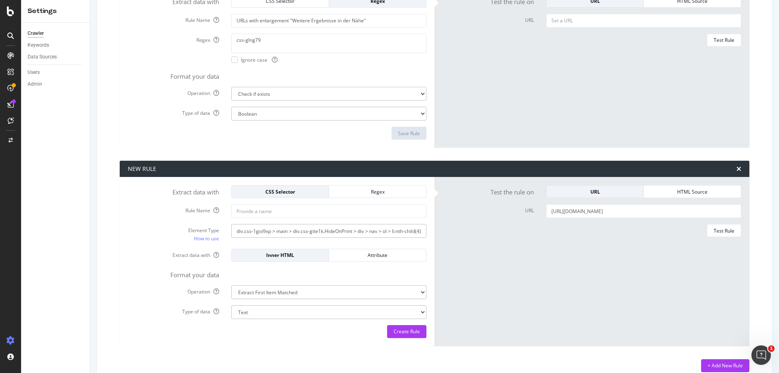
scroll to position [1382, 0]
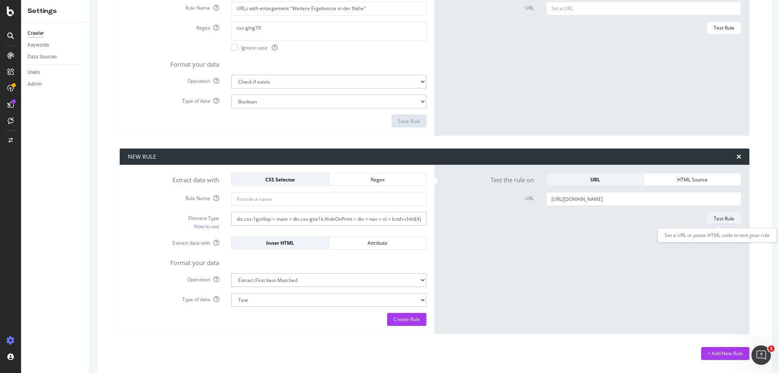
type input "#root > div.css-1goi9xp > main > div.css-gite1k.HideOnPrint > div > nav > ol > …"
click at [721, 219] on div "Test Rule" at bounding box center [723, 218] width 21 height 7
click at [316, 280] on select "Extract First Item Matched Extract First 3 Items Matched Count Number of Occure…" at bounding box center [328, 280] width 195 height 14
click at [231, 273] on select "Extract First Item Matched Extract First 3 Items Matched Count Number of Occure…" at bounding box center [328, 280] width 195 height 14
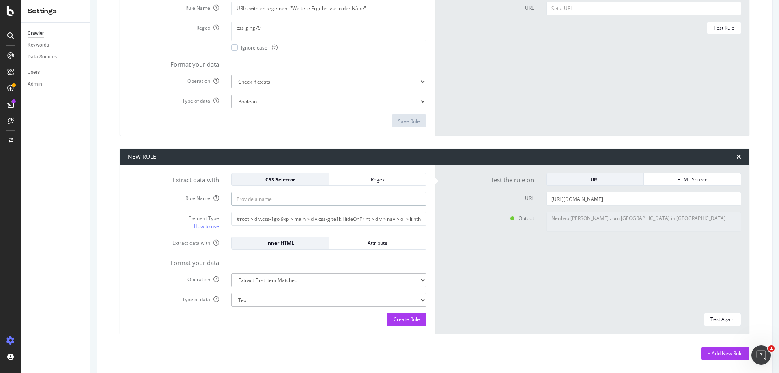
click at [284, 197] on input "Rule Name" at bounding box center [328, 199] width 195 height 14
click at [379, 217] on input "#root > div.css-1goi9xp > main > div.css-gite1k.HideOnPrint > div > nav > ol > …" at bounding box center [328, 219] width 195 height 14
click at [404, 181] on div "Regex" at bounding box center [377, 179] width 84 height 7
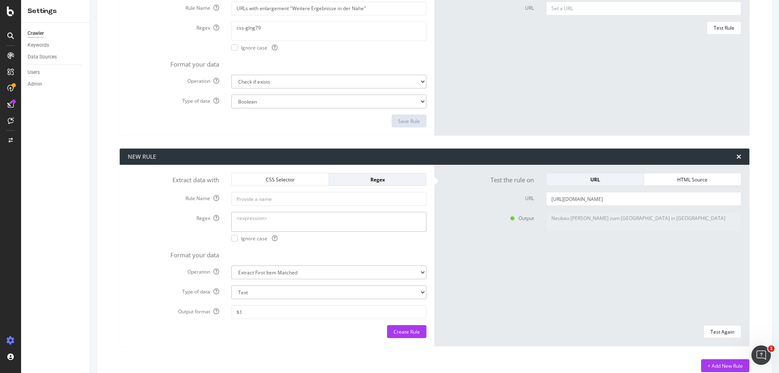
click at [317, 220] on textarea "Regex" at bounding box center [328, 221] width 195 height 19
drag, startPoint x: 547, startPoint y: 219, endPoint x: 672, endPoint y: 220, distance: 125.3
click at [672, 220] on textarea "Neubau [PERSON_NAME] zum [GEOGRAPHIC_DATA] in [GEOGRAPHIC_DATA]" at bounding box center [643, 221] width 195 height 19
click at [295, 223] on textarea "Regex" at bounding box center [328, 221] width 195 height 19
paste textarea "Neubau [PERSON_NAME] zum [GEOGRAPHIC_DATA] in [GEOGRAPHIC_DATA]"
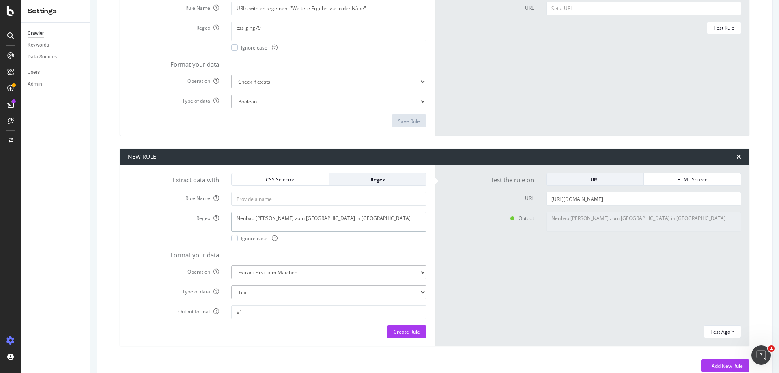
click at [301, 219] on textarea "Neubau [PERSON_NAME] zum [GEOGRAPHIC_DATA] in [GEOGRAPHIC_DATA]" at bounding box center [328, 221] width 195 height 19
type textarea "Neubau [PERSON_NAME] zum Kauf in (\w)"
click at [715, 328] on div "Test Again" at bounding box center [722, 331] width 24 height 7
type textarea "No results matched this rule"
click at [235, 219] on textarea "Neubau [PERSON_NAME] zum Kauf in (\w)" at bounding box center [328, 221] width 195 height 19
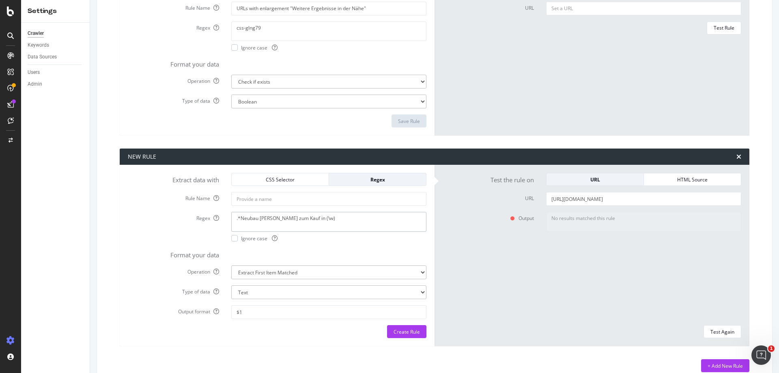
click at [324, 218] on textarea ".*Neubau [PERSON_NAME] zum Kauf in (\w)" at bounding box center [328, 221] width 195 height 19
type textarea ".*Neubau [PERSON_NAME] zum Kauf in (\w).*"
click at [721, 333] on div "Test Again" at bounding box center [722, 331] width 24 height 7
type textarea "B"
click at [312, 219] on textarea ".*Neubau [PERSON_NAME] zum Kauf in (\w).*" at bounding box center [328, 221] width 195 height 19
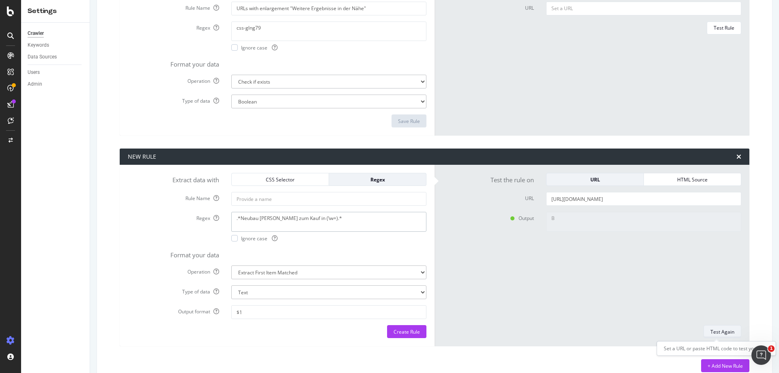
type textarea ".*Neubau [PERSON_NAME] zum Kauf in (\w+).*"
click at [713, 332] on div "Test Again" at bounding box center [722, 331] width 24 height 7
type textarea "Baden"
click at [314, 218] on textarea ".*Neubau [PERSON_NAME] zum Kauf in (\w+).*" at bounding box center [328, 221] width 195 height 19
type textarea ".*Neubau [PERSON_NAME] zum Kauf in (\w+\-?.*).*"
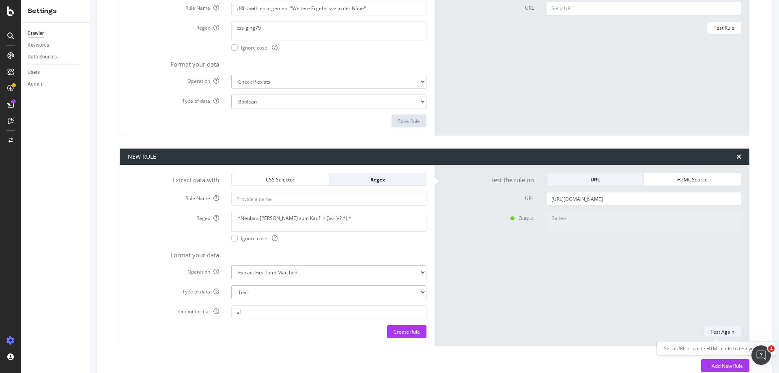
click at [717, 334] on div "Test Again" at bounding box center [722, 331] width 24 height 7
type textarea "No results matched this rule"
